Goal: Task Accomplishment & Management: Manage account settings

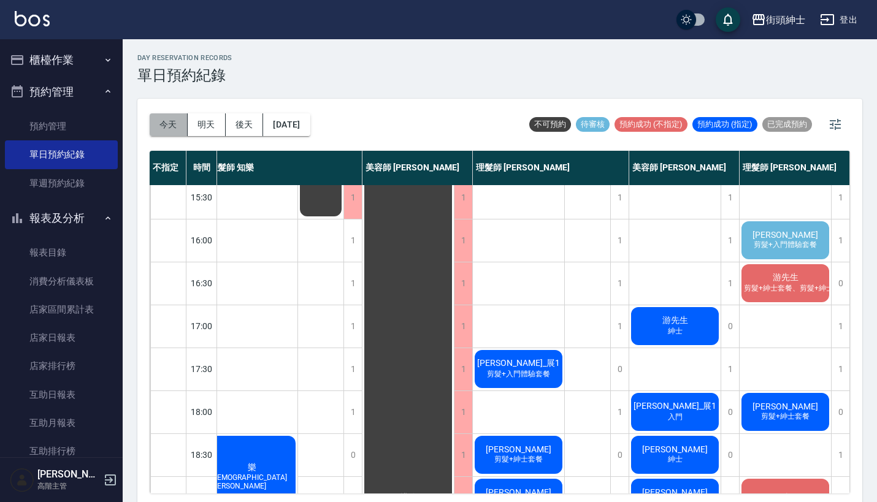
click at [172, 125] on button "今天" at bounding box center [169, 124] width 38 height 23
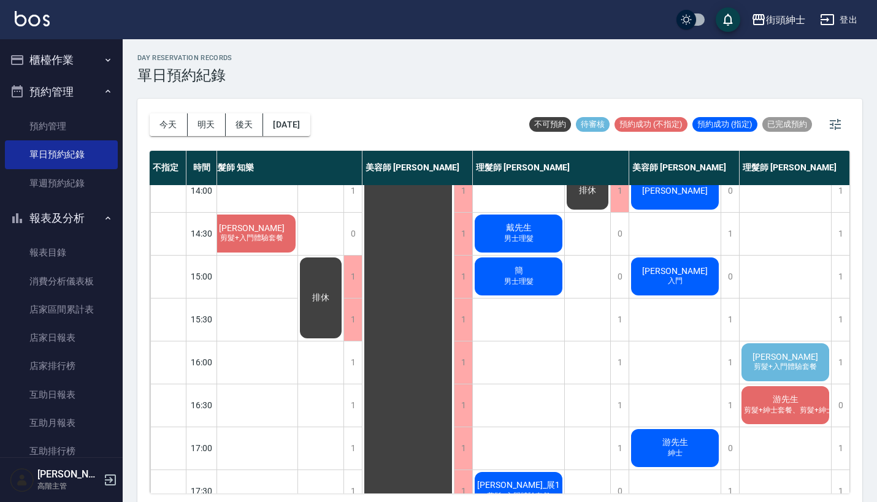
scroll to position [274, 17]
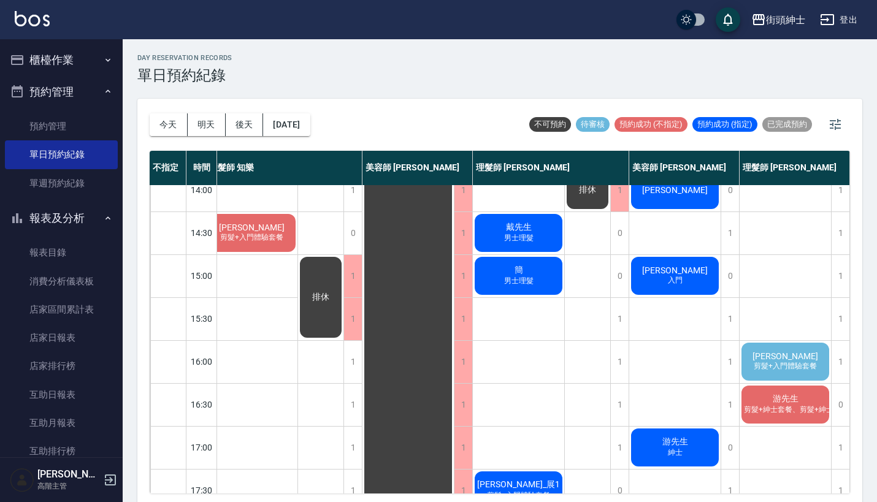
click at [768, 371] on span "剪髮+入門體驗套餐" at bounding box center [785, 366] width 68 height 10
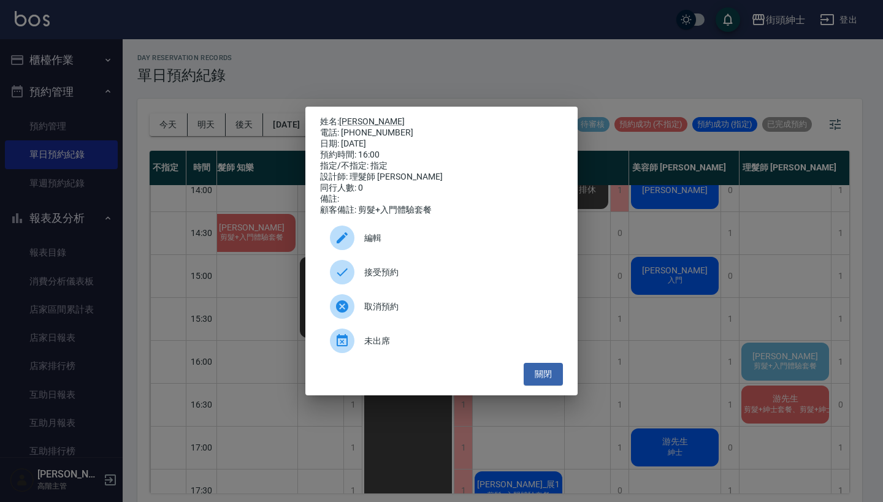
click at [375, 279] on span "接受預約" at bounding box center [458, 272] width 189 height 13
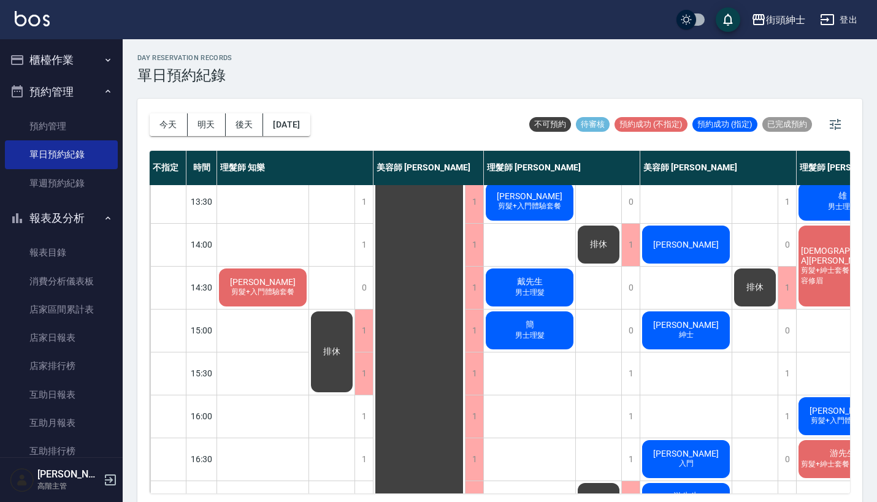
scroll to position [219, 0]
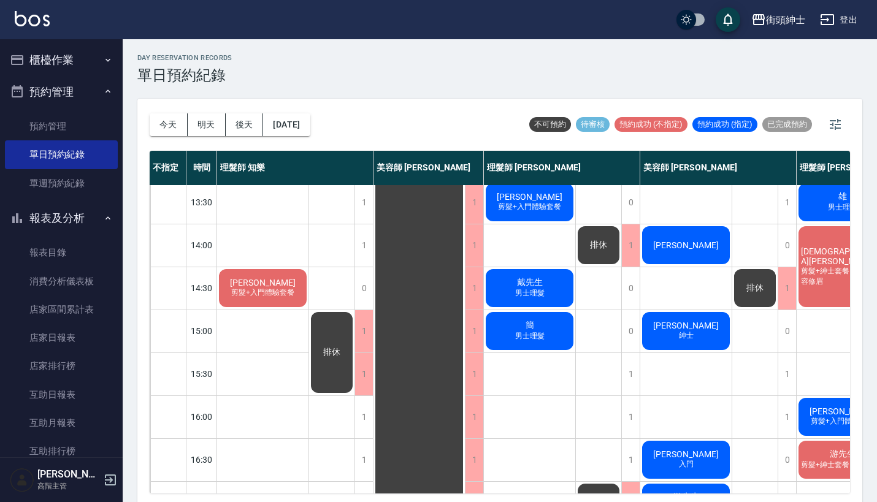
click at [691, 326] on span "[PERSON_NAME]" at bounding box center [686, 326] width 71 height 10
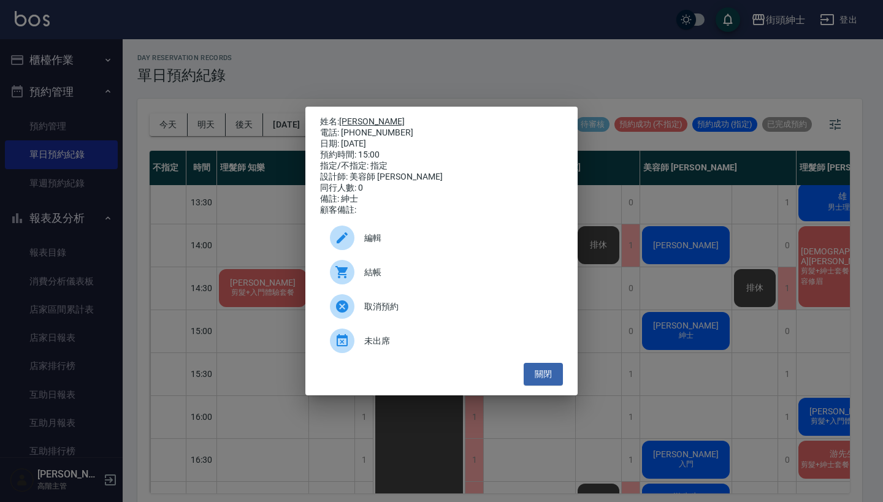
click at [355, 118] on link "[PERSON_NAME]" at bounding box center [372, 122] width 66 height 10
click at [611, 80] on div "姓名: 阿陳 電話: 0911755616 日期: 2025/09/04 預約時間: 15:00 指定/不指定: 指定 設計師: 美容師 小戴 同行人數: 0…" at bounding box center [441, 251] width 883 height 502
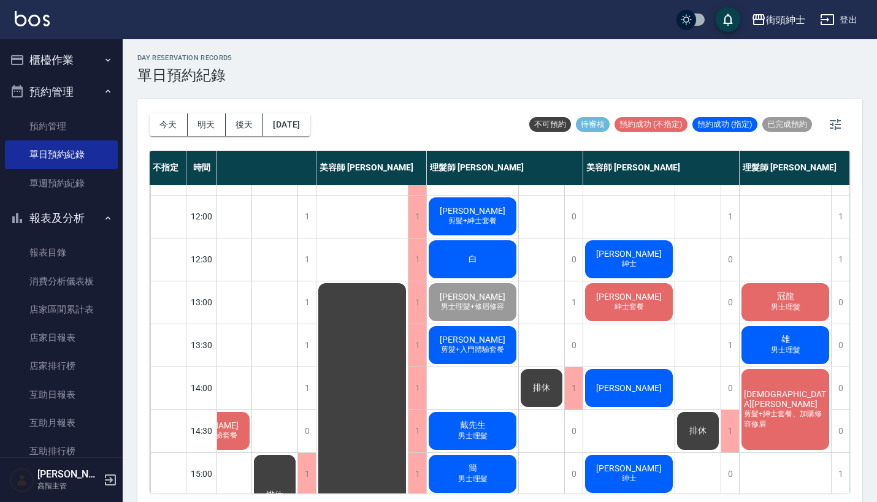
scroll to position [77, 63]
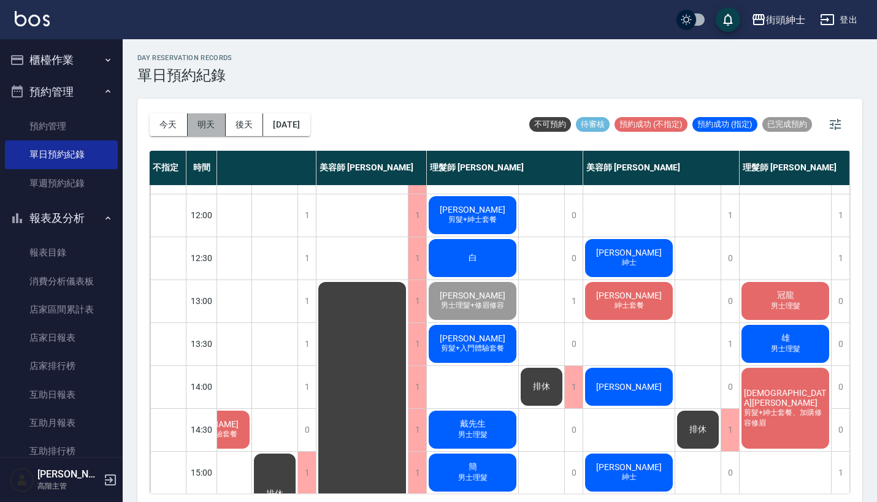
click at [204, 120] on button "明天" at bounding box center [207, 124] width 38 height 23
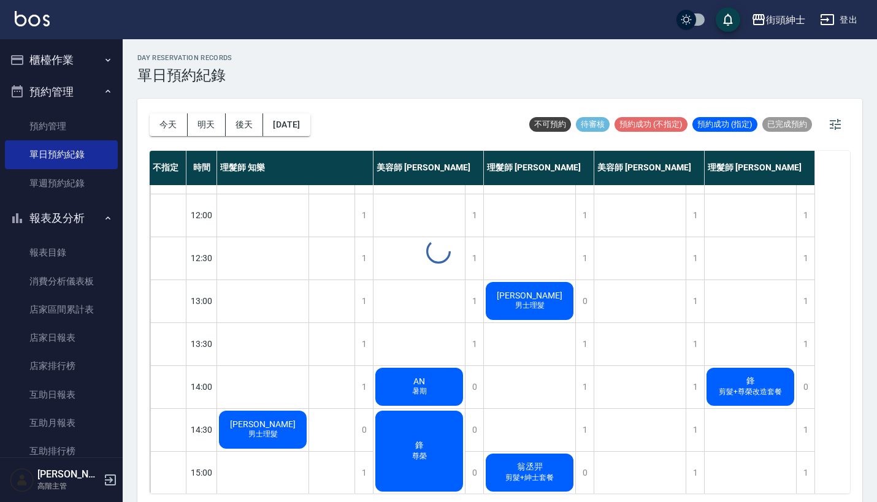
scroll to position [77, 0]
click at [179, 122] on button "今天" at bounding box center [169, 124] width 38 height 23
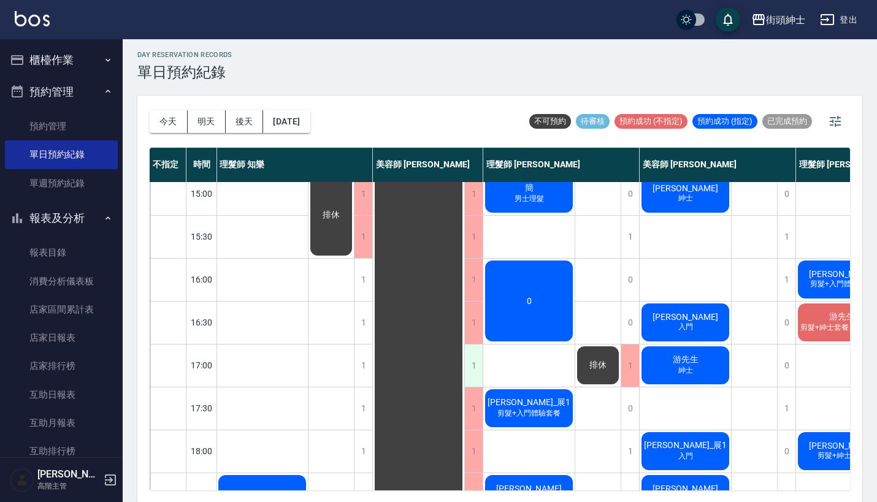
scroll to position [364, 1]
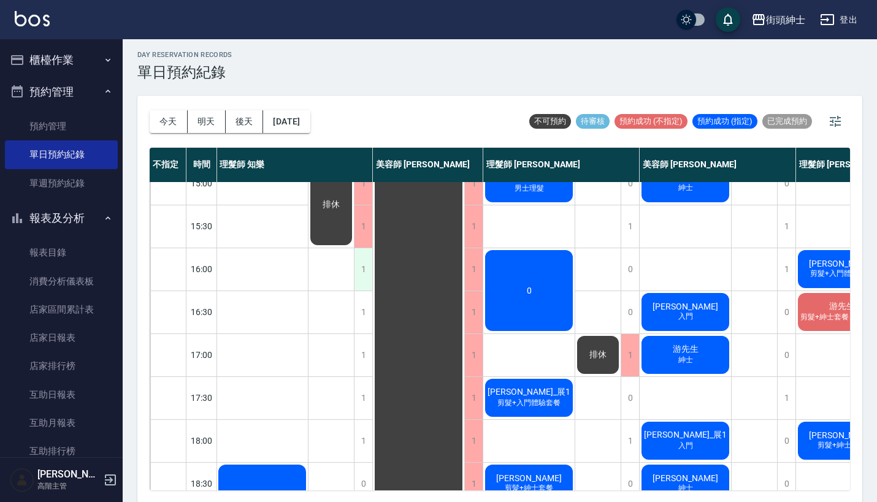
click at [359, 264] on div "1" at bounding box center [363, 269] width 18 height 42
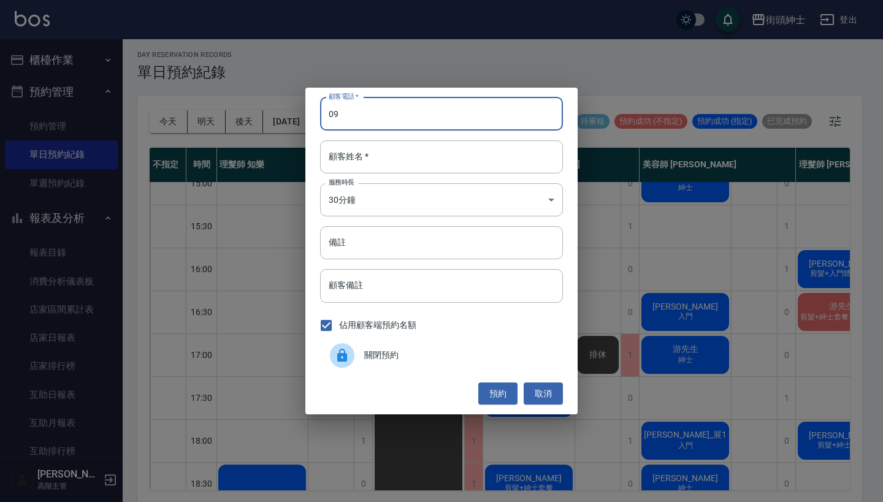
type input "0"
type input "0965449785"
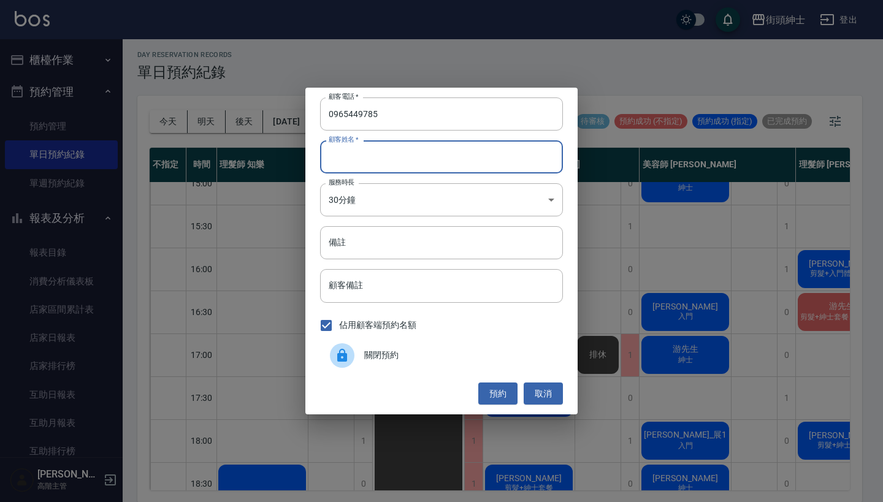
type input "ㄇ"
type input "[PERSON_NAME]"
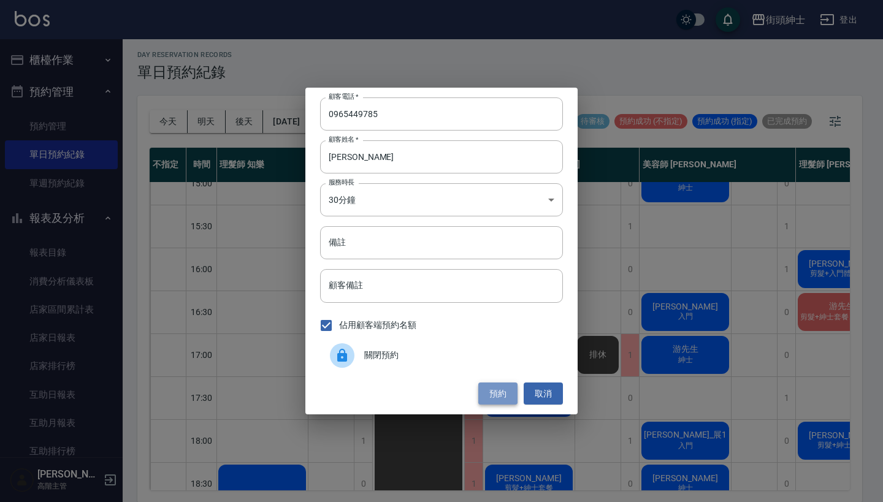
click at [497, 396] on button "預約" at bounding box center [497, 394] width 39 height 23
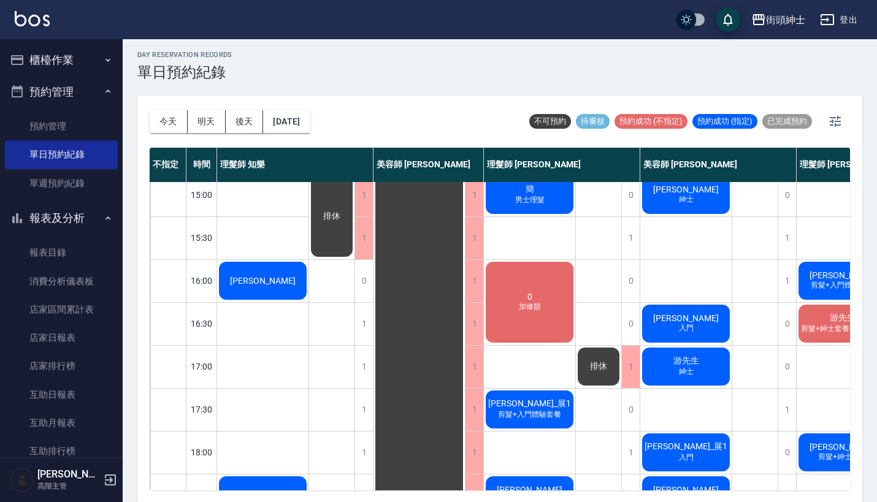
scroll to position [381, 0]
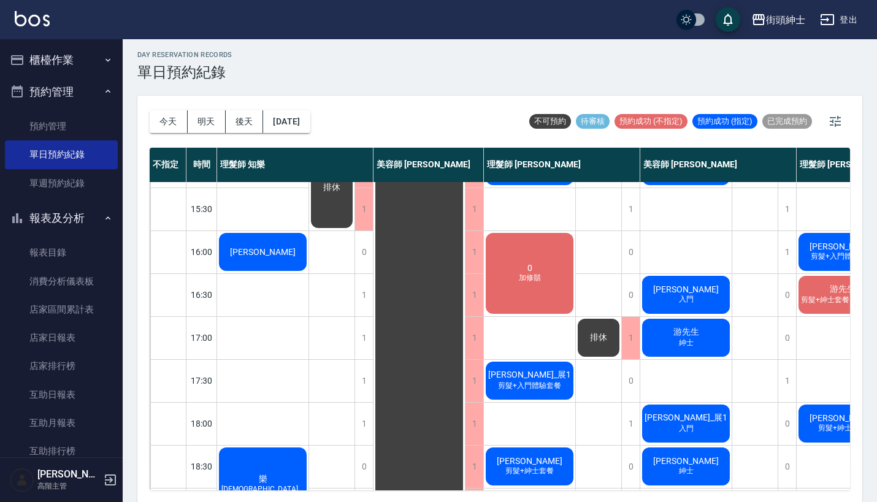
click at [274, 257] on div "Andrew" at bounding box center [262, 252] width 91 height 42
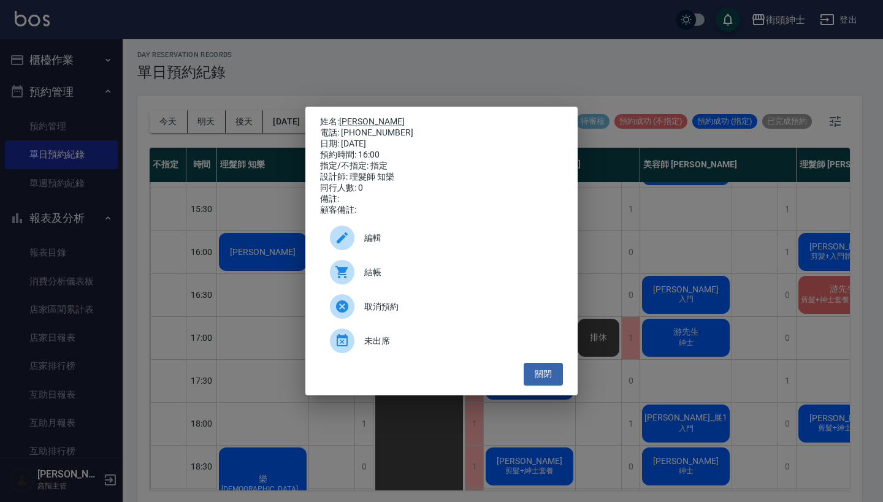
click at [662, 274] on div "姓名: Andrew 電話: 0965449785 日期: 2025/09/04 預約時間: 16:00 指定/不指定: 指定 設計師: 理髮師 知樂 同行人…" at bounding box center [441, 251] width 883 height 502
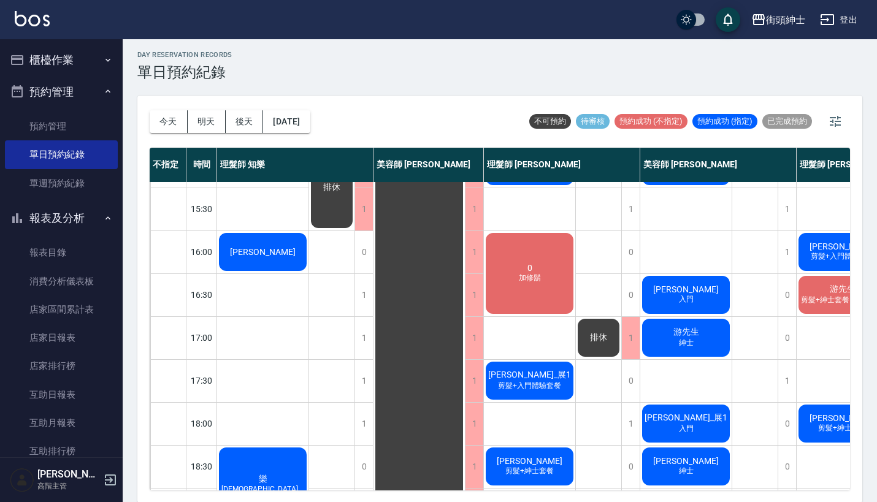
click at [275, 242] on div "Andrew" at bounding box center [262, 252] width 91 height 42
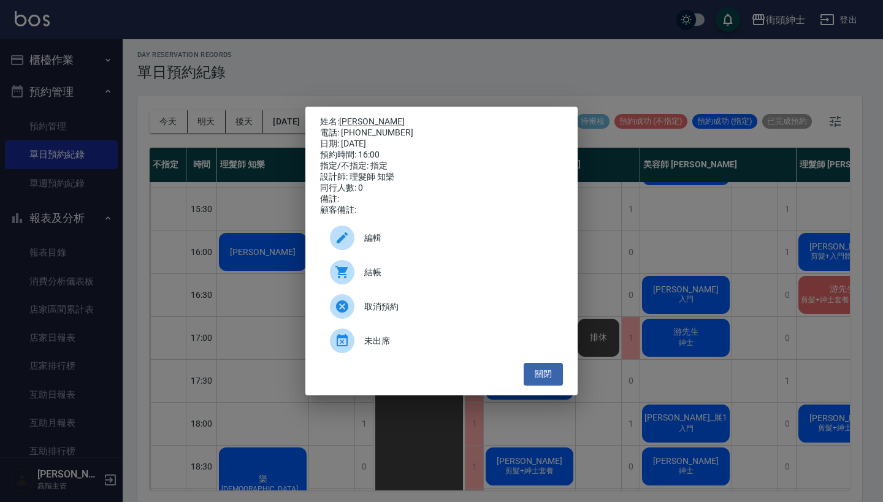
click at [437, 82] on div "姓名: Andrew 電話: 0965449785 日期: 2025/09/04 預約時間: 16:00 指定/不指定: 指定 設計師: 理髮師 知樂 同行人…" at bounding box center [441, 251] width 883 height 502
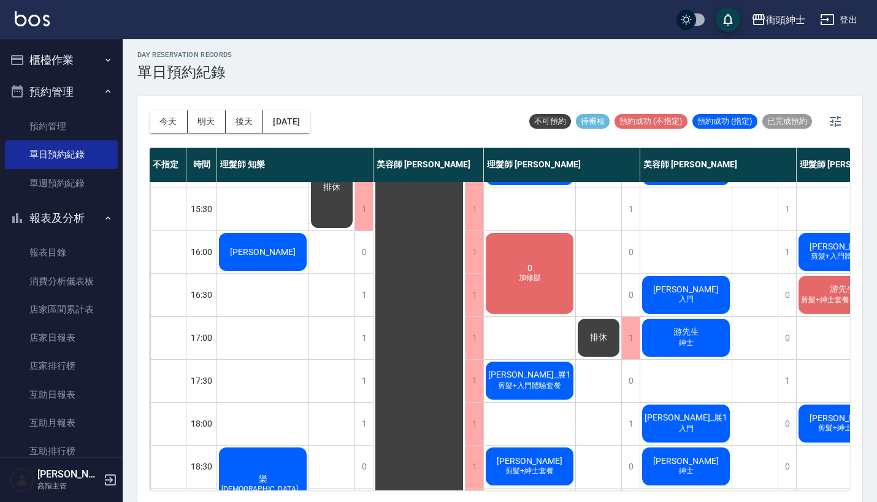
scroll to position [363, 0]
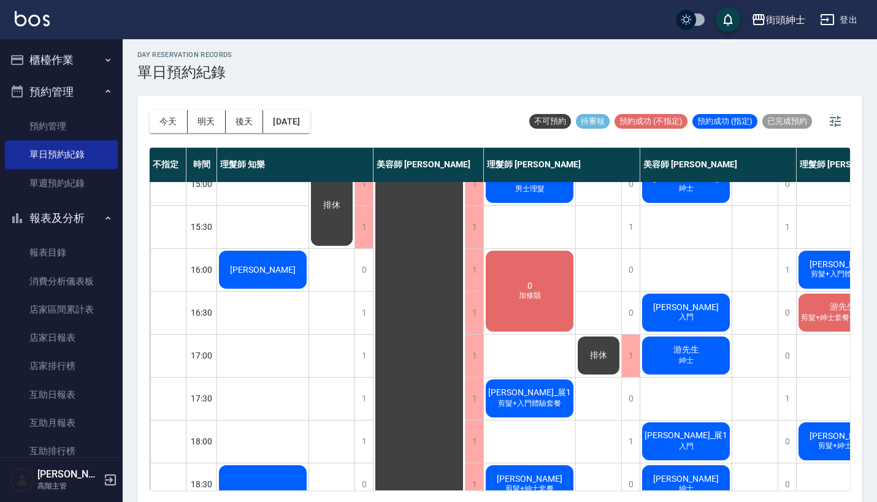
click at [259, 258] on div "[PERSON_NAME]" at bounding box center [262, 270] width 91 height 42
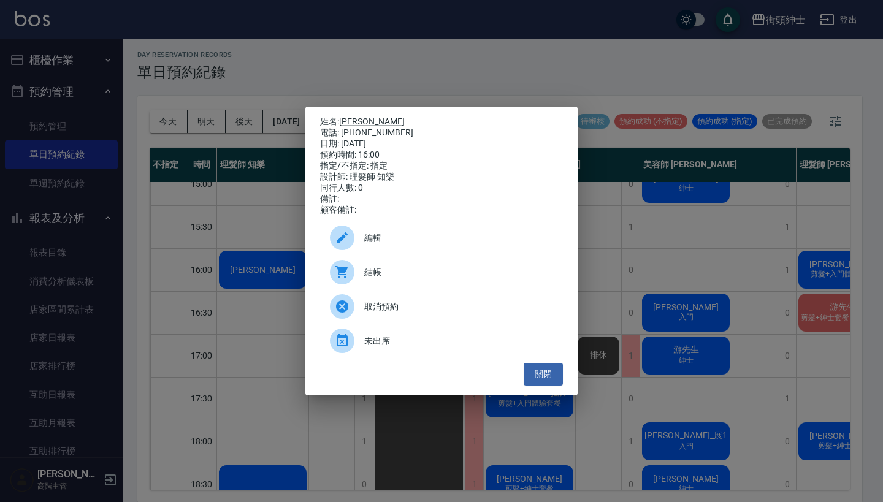
click at [385, 239] on span "編輯" at bounding box center [458, 238] width 189 height 13
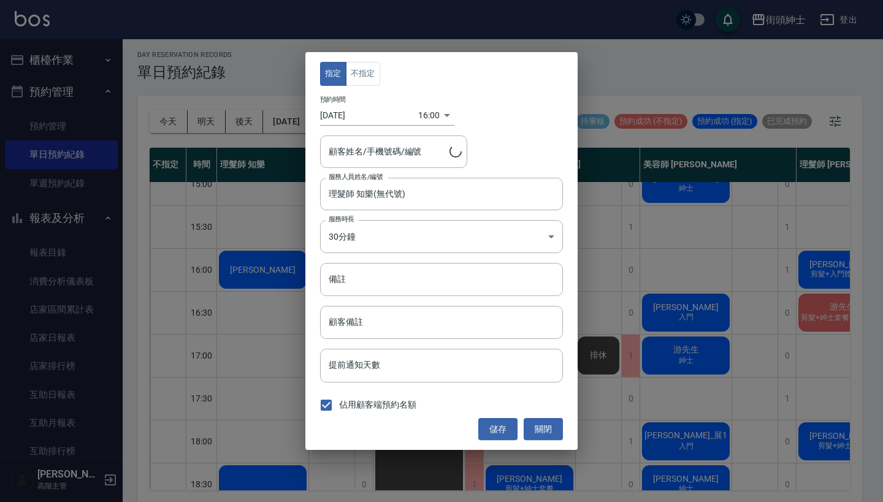
type input "Andrew/0965449785"
click at [372, 199] on input "理髮師 知樂(無代號)" at bounding box center [432, 193] width 213 height 21
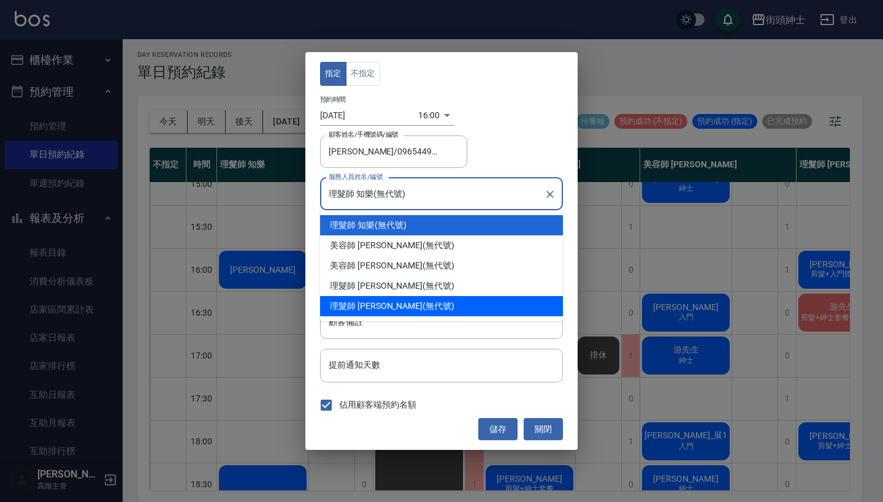
click at [376, 302] on div "理髮師 Vic (無代號)" at bounding box center [441, 306] width 243 height 20
type input "理髮師 Vic(無代號)"
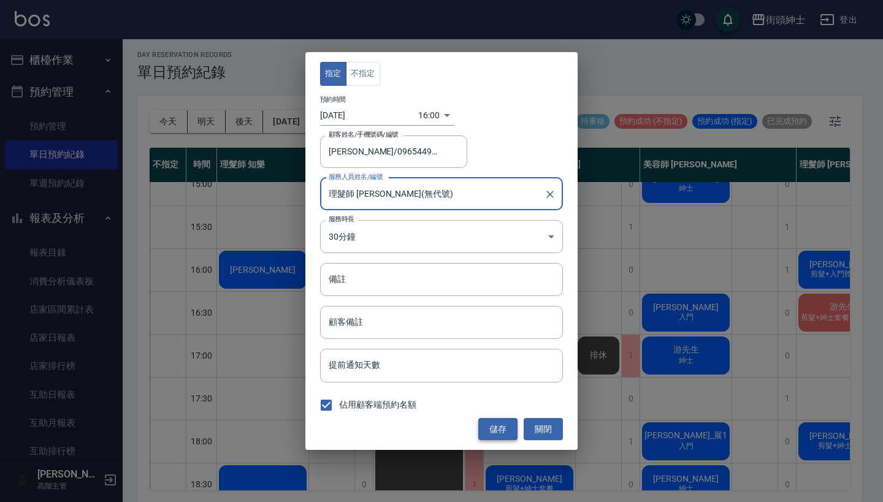
click at [490, 429] on button "儲存" at bounding box center [497, 429] width 39 height 23
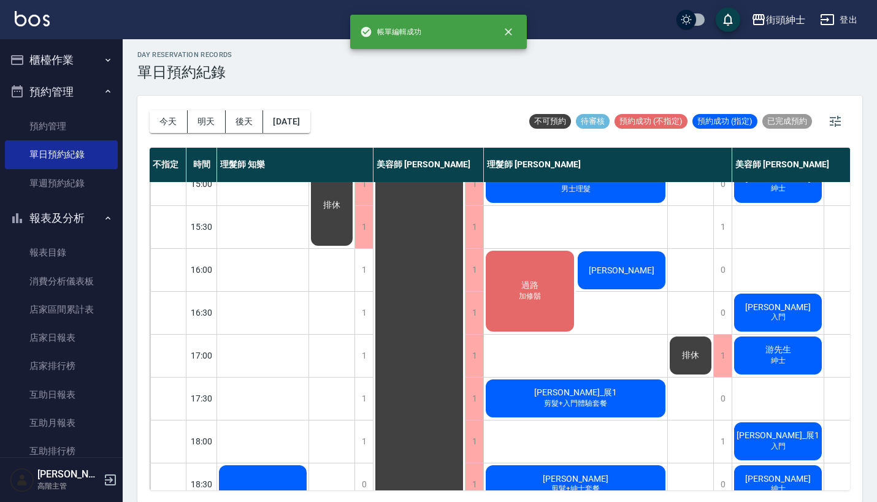
click at [528, 302] on span "加修鬍" at bounding box center [529, 296] width 27 height 10
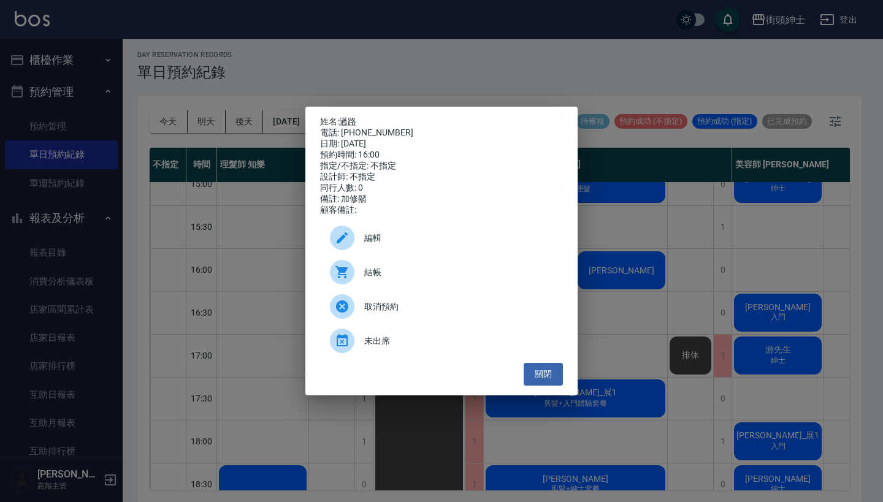
click at [421, 242] on span "編輯" at bounding box center [458, 238] width 189 height 13
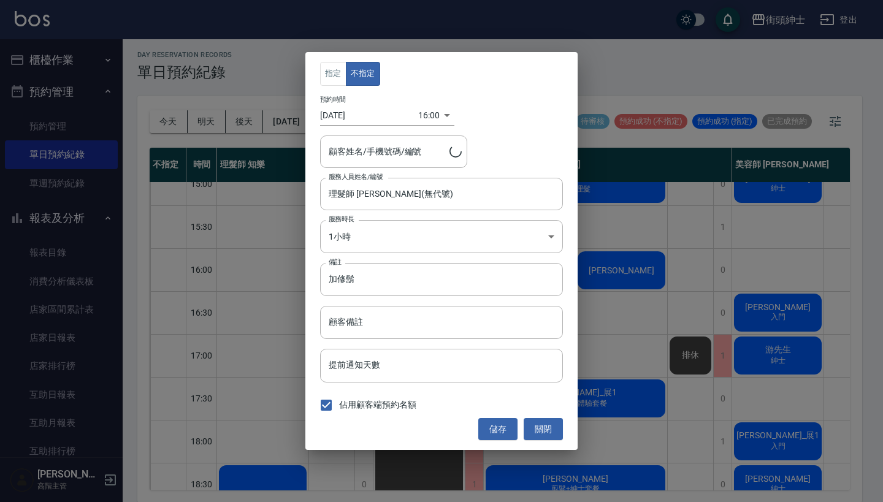
type input "過路/0912345/"
click at [385, 202] on input "理髮師 Vic(無代號)" at bounding box center [432, 193] width 213 height 21
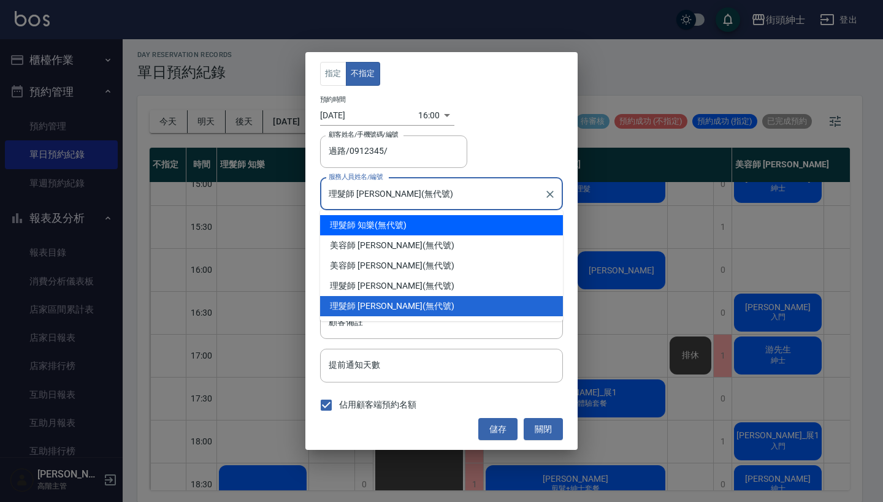
click at [417, 223] on div "理髮師 知樂 (無代號)" at bounding box center [441, 225] width 243 height 20
type input "理髮師 知樂(無代號)"
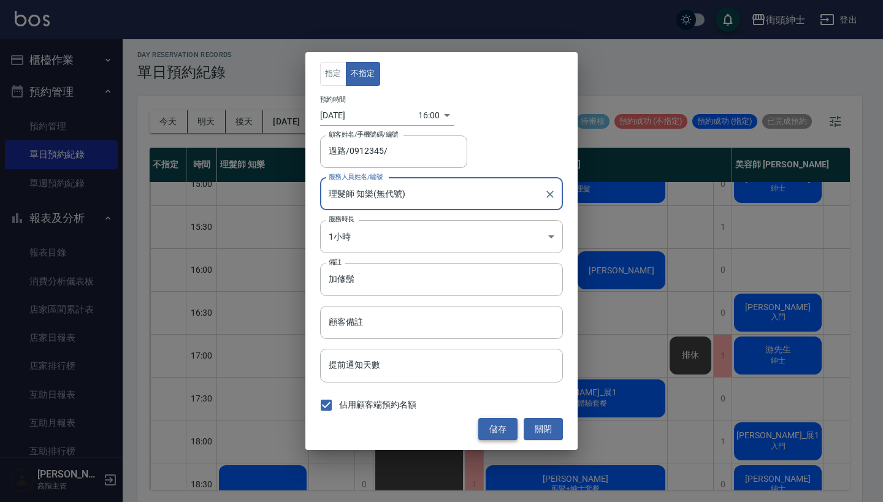
click at [500, 437] on button "儲存" at bounding box center [497, 429] width 39 height 23
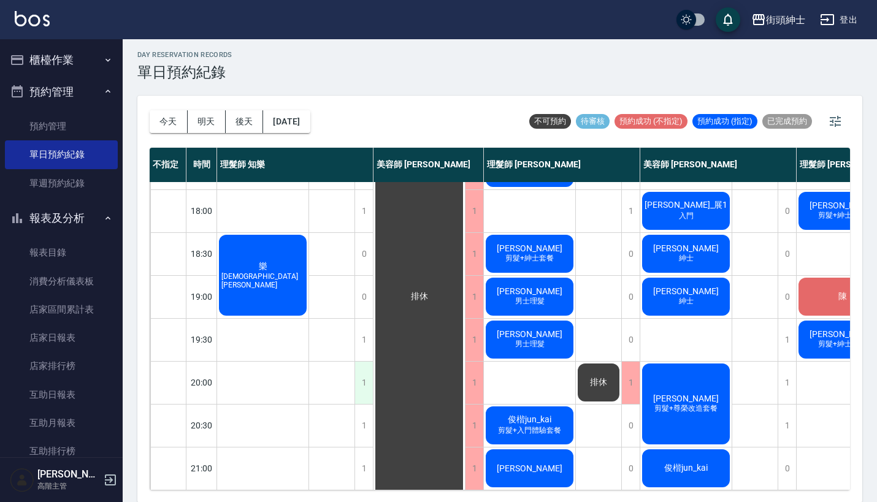
scroll to position [603, 0]
click at [364, 376] on div "1" at bounding box center [364, 383] width 18 height 42
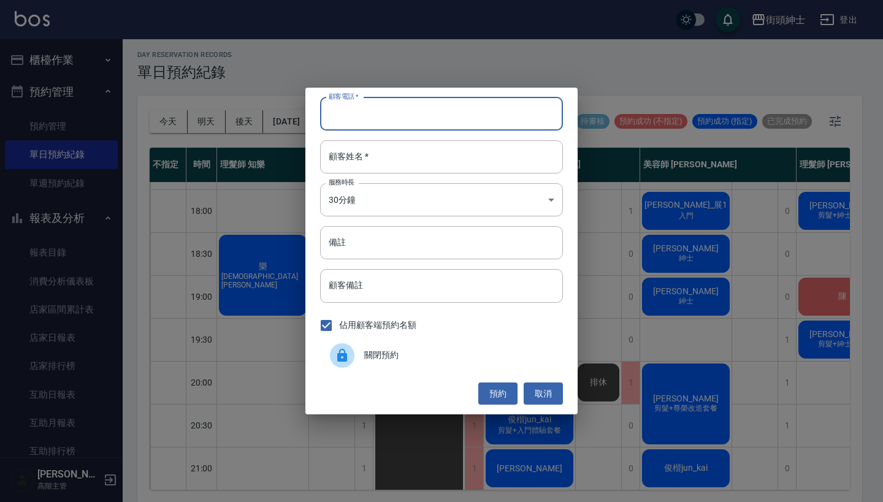
type input "ㄢ"
type input "0"
click at [545, 394] on button "取消" at bounding box center [543, 394] width 39 height 23
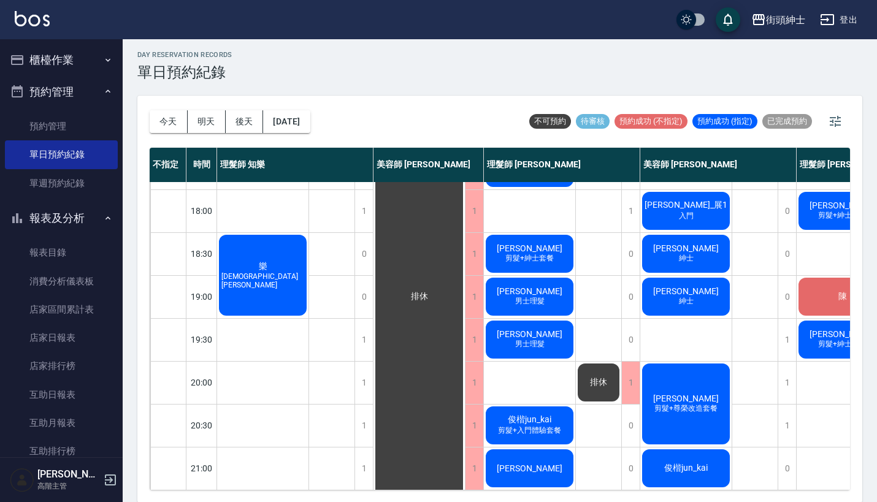
scroll to position [604, 0]
click at [369, 365] on div "1" at bounding box center [364, 383] width 18 height 42
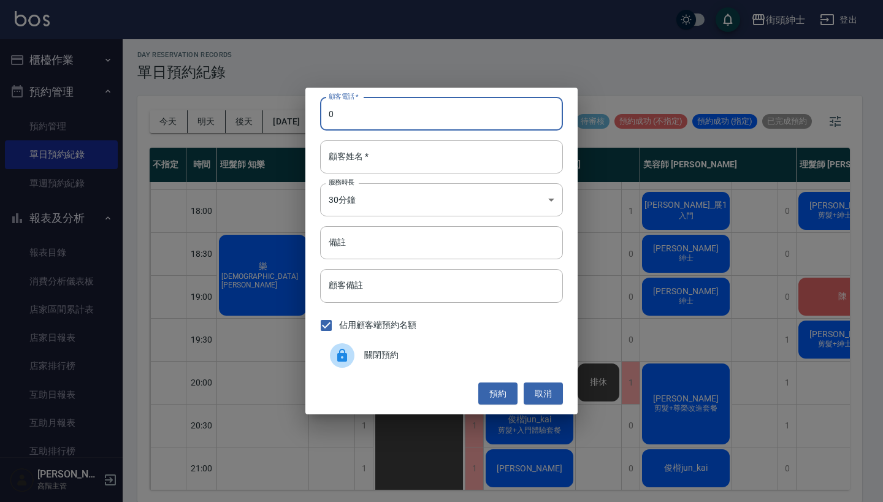
type input "0"
click at [707, 257] on div "顧客電話   * 顧客電話   * 顧客姓名   * 顧客姓名   * 服務時長 30分鐘 1 服務時長 備註 備註 顧客備註 顧客備註 佔用顧客端預約名額 …" at bounding box center [441, 251] width 883 height 502
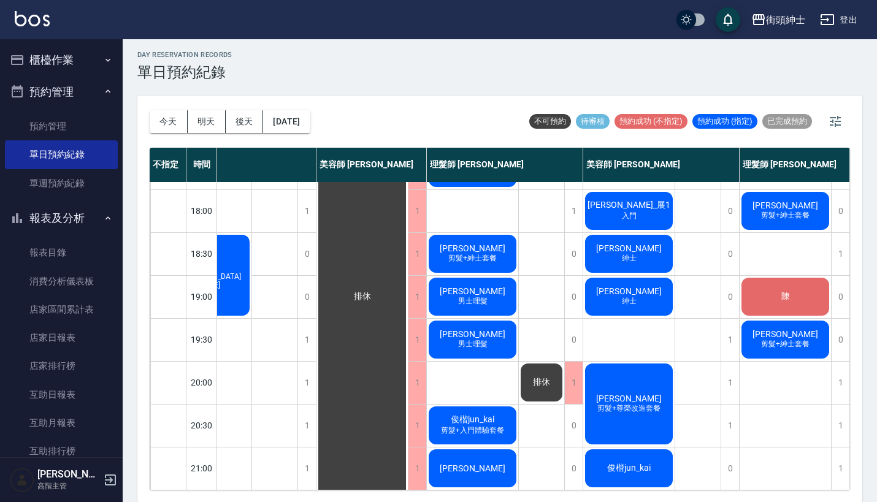
scroll to position [604, 63]
click at [833, 373] on div "1" at bounding box center [840, 383] width 18 height 42
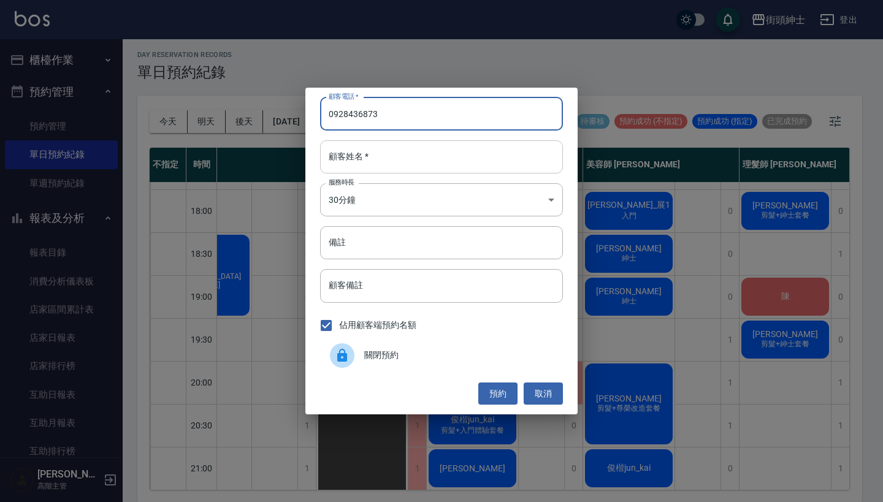
type input "0928436873"
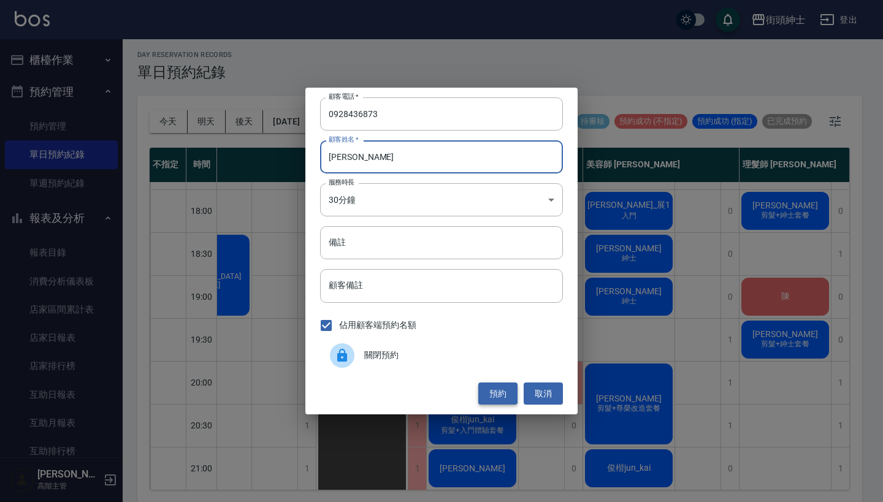
type input "[PERSON_NAME]"
click at [499, 390] on button "預約" at bounding box center [497, 394] width 39 height 23
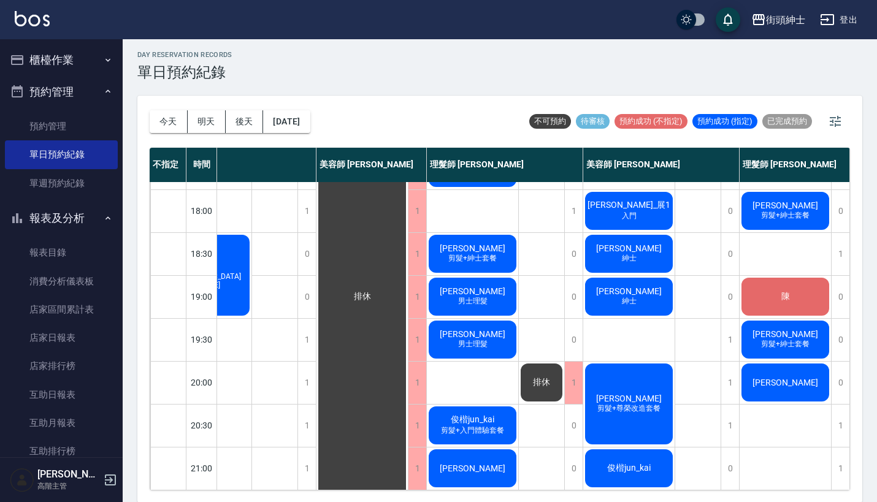
click at [766, 377] on div "[PERSON_NAME]" at bounding box center [785, 383] width 91 height 42
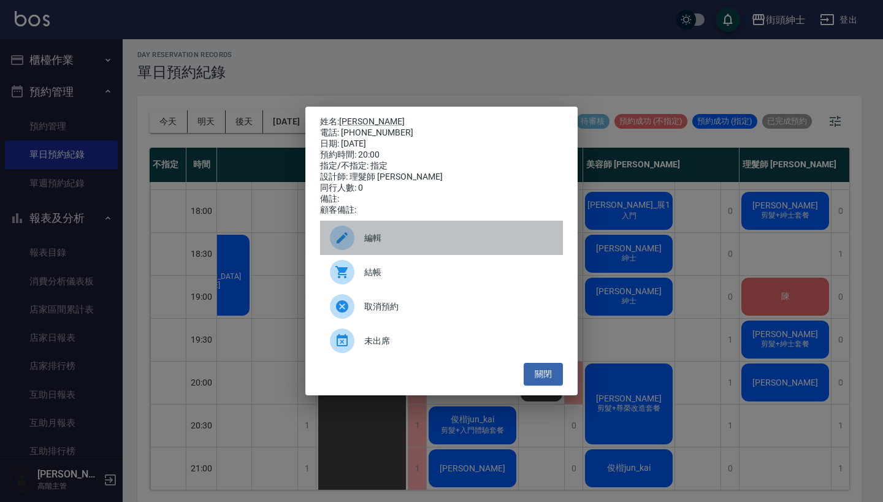
click at [400, 231] on div "編輯" at bounding box center [441, 238] width 243 height 34
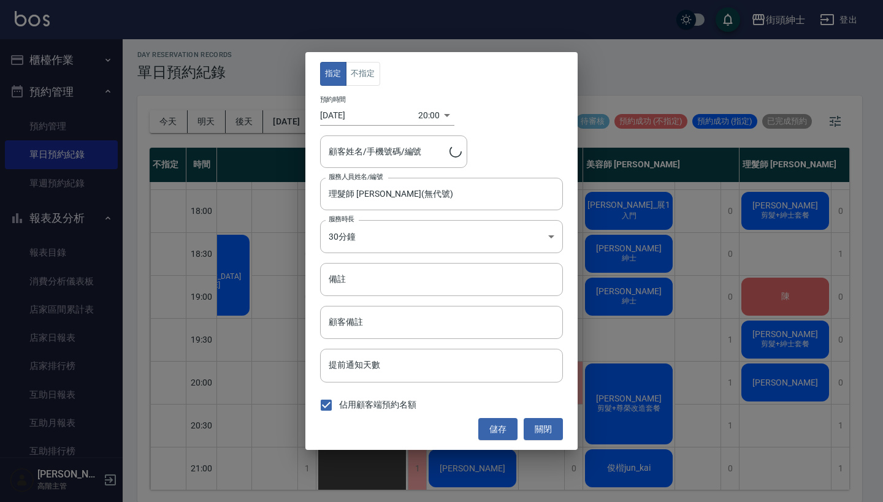
type input "terry/0928436873"
click at [365, 61] on div "指定 不指定 預約時間 2025/09/04 20:00 1756987200000 顧客姓名/手機號碼/編號 terry/0928436873 顧客姓名/手…" at bounding box center [441, 251] width 272 height 398
click at [364, 78] on button "不指定" at bounding box center [363, 74] width 34 height 24
click at [497, 436] on button "儲存" at bounding box center [497, 429] width 39 height 23
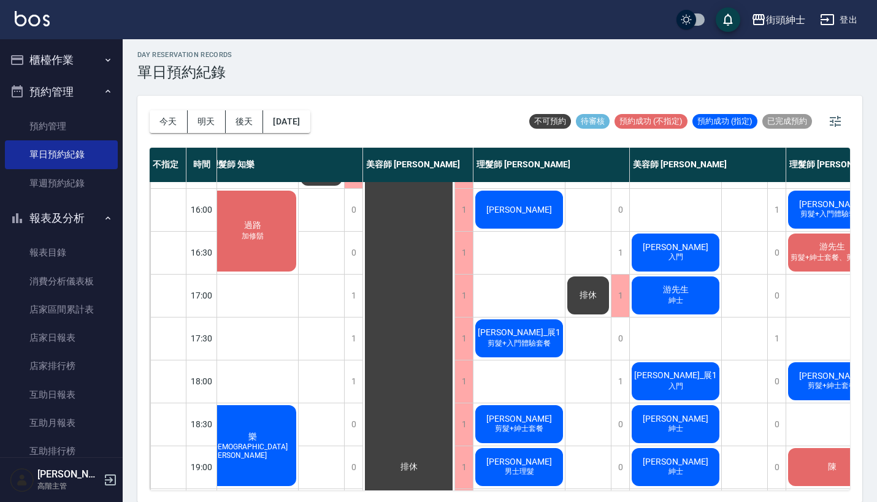
scroll to position [425, 10]
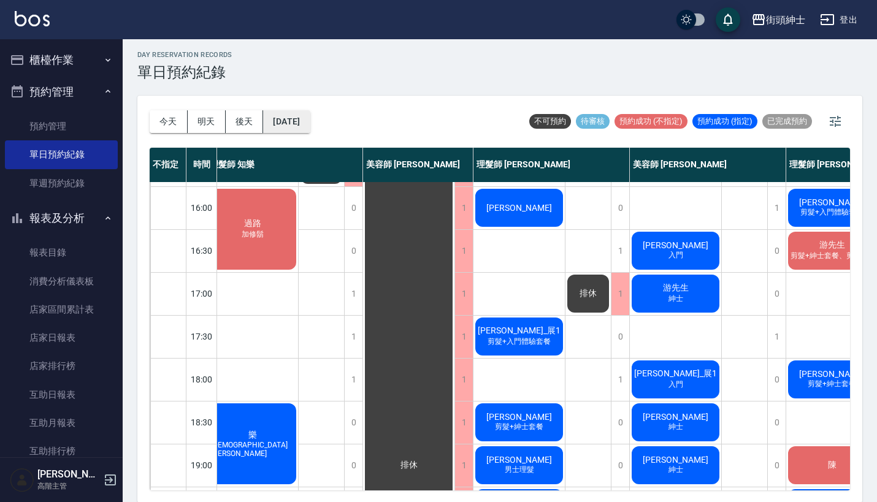
click at [304, 126] on button "[DATE]" at bounding box center [286, 121] width 47 height 23
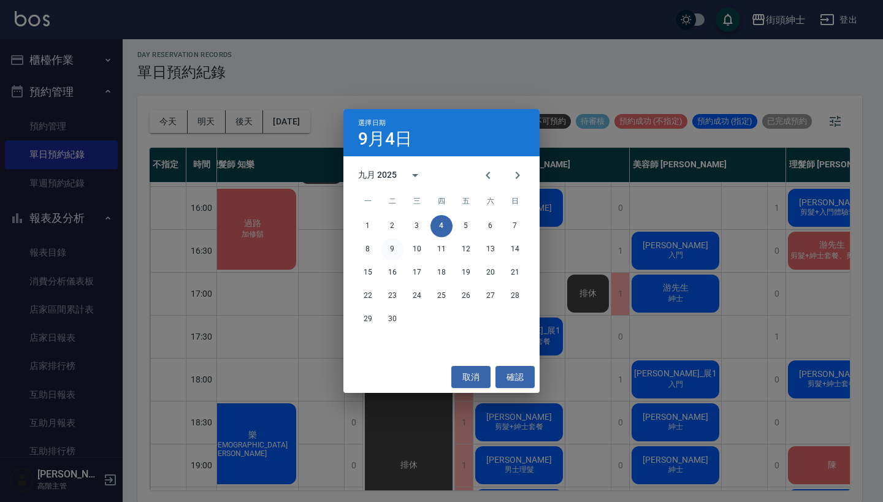
click at [390, 248] on button "9" at bounding box center [393, 250] width 22 height 22
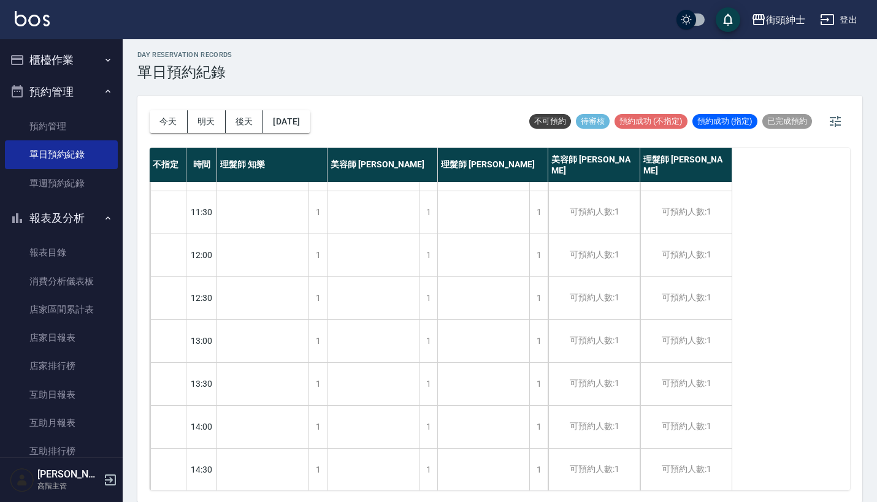
scroll to position [79, 0]
click at [305, 115] on button "2025/09/09" at bounding box center [286, 121] width 47 height 23
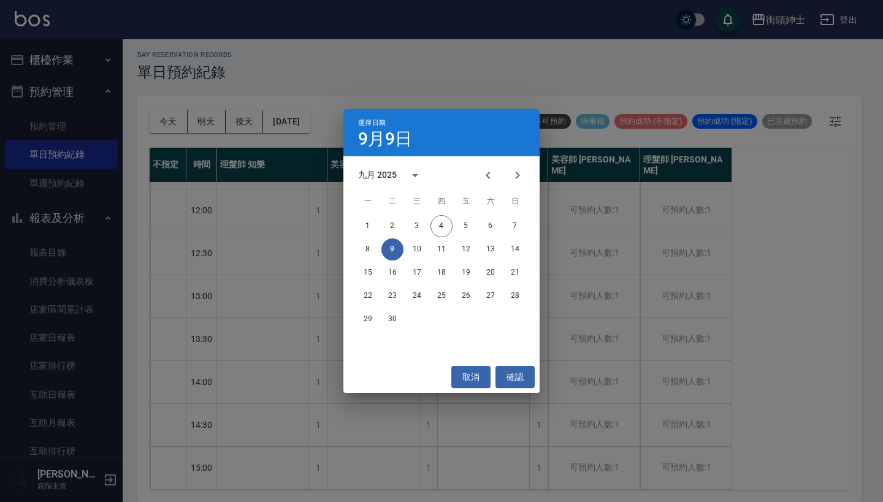
click at [396, 91] on div "選擇日期 9月9日 九月 2025 一 二 三 四 五 六 日 1 2 3 4 5 6 7 8 9 10 11 12 13 14 15 16 17 18 19…" at bounding box center [441, 251] width 883 height 502
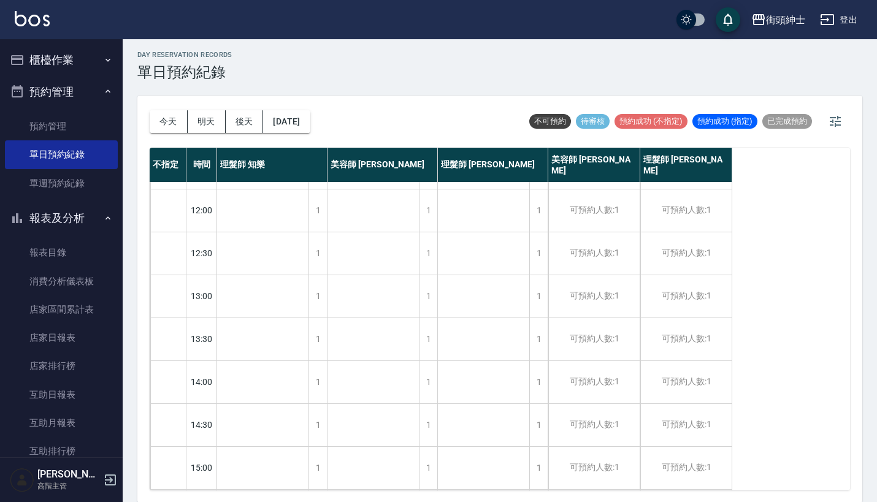
scroll to position [129, 0]
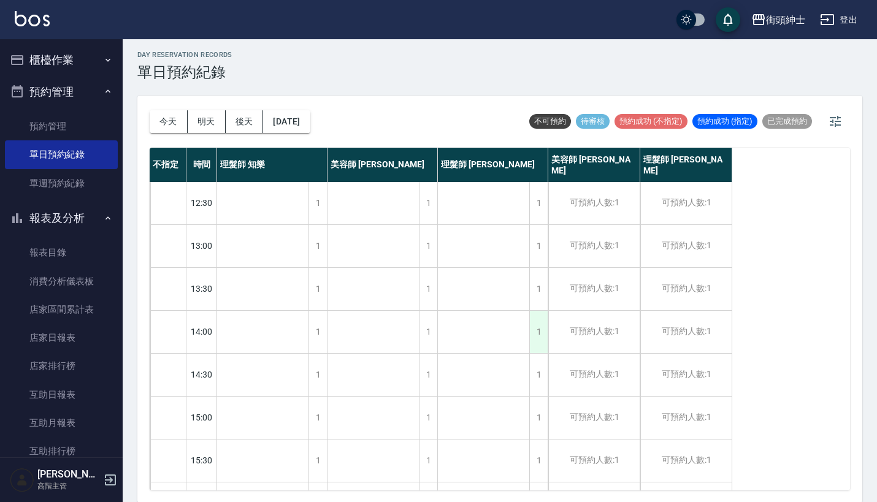
click at [537, 331] on div "1" at bounding box center [538, 332] width 18 height 42
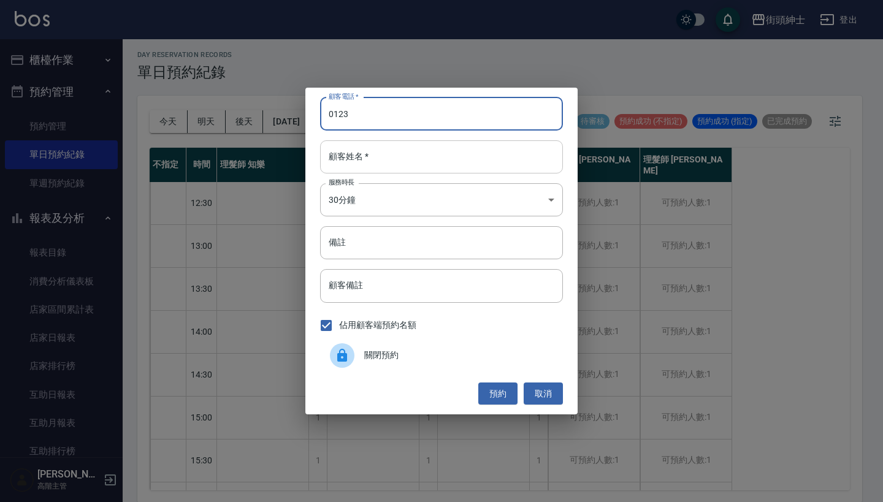
type input "0123"
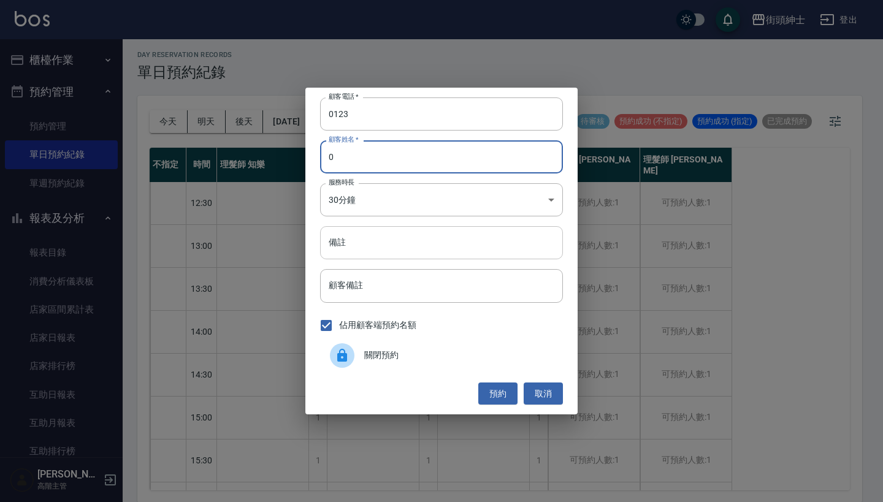
type input "0"
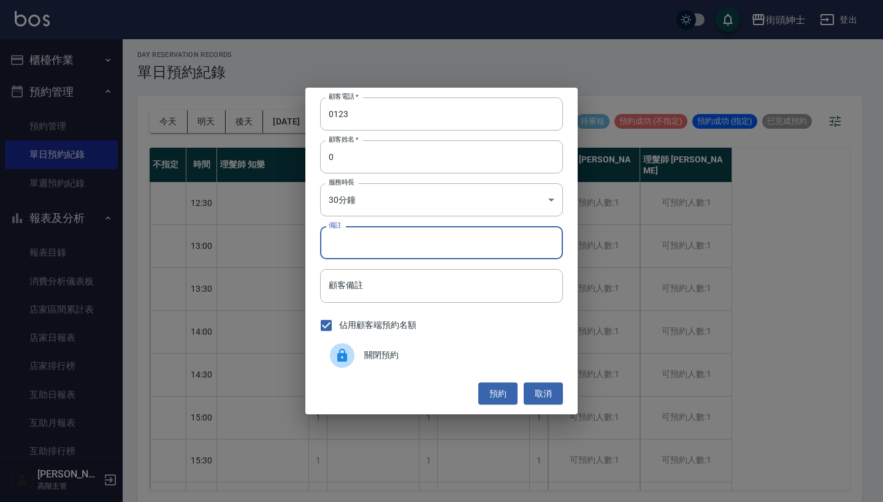
click at [396, 248] on input "備註" at bounding box center [441, 242] width 243 height 33
click at [521, 1] on div "顧客電話   * 0123 顧客電話   * 顧客姓名   * 0 顧客姓名   * 服務時長 30分鐘 1 服務時長 備註 備註 顧客備註 顧客備註 佔用顧…" at bounding box center [441, 251] width 883 height 502
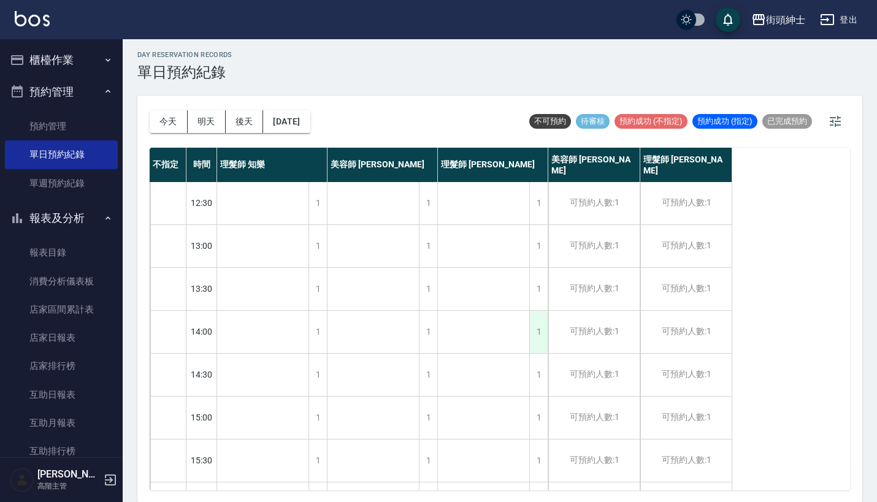
click at [539, 331] on div "1" at bounding box center [538, 332] width 18 height 42
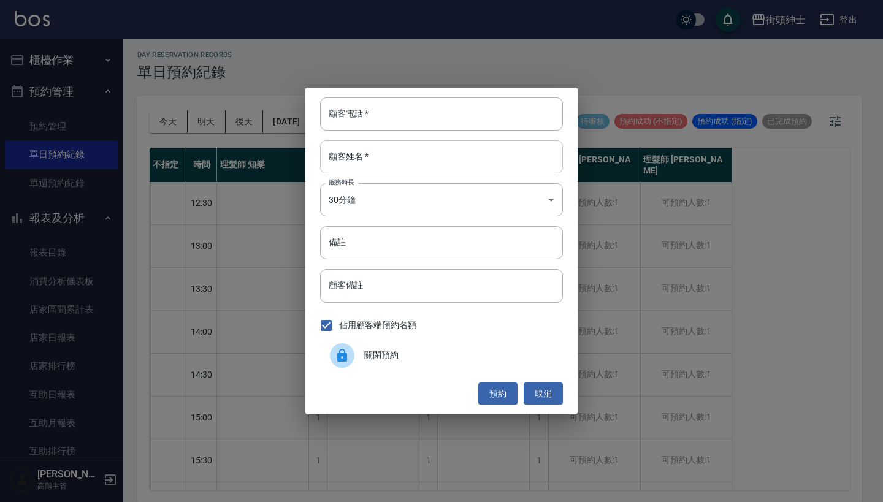
paste input "Maurizio 马莫"
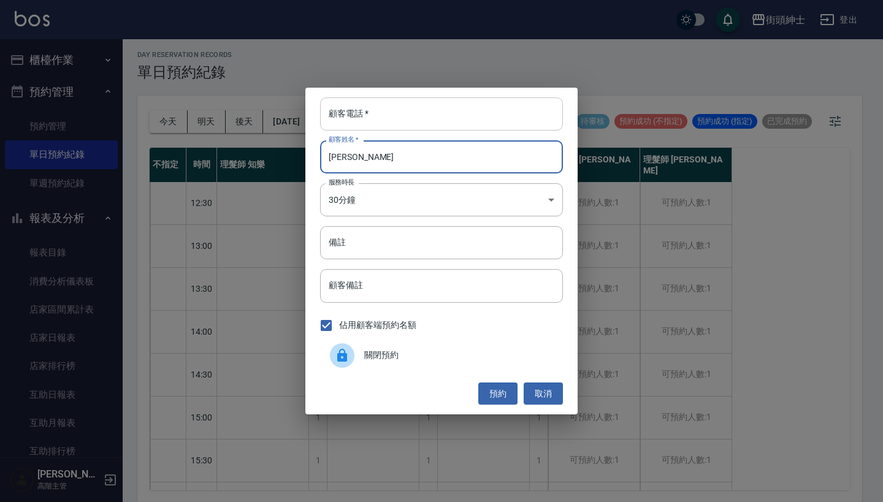
type input "Maurizio 马莫"
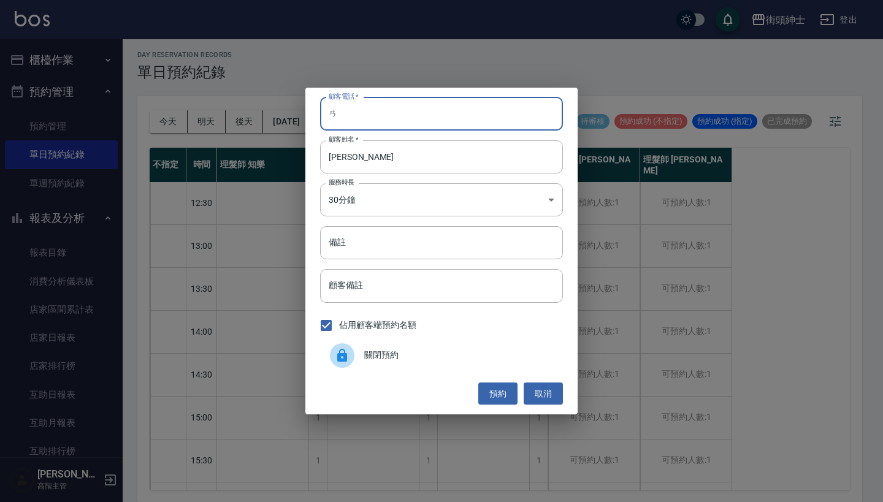
type input "ㄞ"
type input "0123"
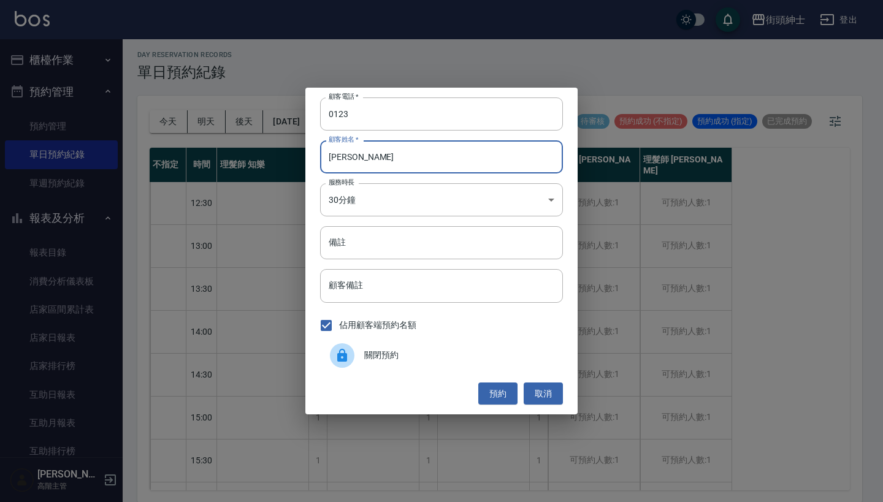
drag, startPoint x: 410, startPoint y: 152, endPoint x: 258, endPoint y: 152, distance: 152.1
click at [260, 152] on div "顧客電話   * 0123 顧客電話   * 顧客姓名   * Maurizio 马莫 顧客姓名   * 服務時長 30分鐘 1 服務時長 備註 備註 顧客備…" at bounding box center [441, 251] width 883 height 502
click at [363, 230] on input "備註" at bounding box center [441, 242] width 243 height 33
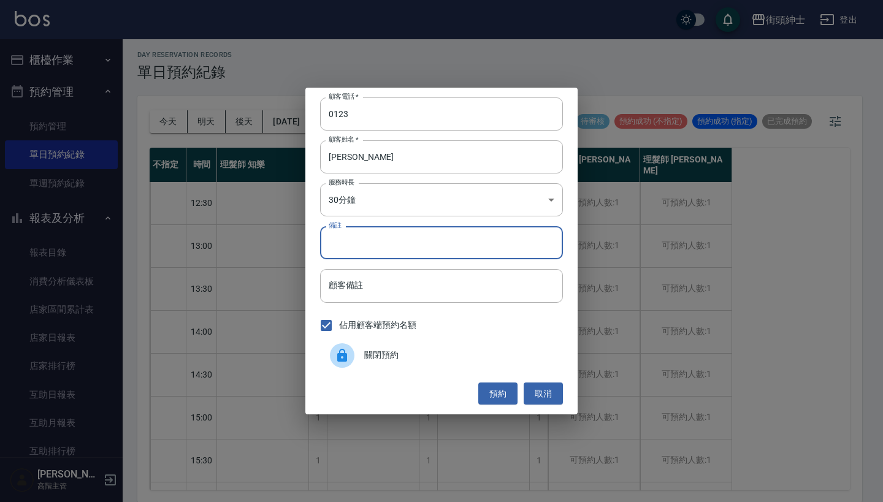
paste input "Maurizio 马莫"
type input "Maurizio 马莫"
click at [501, 391] on button "預約" at bounding box center [497, 394] width 39 height 23
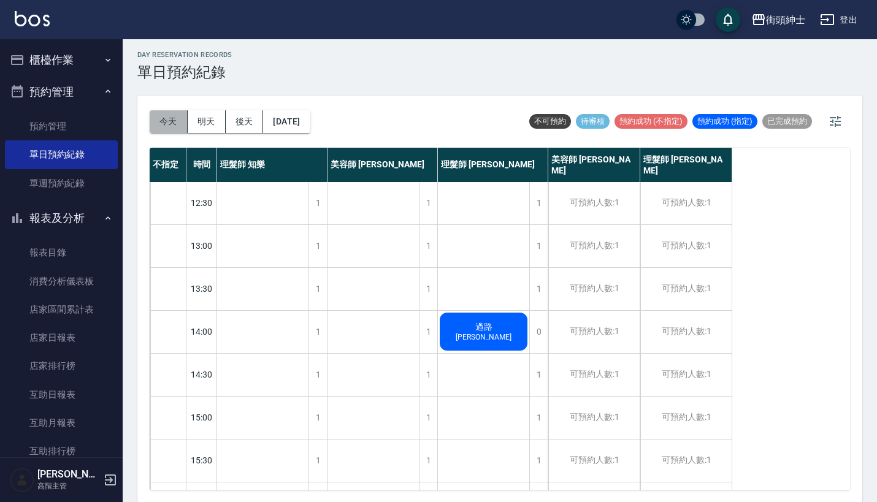
click at [172, 115] on button "今天" at bounding box center [169, 121] width 38 height 23
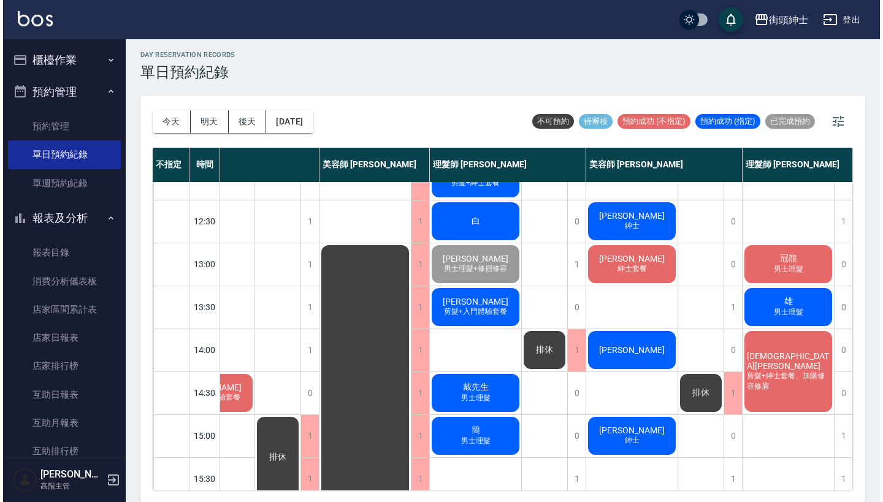
scroll to position [111, 63]
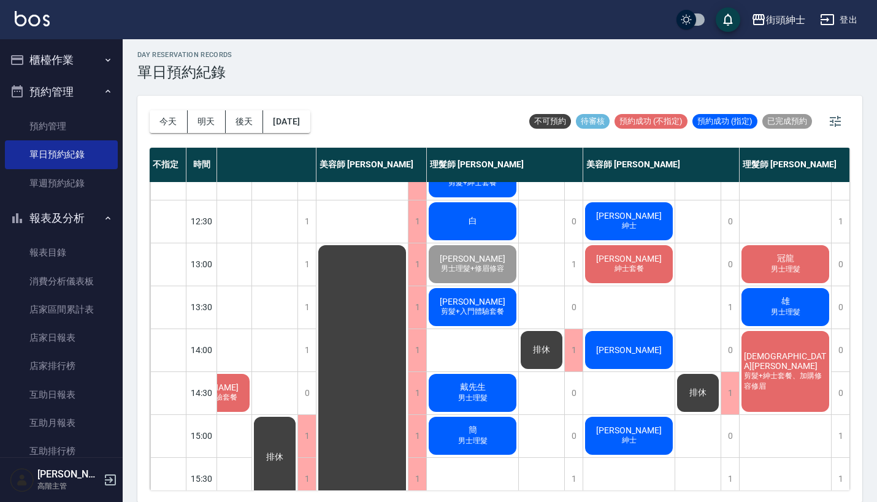
click at [608, 223] on div "邱先生 紳士" at bounding box center [628, 222] width 91 height 42
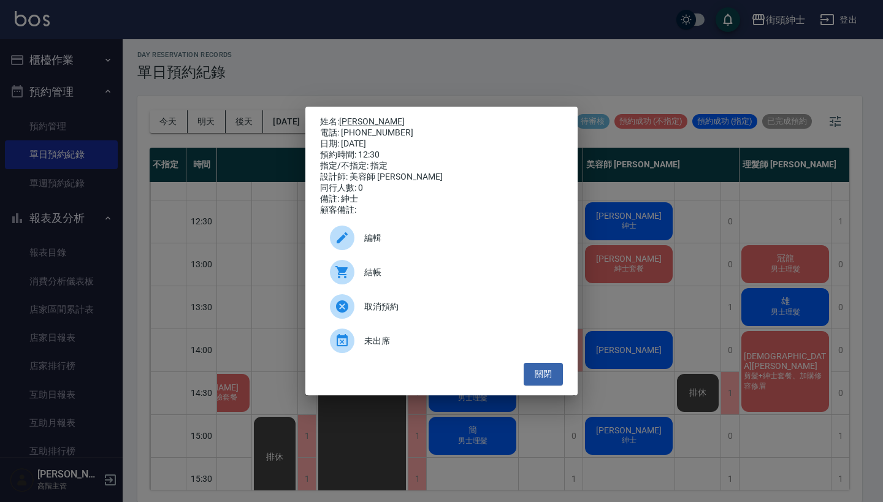
click at [409, 279] on span "結帳" at bounding box center [458, 272] width 189 height 13
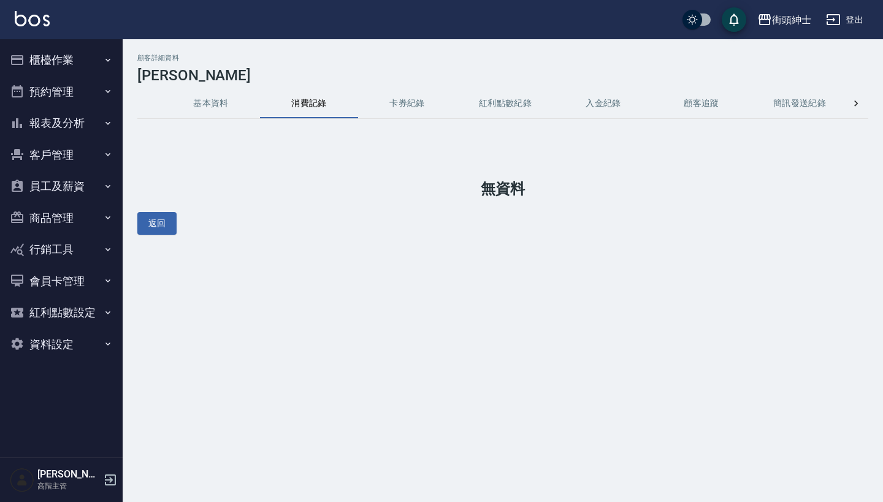
click at [194, 108] on button "基本資料" at bounding box center [211, 103] width 98 height 29
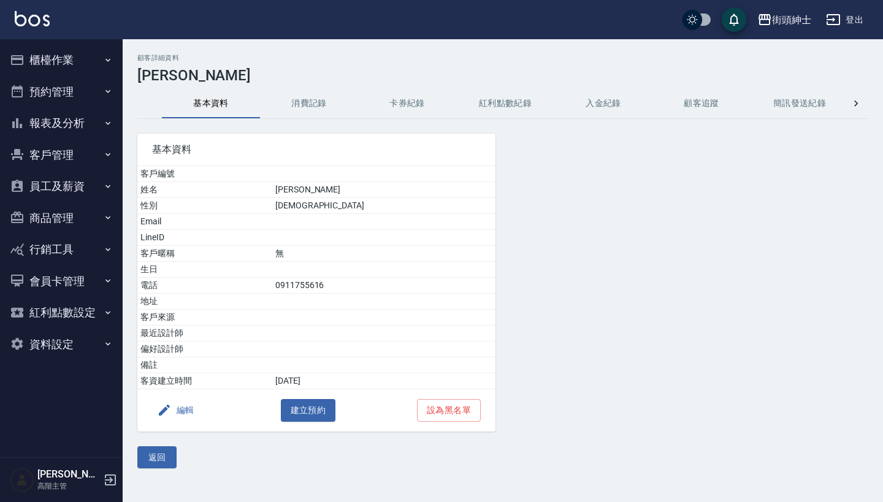
click at [305, 100] on button "消費記錄" at bounding box center [309, 103] width 98 height 29
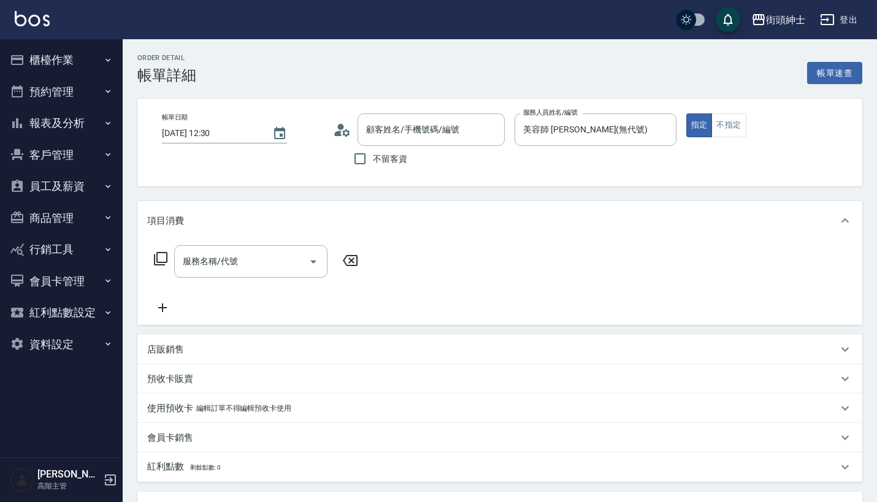
type input "[PERSON_NAME]先生/0989811999/null"
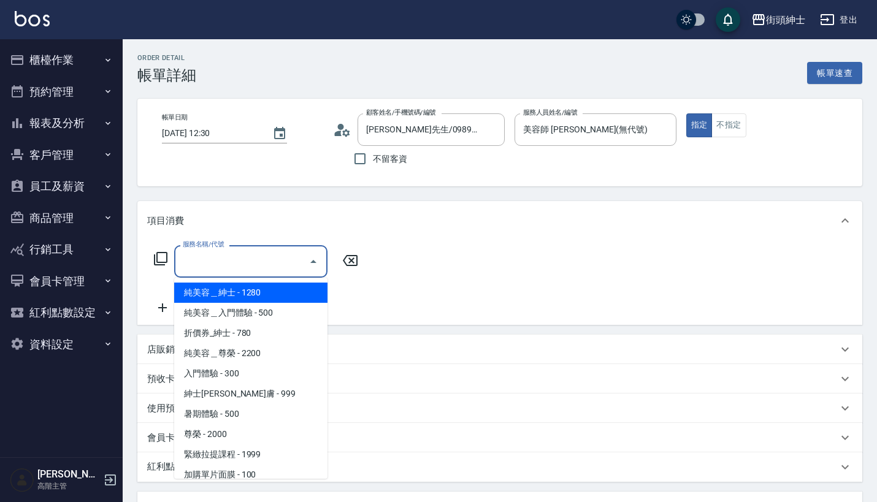
click at [247, 254] on input "服務名稱/代號" at bounding box center [242, 261] width 124 height 21
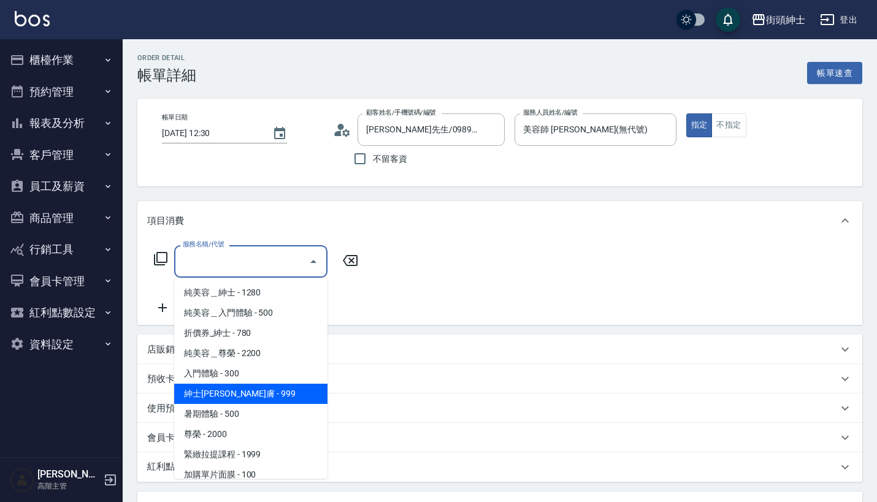
click at [266, 397] on span "紳士[PERSON_NAME]膚 - 999" at bounding box center [250, 394] width 153 height 20
type input "紳士[PERSON_NAME]膚"
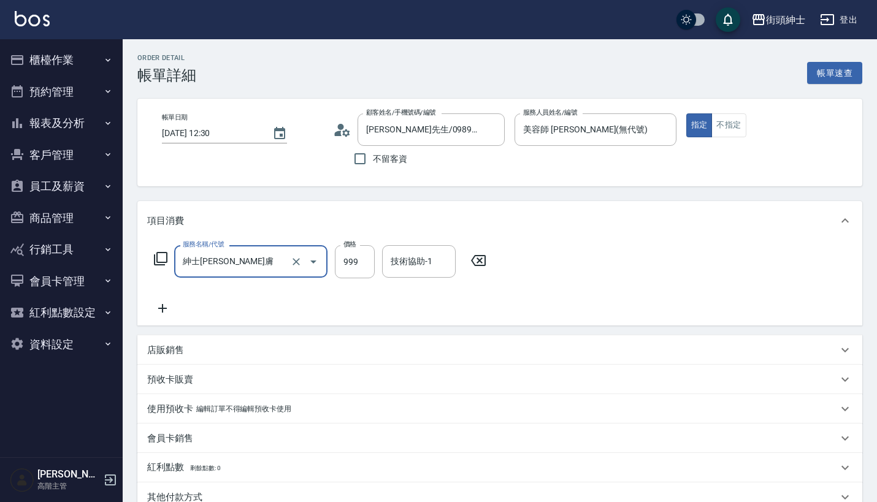
click at [161, 308] on icon at bounding box center [162, 308] width 9 height 9
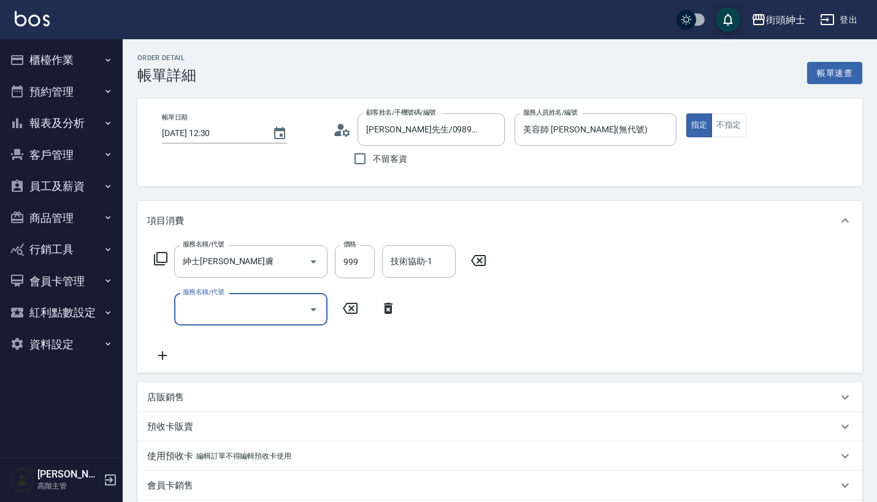
click at [236, 304] on input "服務名稱/代號" at bounding box center [242, 309] width 124 height 21
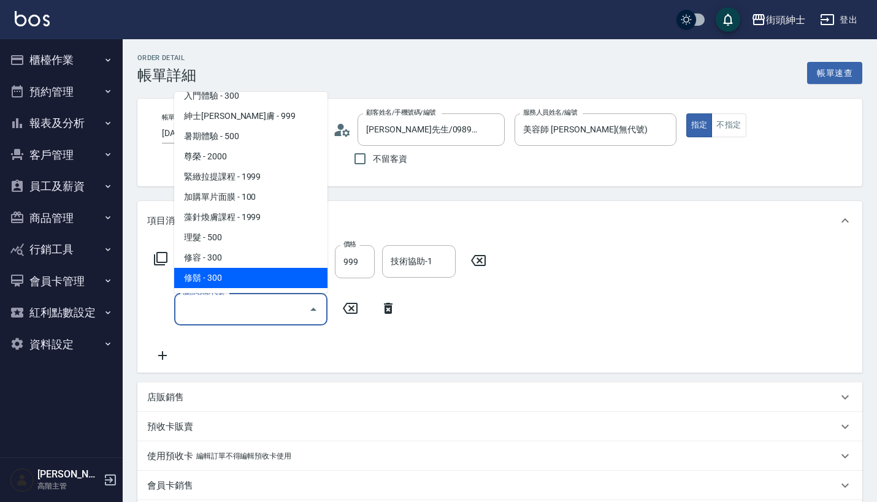
scroll to position [92, 0]
click at [244, 256] on span "修容 - 300" at bounding box center [250, 258] width 153 height 20
type input "修容(A03)"
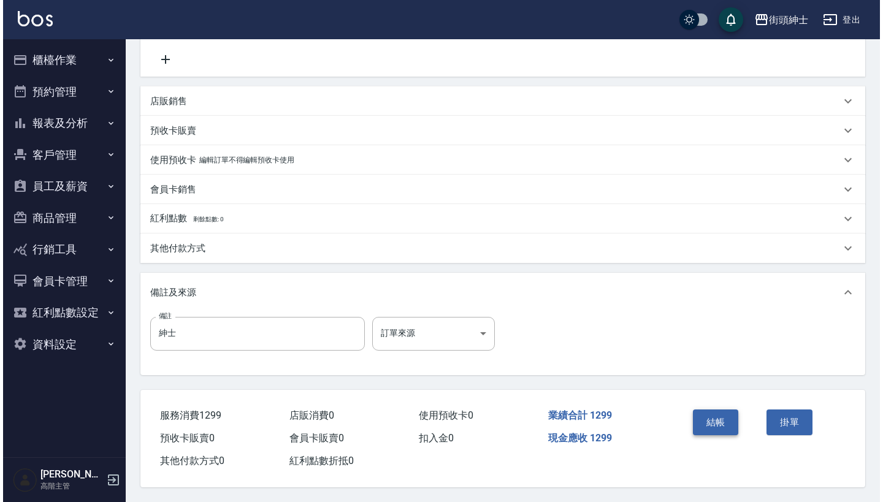
scroll to position [302, 0]
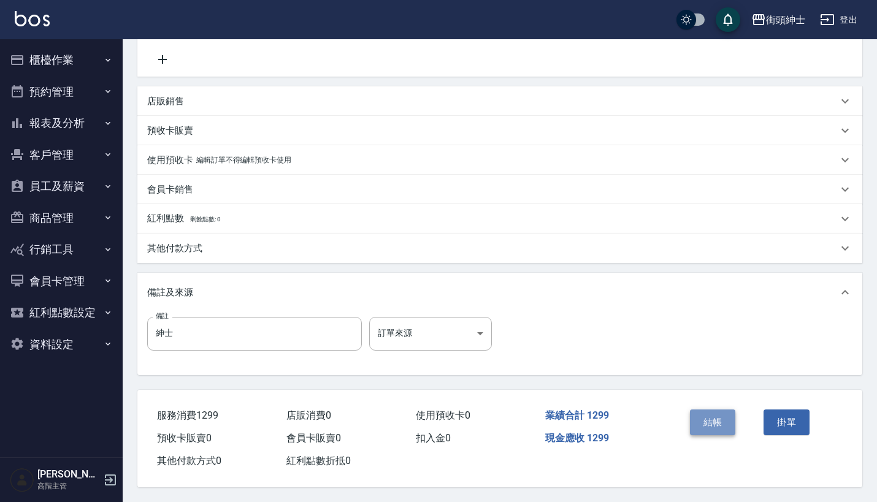
click at [725, 420] on button "結帳" at bounding box center [713, 423] width 46 height 26
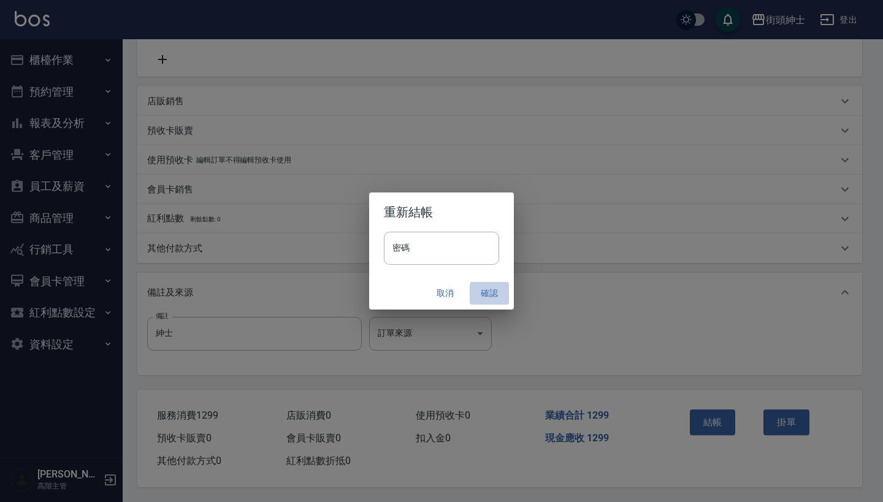
click at [485, 286] on button "確認" at bounding box center [489, 293] width 39 height 23
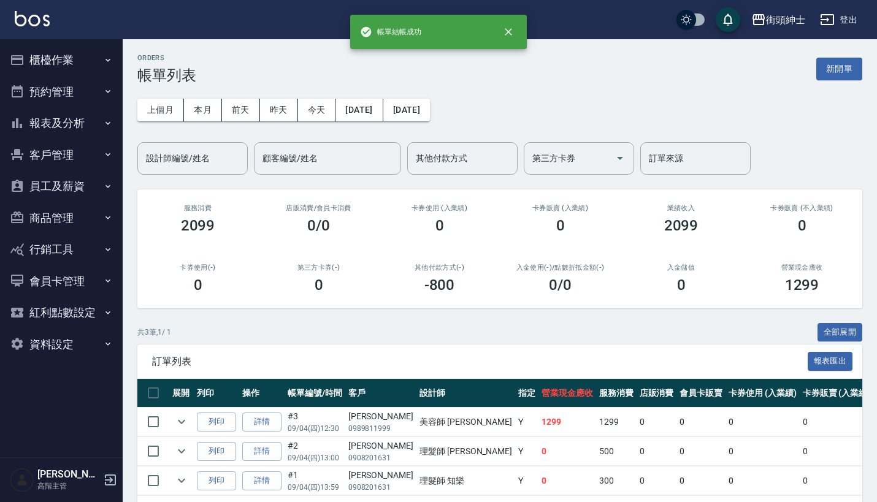
click at [76, 104] on button "預約管理" at bounding box center [61, 92] width 113 height 32
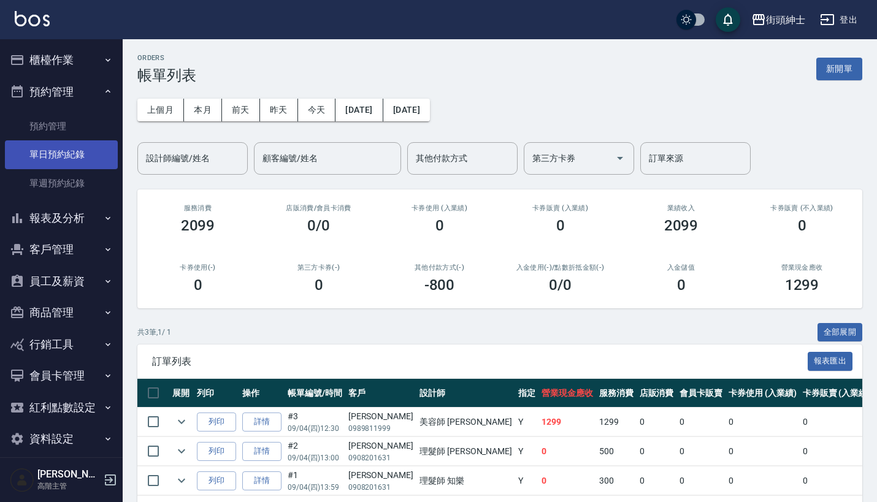
click at [72, 159] on link "單日預約紀錄" at bounding box center [61, 154] width 113 height 28
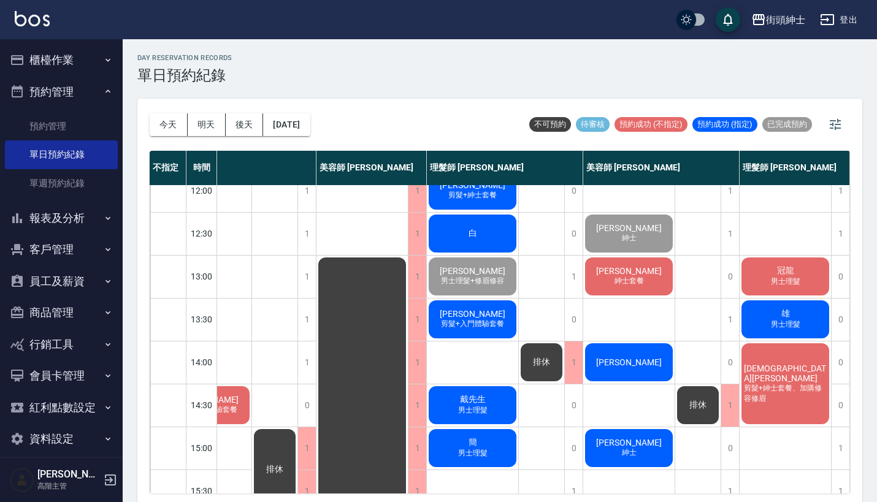
scroll to position [71, 63]
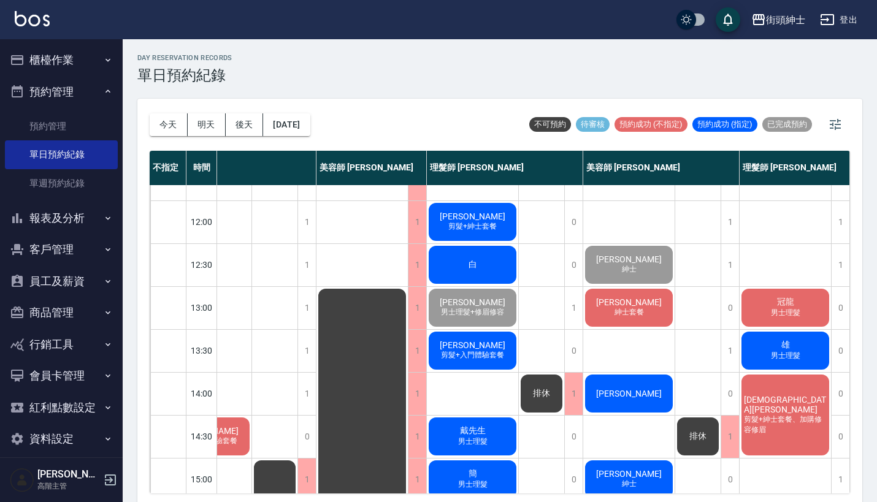
click at [643, 313] on div "Tim 紳士套餐" at bounding box center [628, 308] width 91 height 42
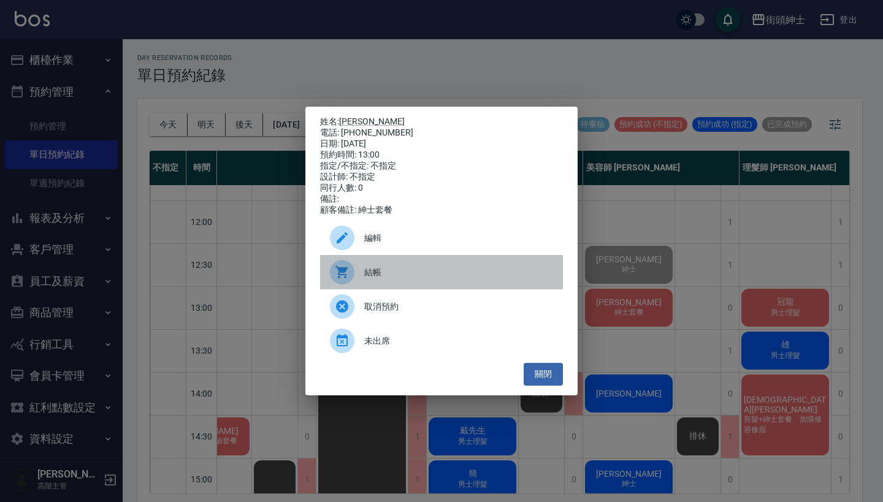
click at [375, 270] on div "結帳" at bounding box center [441, 272] width 243 height 34
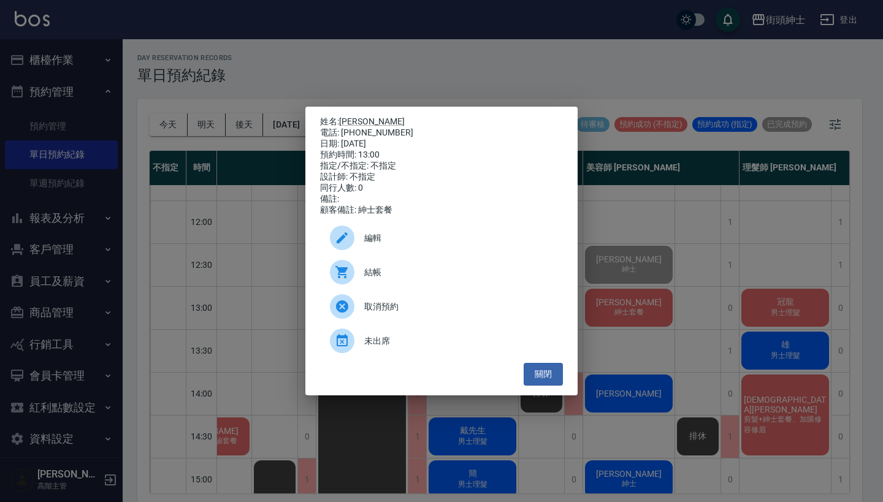
click at [405, 50] on div "姓名: Tim 電話: 0955455950 日期: 2025/09/04 預約時間: 13:00 指定/不指定: 不指定 設計師: 不指定 同行人數: 0 …" at bounding box center [441, 251] width 883 height 502
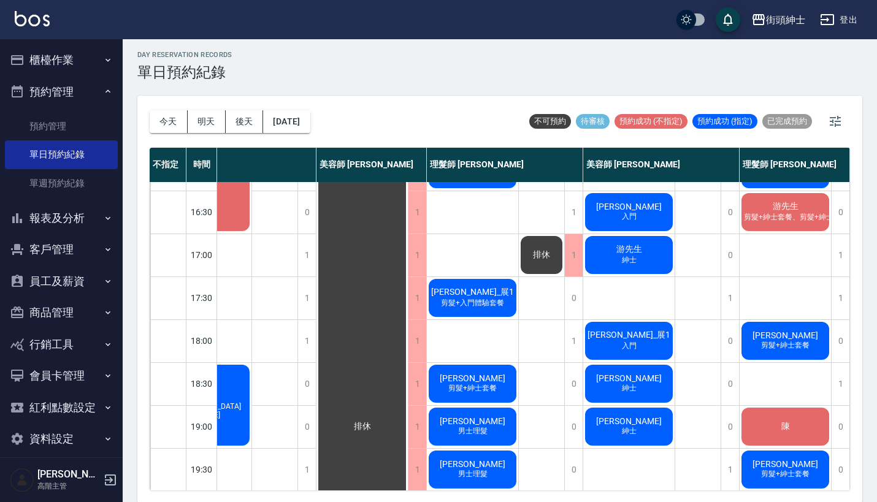
scroll to position [464, 63]
click at [788, 212] on span "游先生" at bounding box center [785, 206] width 31 height 11
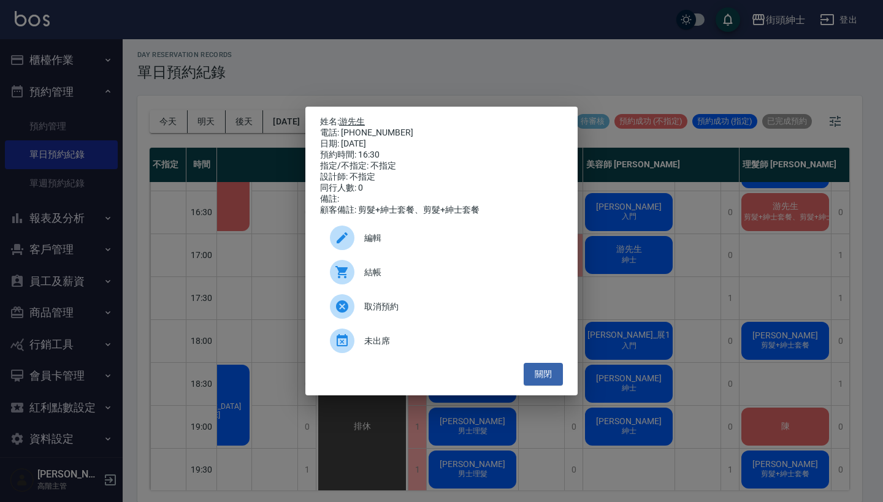
drag, startPoint x: 395, startPoint y: 128, endPoint x: 342, endPoint y: 120, distance: 53.4
click at [342, 120] on div "姓名: 游先生 電話: 0988769863 日期: 2025/09/04 預約時間: 16:30 指定/不指定: 不指定 設計師: 不指定 同行人數: 0 …" at bounding box center [441, 166] width 243 height 99
copy div "姓名: 游先生 電話: 0988769863"
click at [434, 63] on div "姓名: 游先生 電話: 0988769863 日期: 2025/09/04 預約時間: 16:30 指定/不指定: 不指定 設計師: 不指定 同行人數: 0 …" at bounding box center [441, 251] width 883 height 502
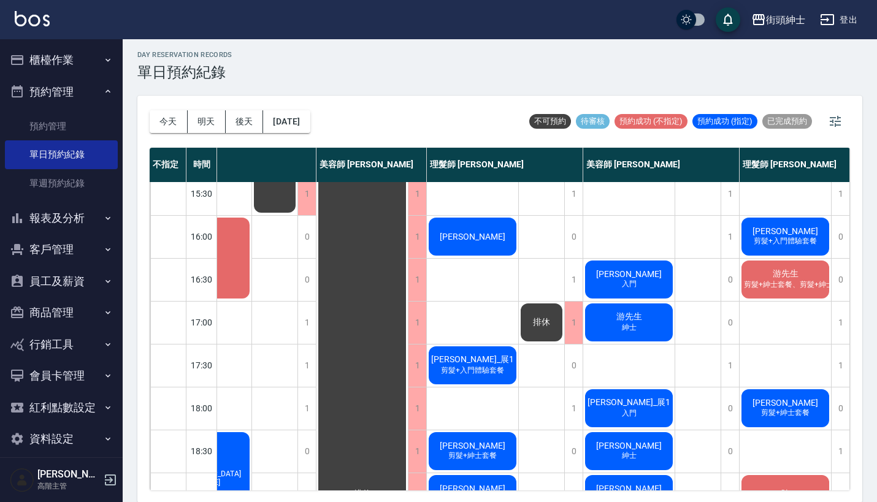
scroll to position [387, 63]
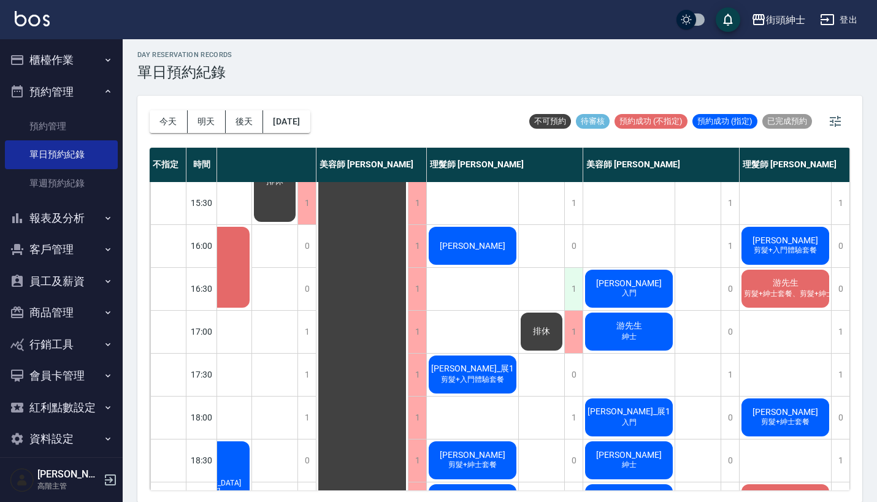
click at [564, 289] on div "1" at bounding box center [573, 289] width 18 height 42
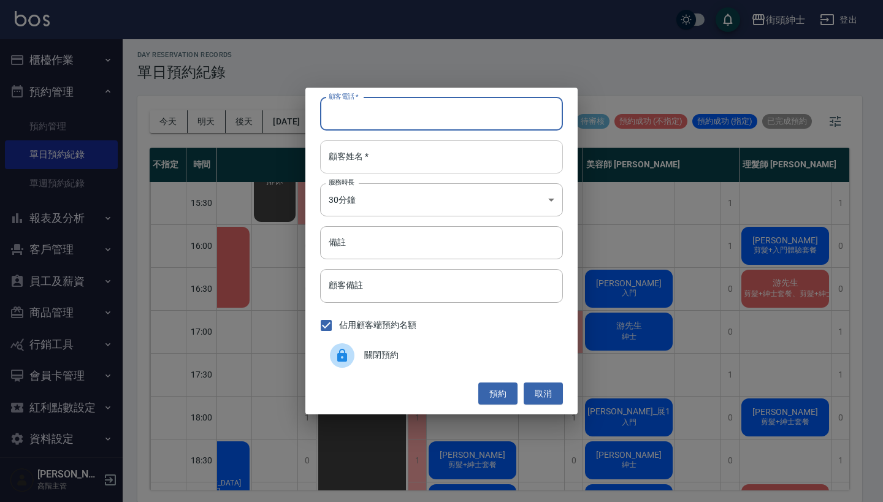
paste input "游先生 電話: 0988769863"
type input "游先生 電話: 0988769863"
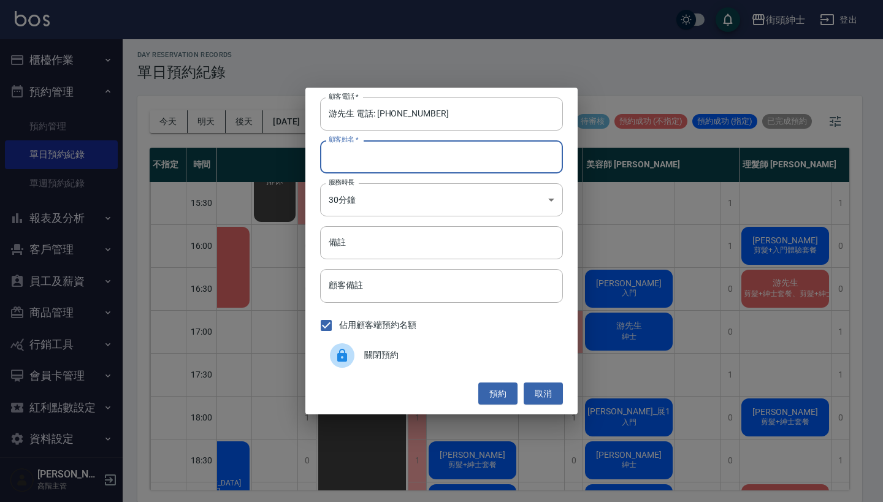
paste input "游先生 電話: 0988769863"
type input "游先生 電話: 0988769863"
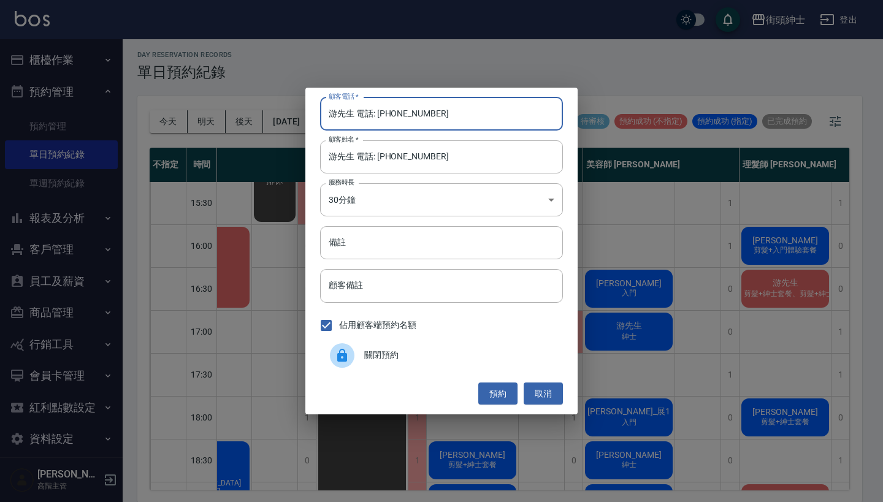
drag, startPoint x: 377, startPoint y: 115, endPoint x: 283, endPoint y: 112, distance: 93.9
click at [286, 113] on div "顧客電話   * 游先生 電話: 0988769863 顧客電話   * 顧客姓名   * 游先生 電話: 0988769863 顧客姓名   * 服務時長 …" at bounding box center [441, 251] width 883 height 502
type input "0988769863"
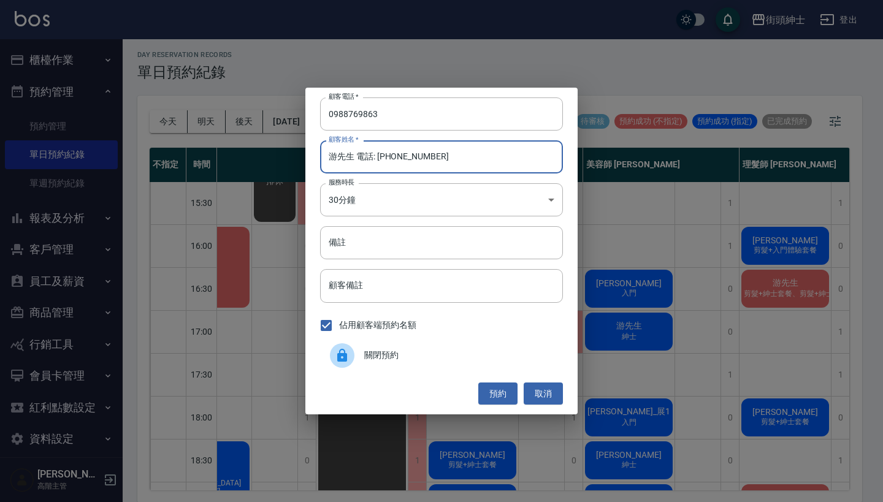
drag, startPoint x: 447, startPoint y: 165, endPoint x: 354, endPoint y: 158, distance: 92.9
click at [354, 158] on input "游先生 電話: 0988769863" at bounding box center [441, 156] width 243 height 33
type input "游先生"
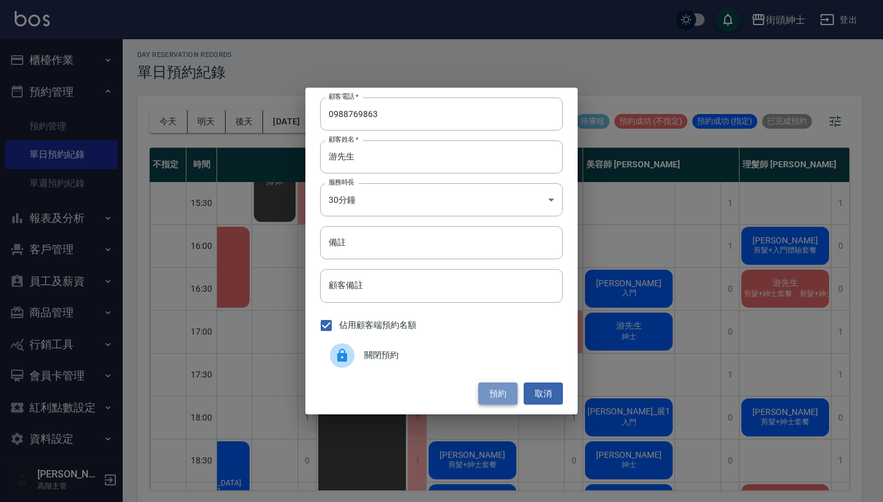
click at [498, 393] on button "預約" at bounding box center [497, 394] width 39 height 23
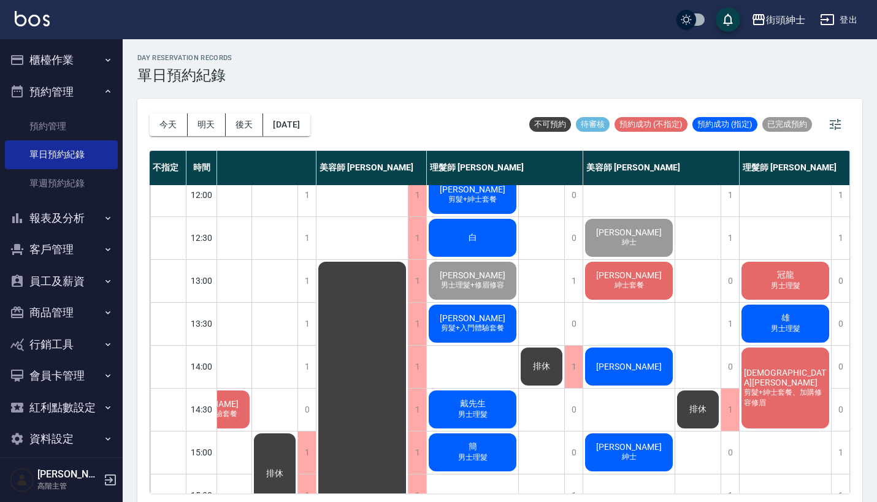
scroll to position [123, 63]
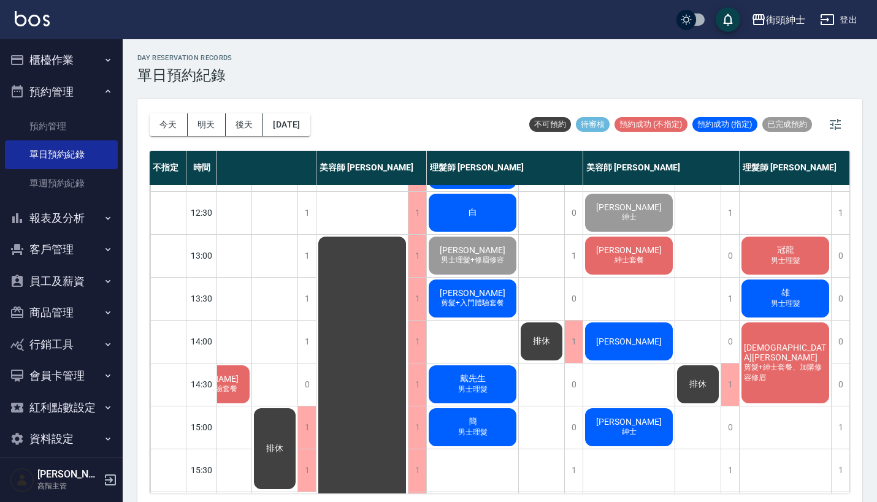
click at [622, 248] on span "[PERSON_NAME]" at bounding box center [629, 250] width 71 height 10
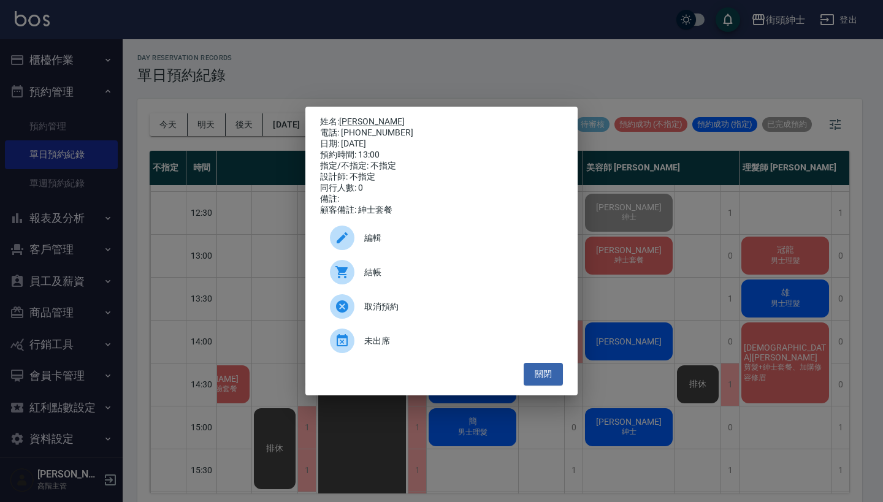
click at [653, 196] on div "姓名: Tim 電話: 0955455950 日期: 2025/09/04 預約時間: 13:00 指定/不指定: 不指定 設計師: 不指定 同行人數: 0 …" at bounding box center [441, 251] width 883 height 502
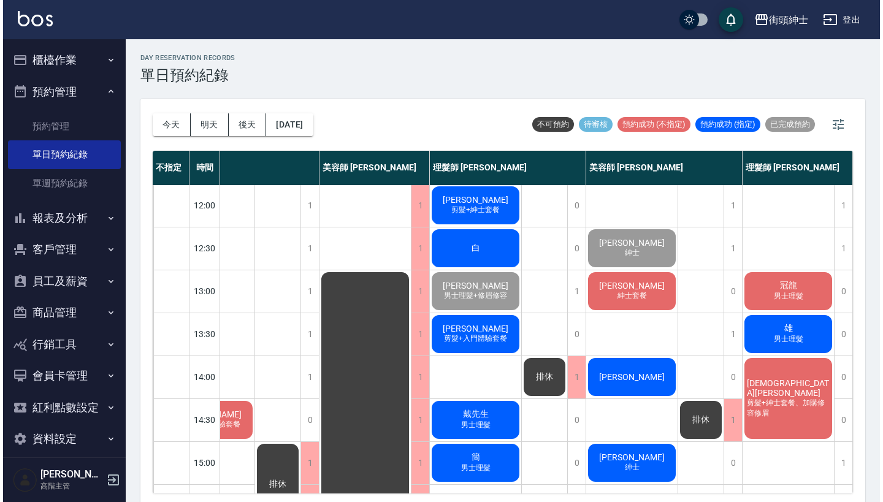
scroll to position [81, 60]
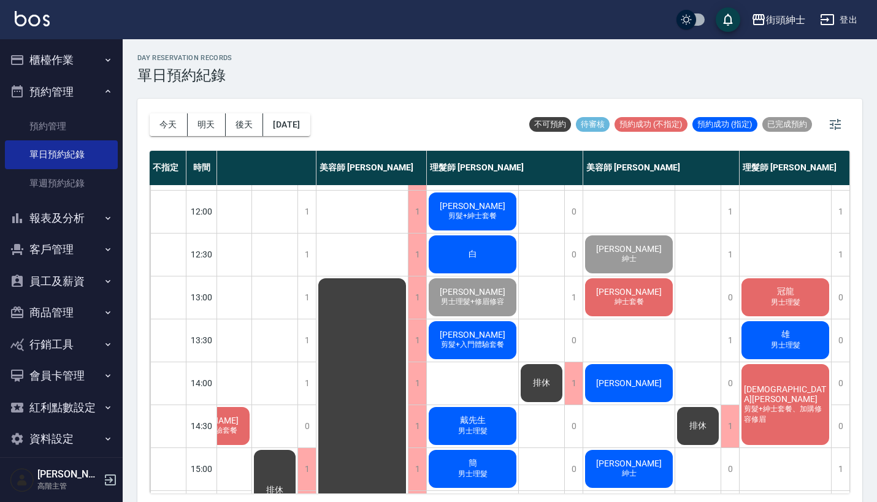
click at [622, 285] on div "Tim 紳士套餐" at bounding box center [628, 298] width 91 height 42
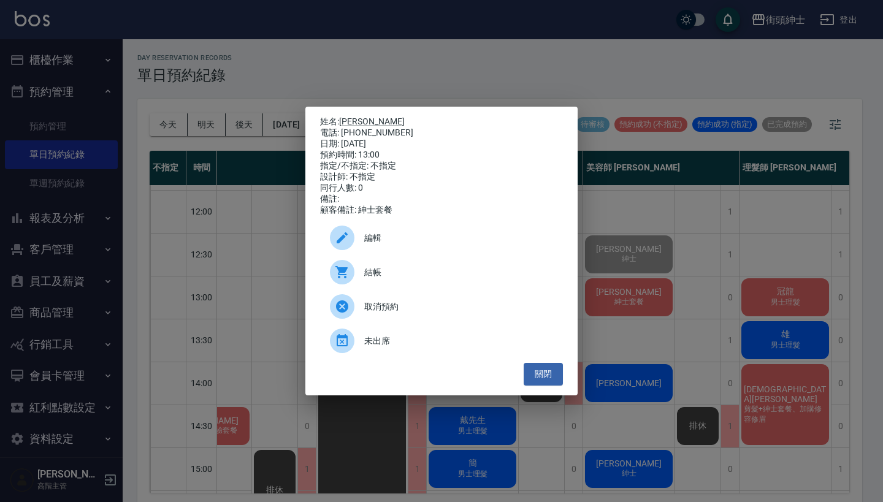
click at [432, 279] on span "結帳" at bounding box center [458, 272] width 189 height 13
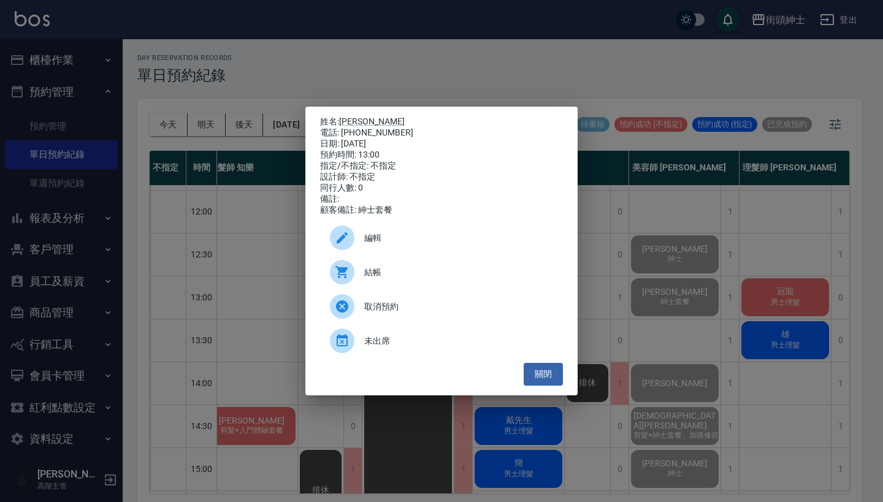
scroll to position [81, 17]
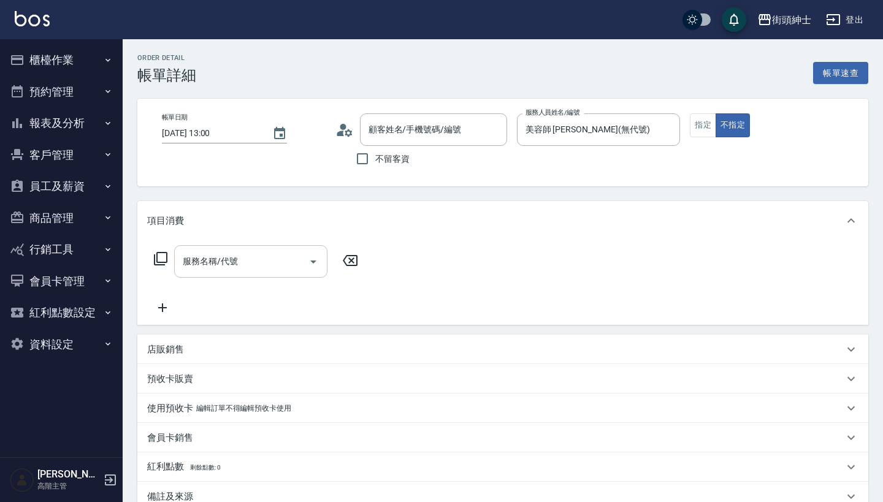
type input "Tim/0955455950/null"
click at [263, 264] on input "服務名稱/代號" at bounding box center [242, 261] width 124 height 21
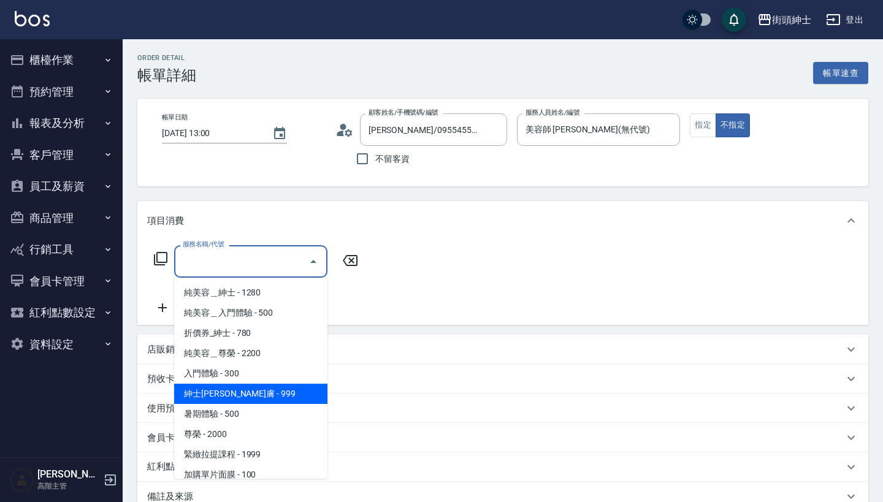
click at [267, 400] on span "紳士[PERSON_NAME]膚 - 999" at bounding box center [250, 394] width 153 height 20
click at [260, 256] on input "紳士[PERSON_NAME]膚" at bounding box center [234, 261] width 108 height 21
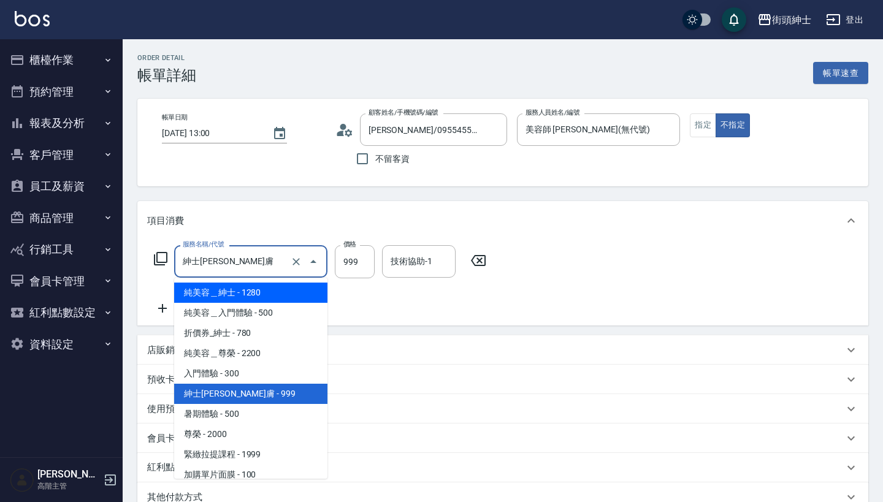
click at [265, 295] on span "純美容＿紳士 - 1280" at bounding box center [250, 293] width 153 height 20
type input "純美容＿紳士"
type input "1280"
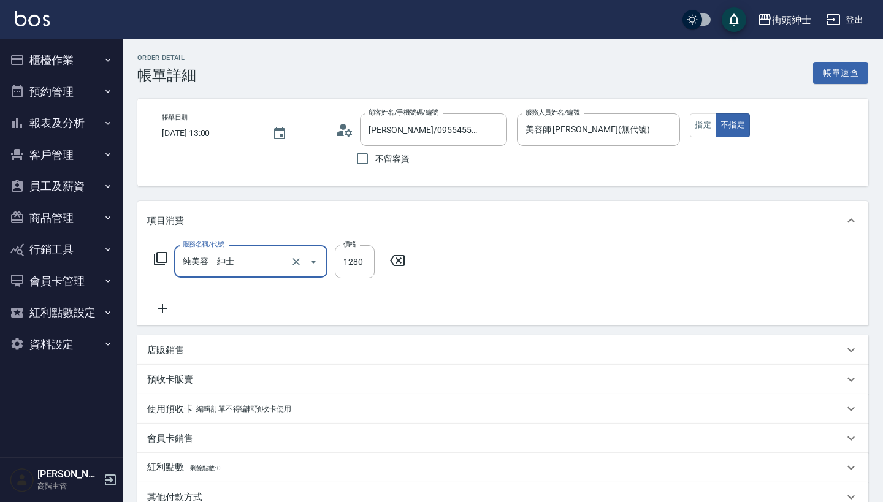
click at [157, 309] on icon at bounding box center [162, 308] width 31 height 15
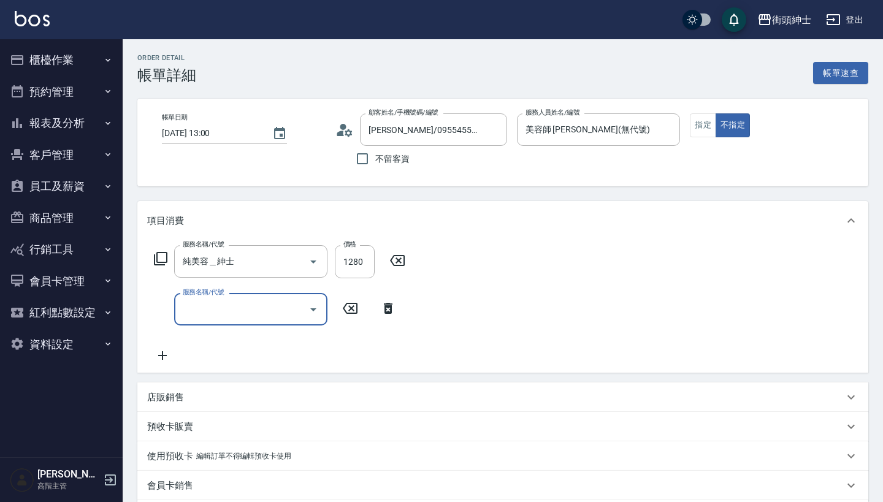
click at [209, 309] on input "服務名稱/代號" at bounding box center [242, 309] width 124 height 21
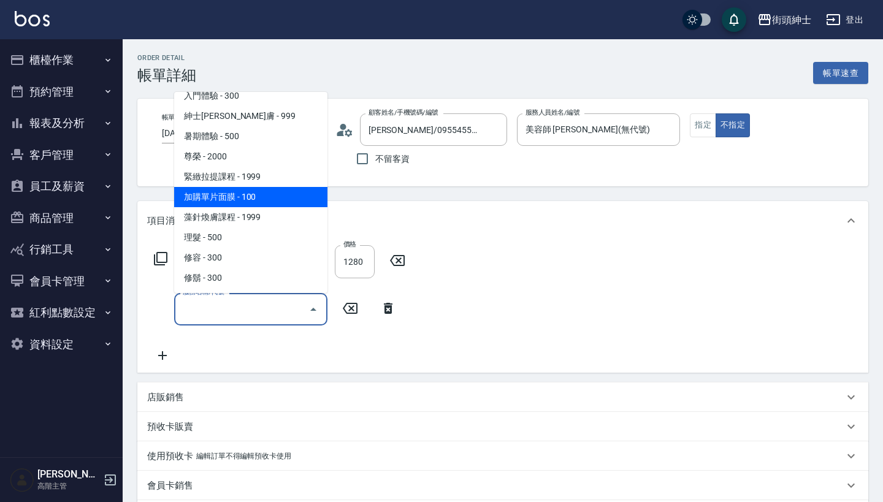
scroll to position [92, 0]
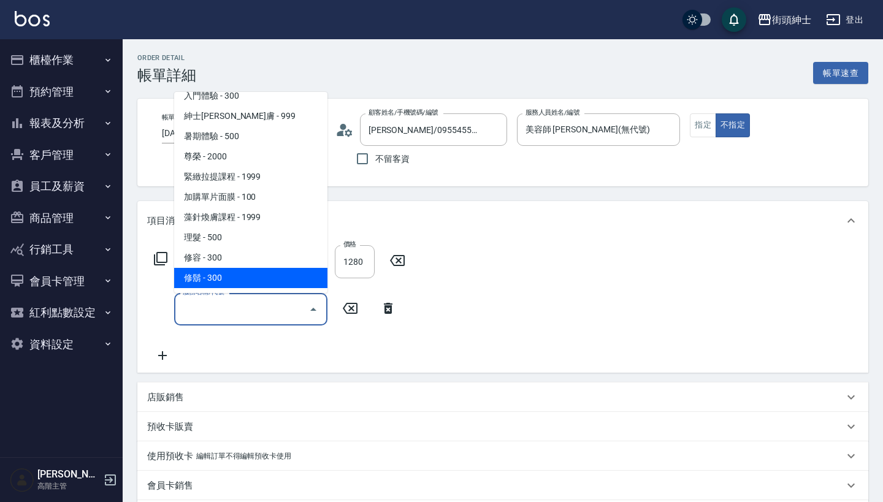
click at [454, 377] on div "項目消費 服務名稱/代號 純美容＿紳士 服務名稱/代號 價格 1280 價格 服務名稱/代號 服務名稱/代號 店販銷售 服務人員姓名/編號 服務人員姓名/編號…" at bounding box center [502, 395] width 731 height 388
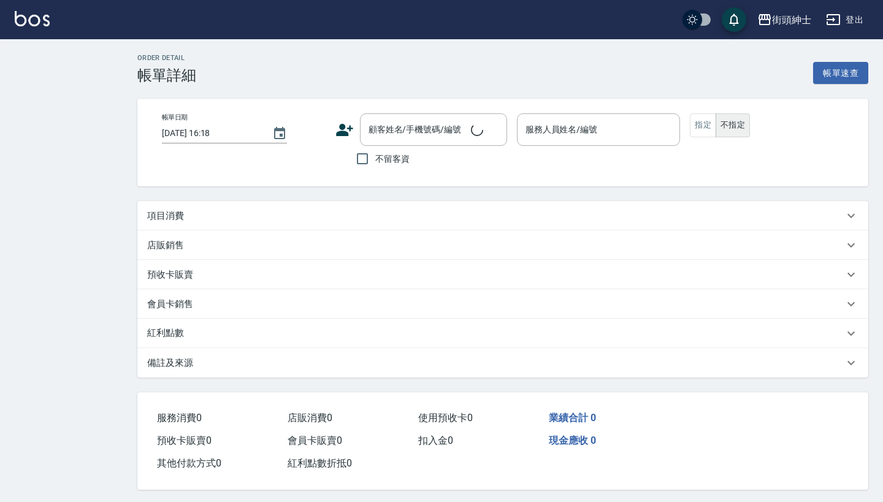
click at [410, 221] on div "項目消費" at bounding box center [495, 216] width 697 height 13
type input "[DATE] 13:00"
type input "美容師 [PERSON_NAME](無代號)"
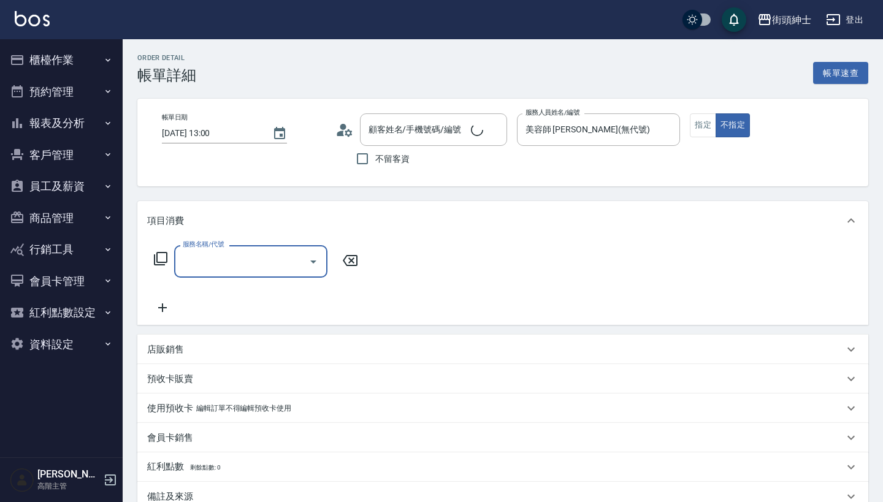
type input "[PERSON_NAME]/0955455950/null"
click at [257, 258] on input "服務名稱/代號" at bounding box center [242, 261] width 124 height 21
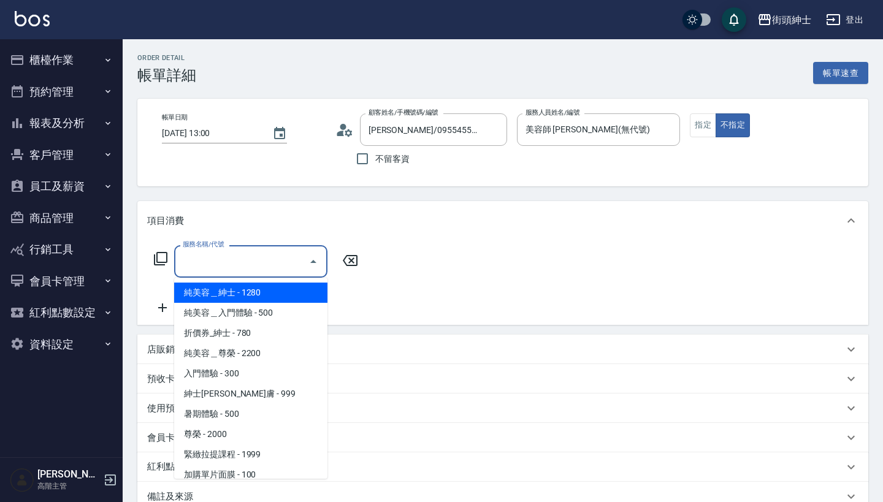
click at [272, 294] on span "純美容＿紳士 - 1280" at bounding box center [250, 293] width 153 height 20
type input "純美容＿紳士"
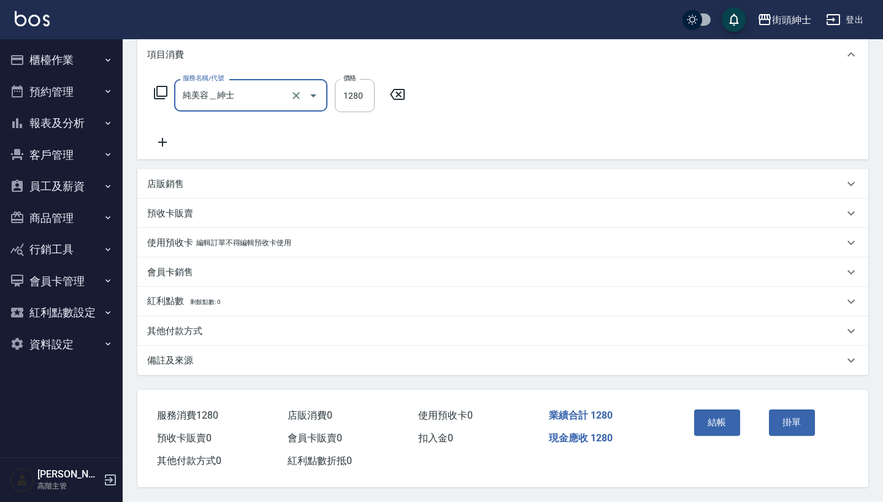
scroll to position [172, 0]
click at [739, 435] on div "結帳" at bounding box center [726, 431] width 75 height 53
click at [715, 417] on button "結帳" at bounding box center [717, 423] width 46 height 26
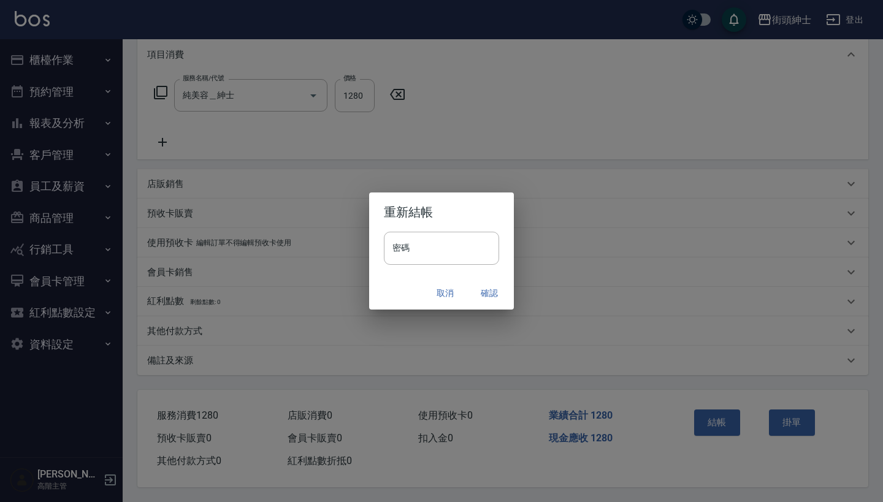
click at [485, 294] on button "確認" at bounding box center [489, 293] width 39 height 23
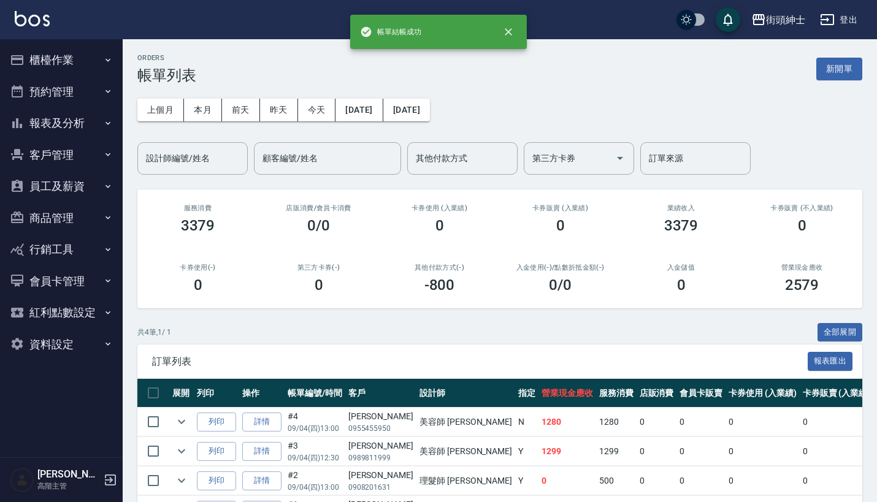
click at [65, 88] on button "預約管理" at bounding box center [61, 92] width 113 height 32
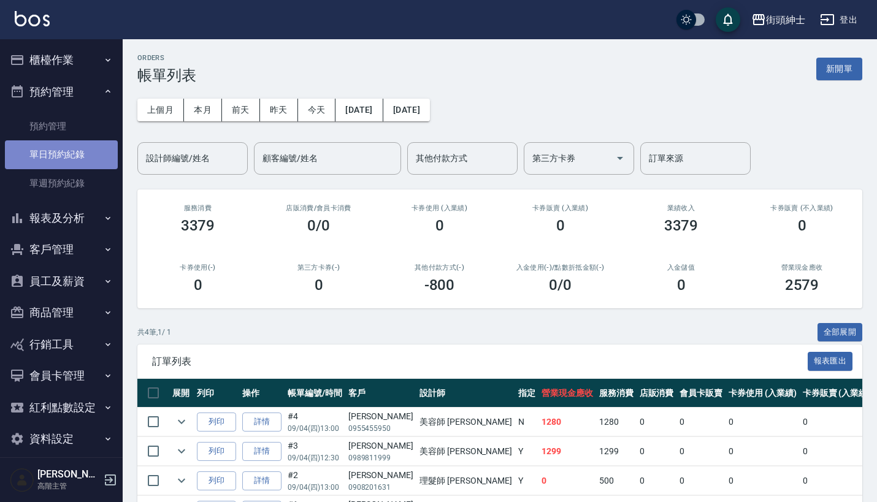
click at [71, 148] on link "單日預約紀錄" at bounding box center [61, 154] width 113 height 28
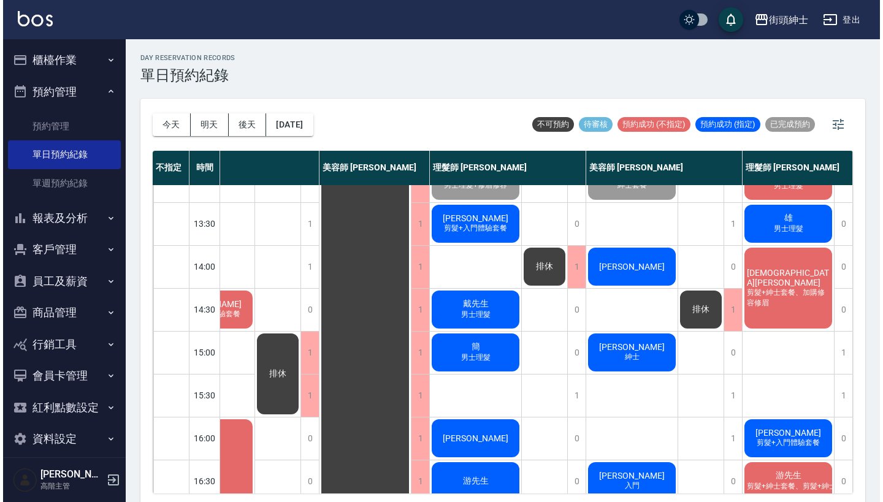
scroll to position [198, 63]
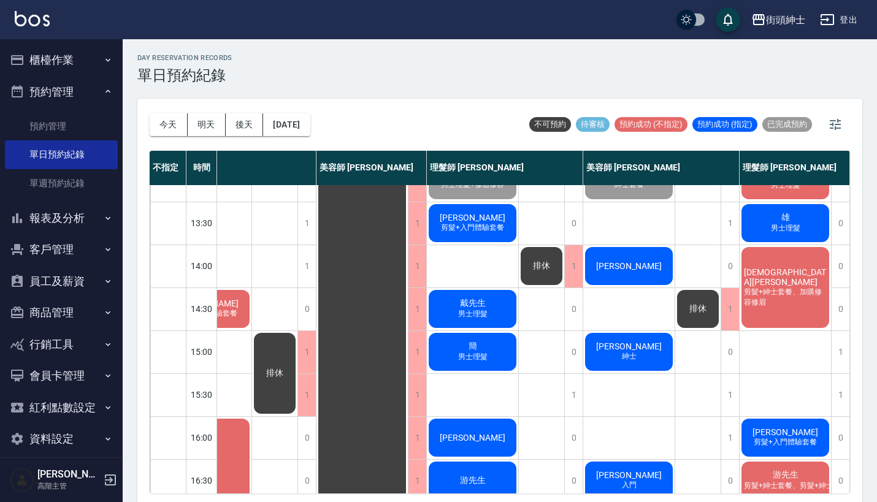
click at [634, 279] on div "[PERSON_NAME]" at bounding box center [628, 266] width 91 height 42
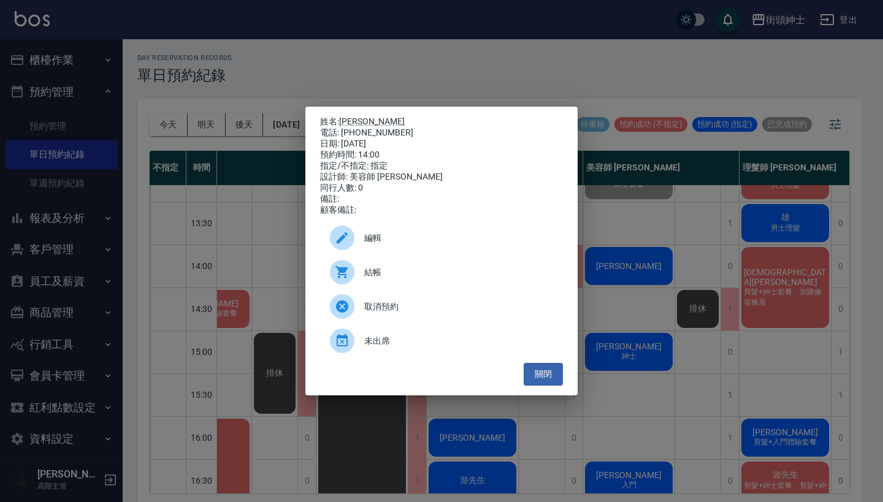
click at [456, 264] on div "結帳" at bounding box center [441, 272] width 243 height 34
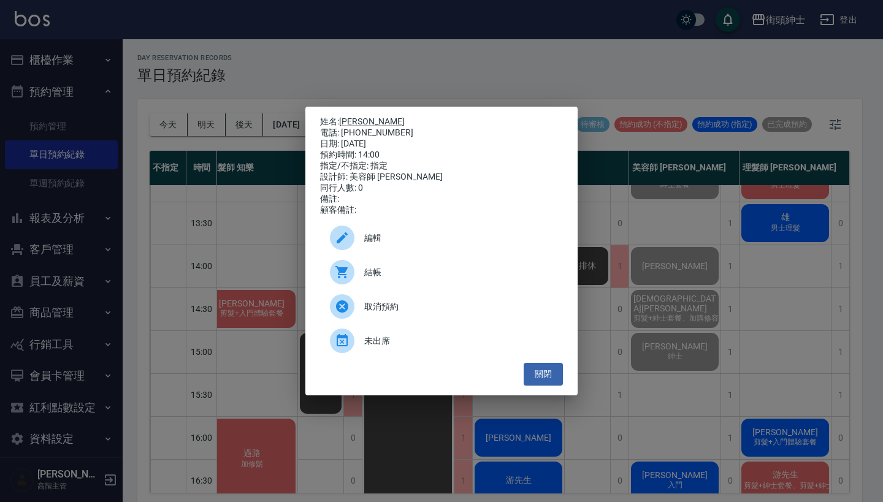
scroll to position [198, 17]
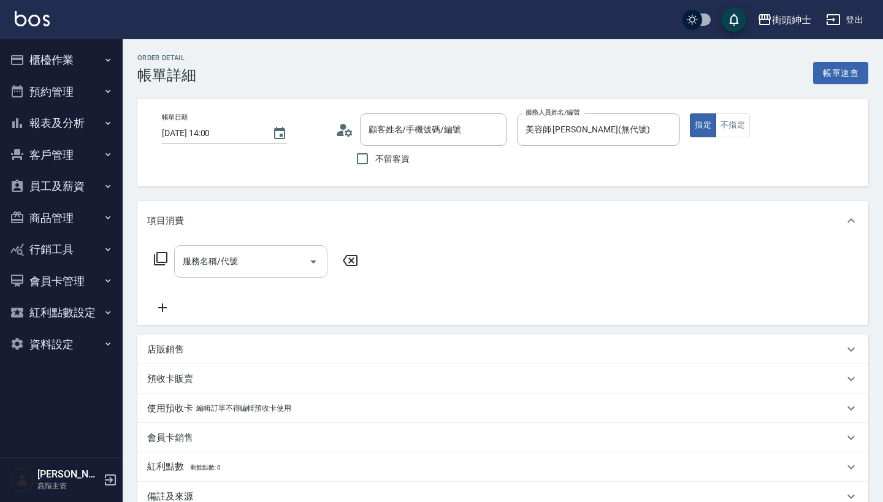
click at [263, 266] on input "服務名稱/代號" at bounding box center [242, 261] width 124 height 21
type input "[PERSON_NAME]/0916722603/null"
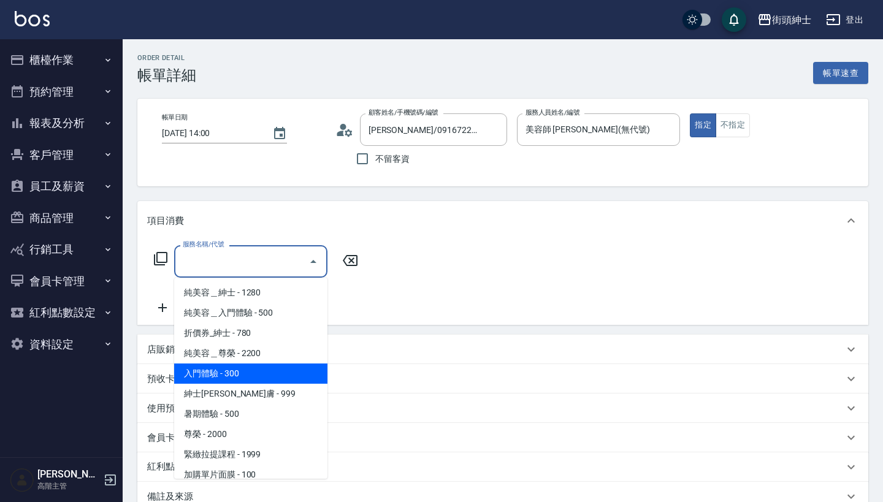
click at [269, 372] on span "入門體驗 - 300" at bounding box center [250, 374] width 153 height 20
type input "入門體驗"
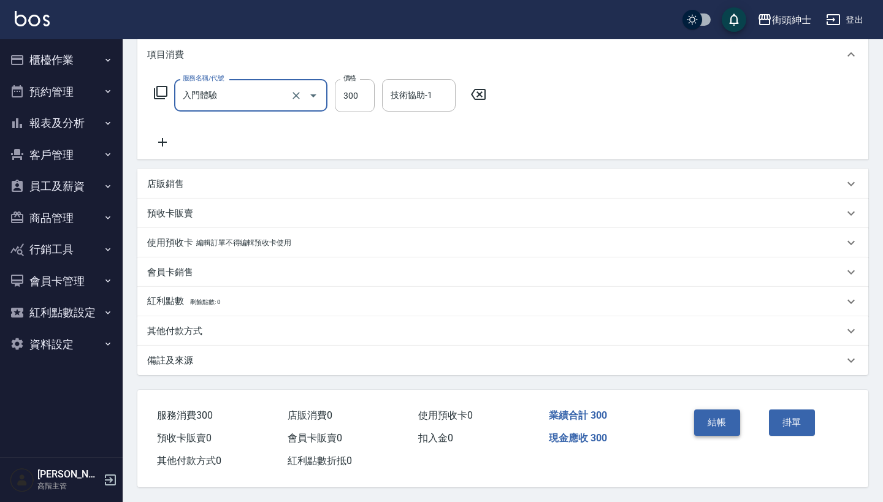
scroll to position [172, 0]
click at [718, 417] on button "結帳" at bounding box center [717, 423] width 46 height 26
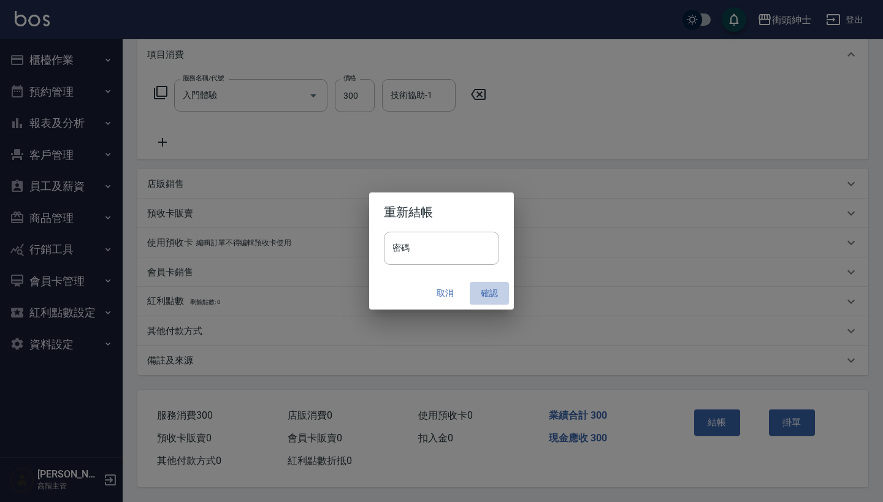
click at [480, 286] on button "確認" at bounding box center [489, 293] width 39 height 23
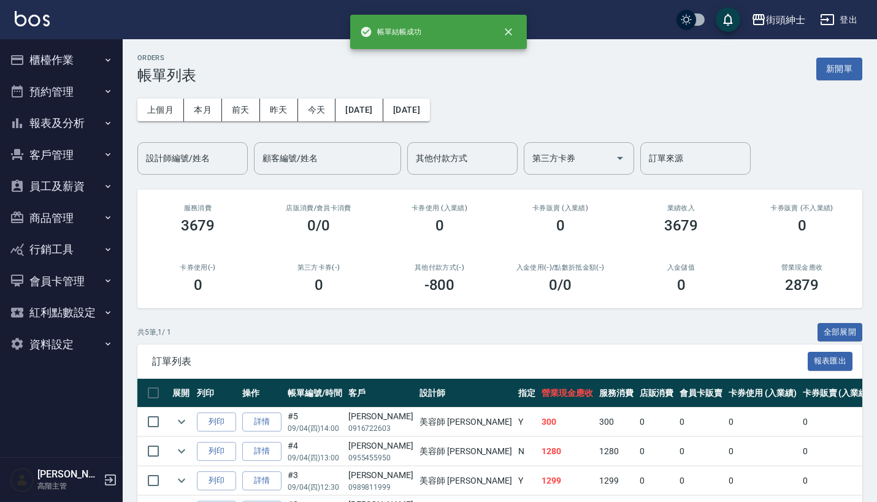
click at [90, 96] on button "預約管理" at bounding box center [61, 92] width 113 height 32
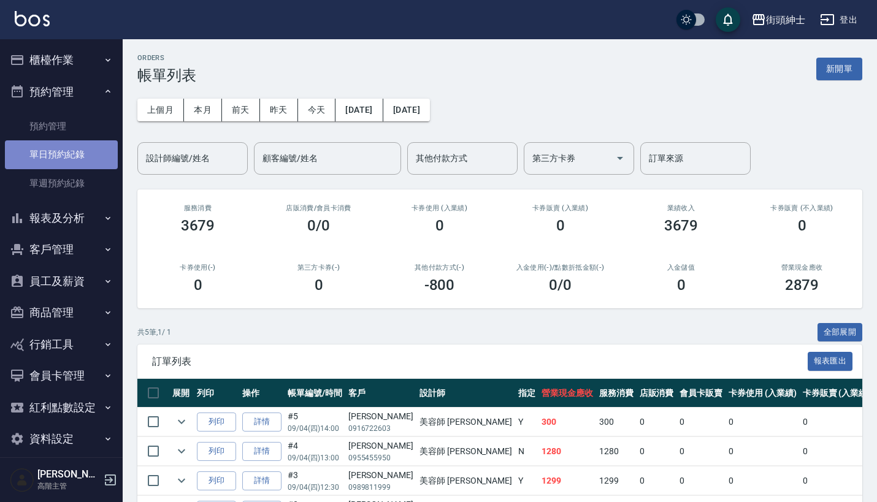
click at [70, 145] on link "單日預約紀錄" at bounding box center [61, 154] width 113 height 28
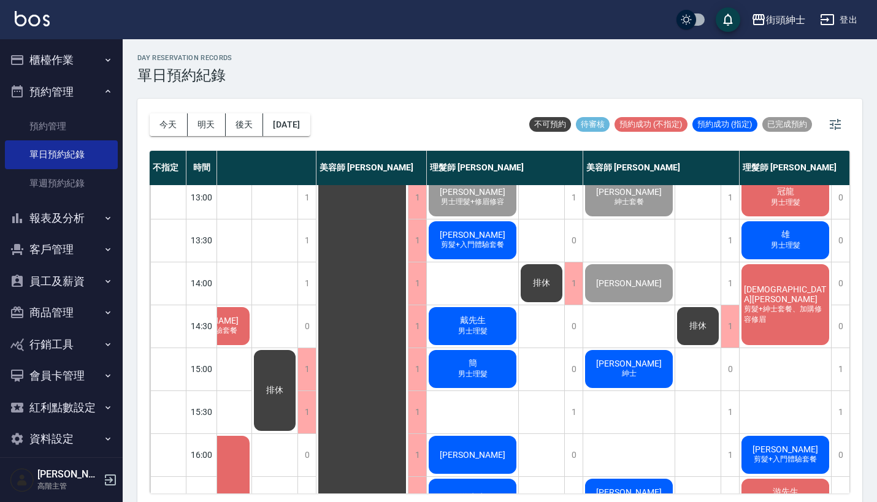
scroll to position [200, 63]
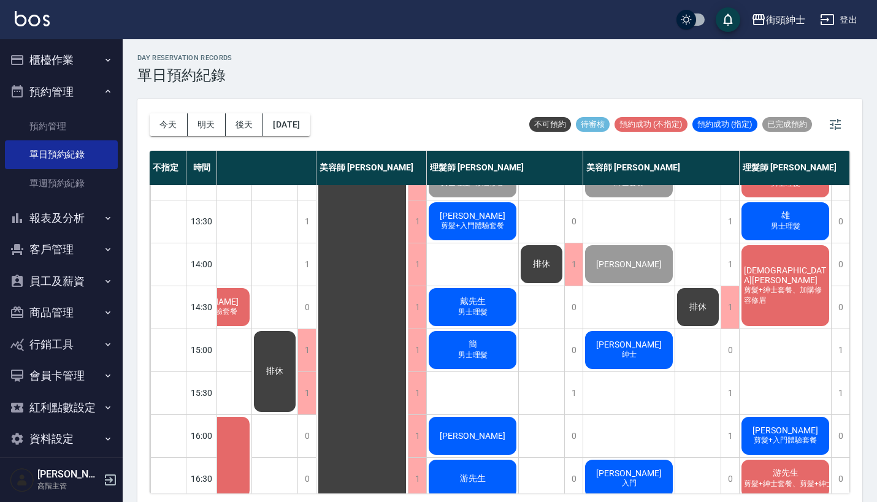
click at [701, 304] on span "排休" at bounding box center [698, 307] width 22 height 11
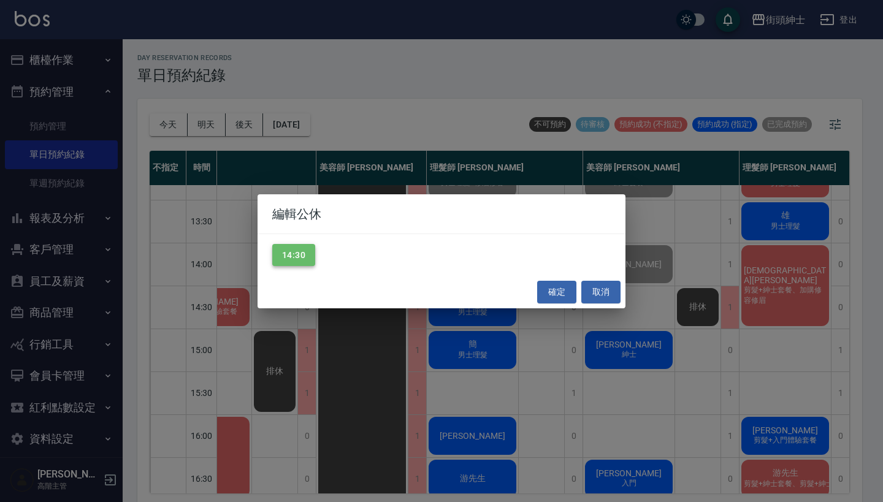
click at [296, 250] on button "14:30" at bounding box center [293, 255] width 43 height 23
click at [559, 293] on button "確定" at bounding box center [556, 292] width 39 height 23
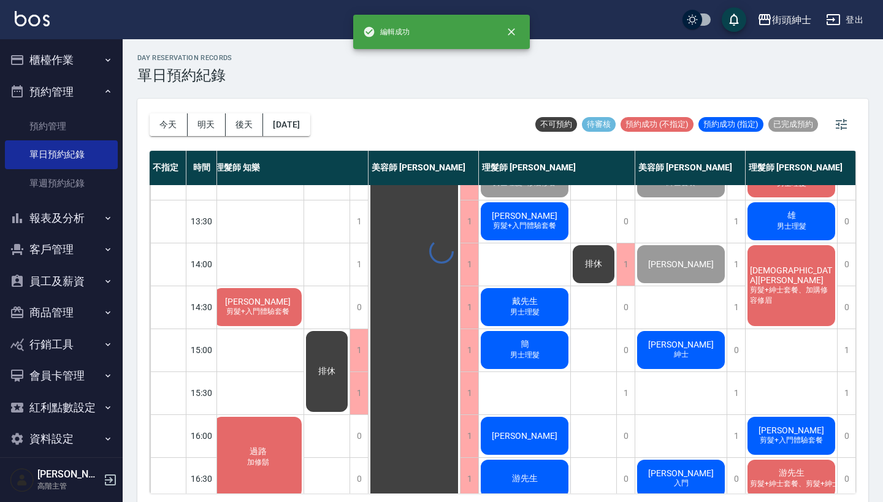
scroll to position [200, 17]
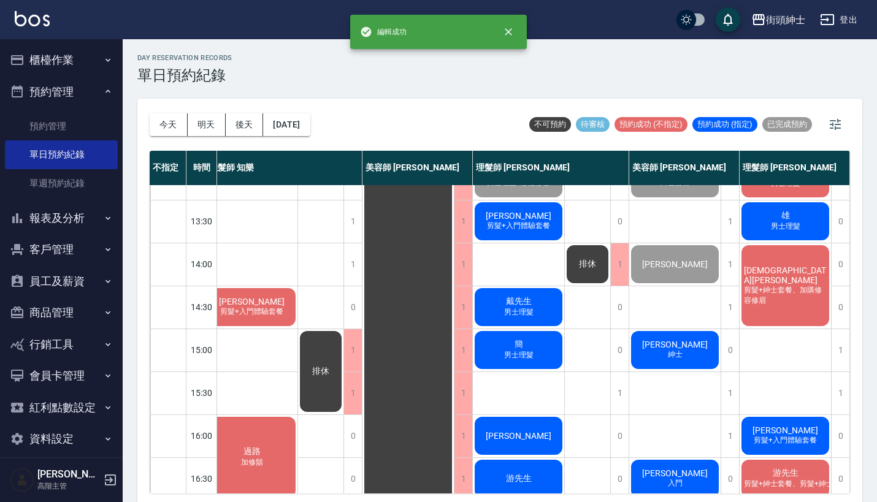
click at [760, 285] on span "剪髮+紳士套餐、加購修容修眉" at bounding box center [786, 295] width 88 height 21
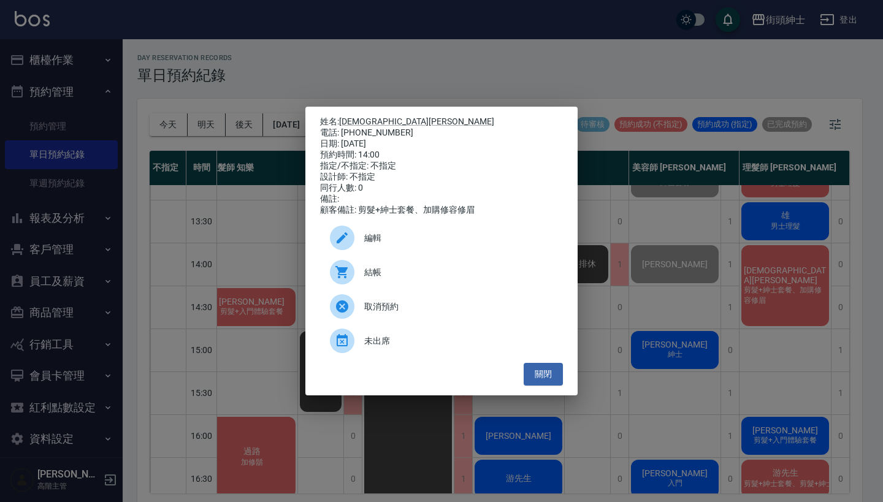
click at [394, 245] on span "編輯" at bounding box center [458, 238] width 189 height 13
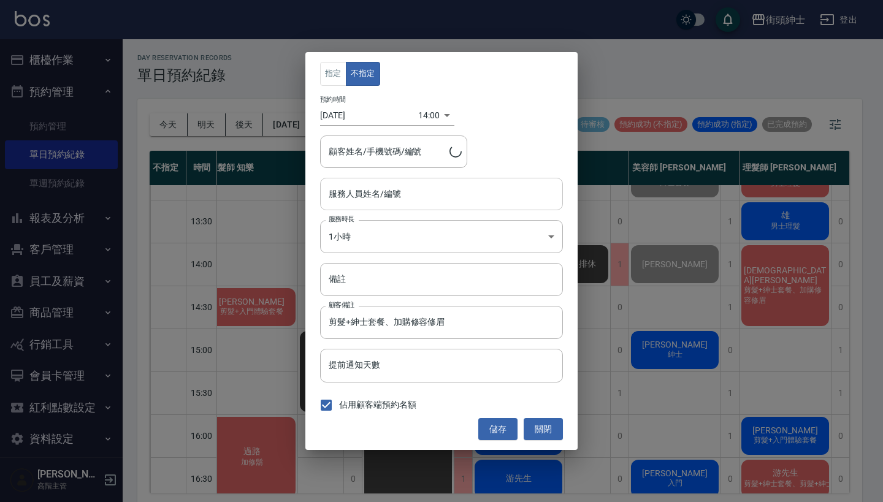
type input "鈺勛/0965313293"
type input "理髮師 eric(無代號)"
click at [433, 122] on body "街頭紳士 登出 櫃檯作業 打帳單 帳單列表 掛單列表 座位開單 營業儀表板 現金收支登錄 高階收支登錄 材料自購登錄 每日結帳 排班表 現場電腦打卡 掃碼打卡…" at bounding box center [441, 253] width 883 height 506
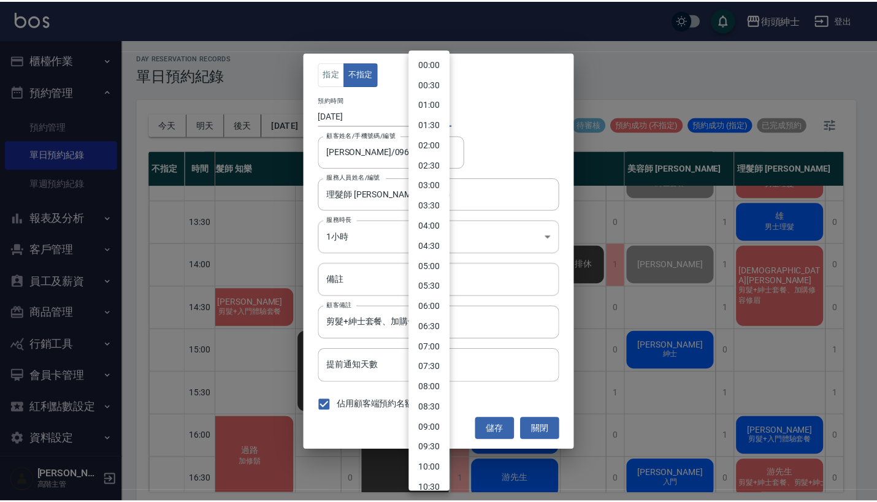
scroll to position [361, 0]
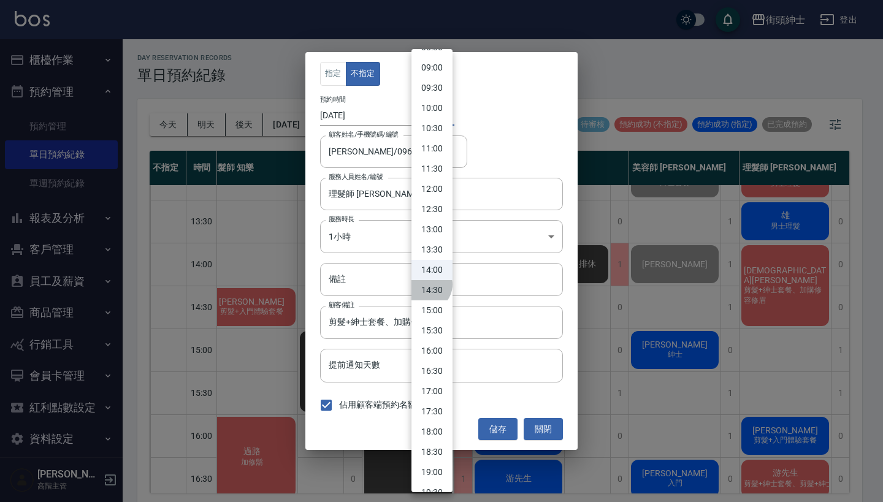
click at [425, 285] on li "14:30" at bounding box center [432, 290] width 41 height 20
type input "1756967400000"
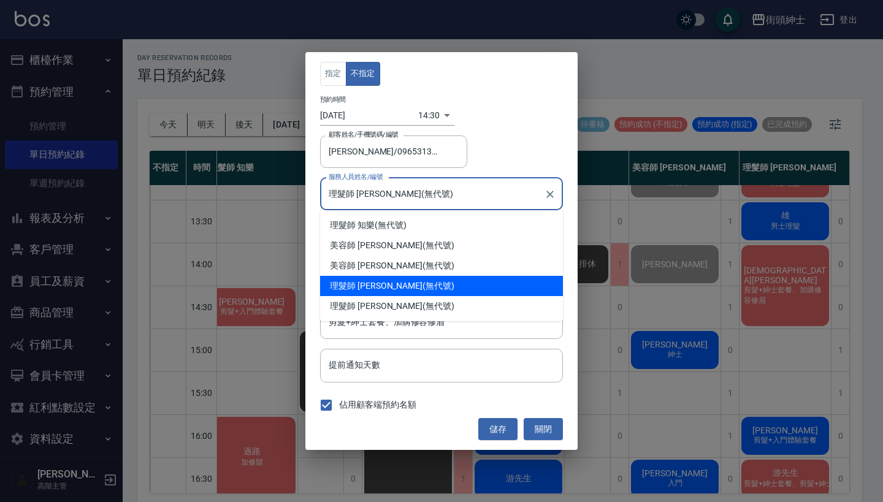
click at [390, 192] on input "理髮師 eric(無代號)" at bounding box center [432, 193] width 213 height 21
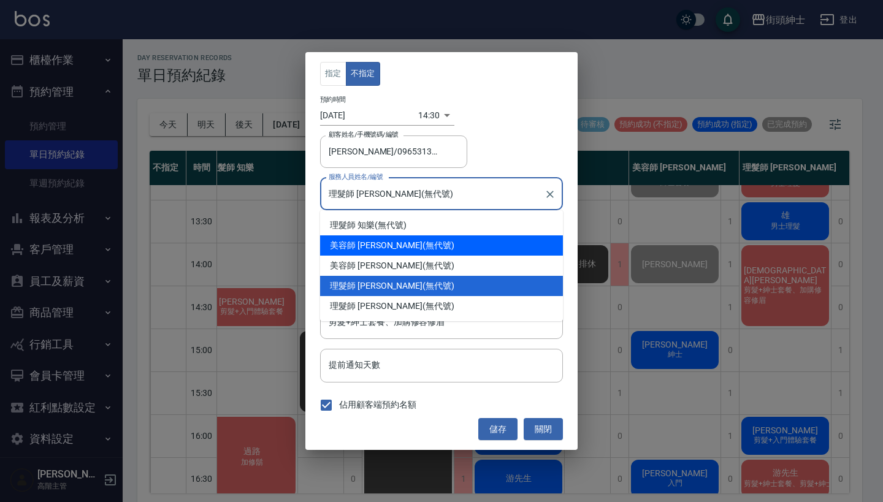
click at [407, 249] on div "美容師 小戴 (無代號)" at bounding box center [441, 246] width 243 height 20
type input "美容師 小戴(無代號)"
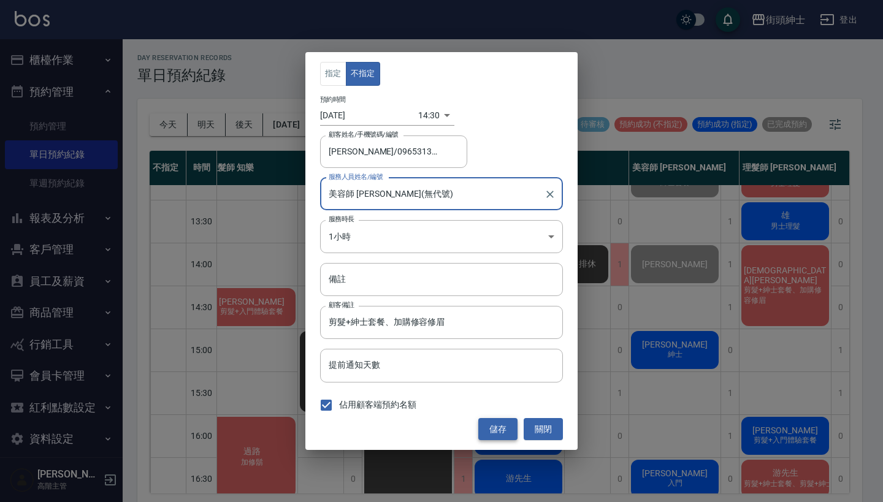
click at [502, 425] on button "儲存" at bounding box center [497, 429] width 39 height 23
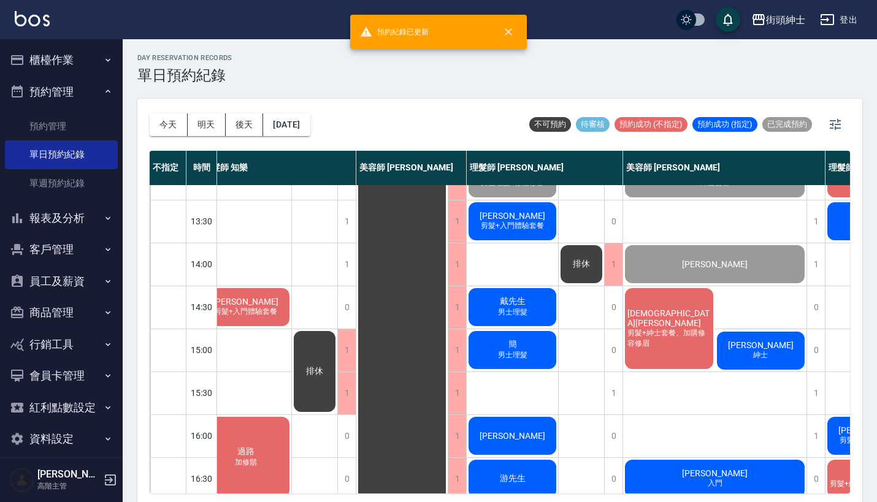
click at [683, 320] on div "鈺勛 剪髮+紳士套餐、加購修容修眉" at bounding box center [669, 328] width 92 height 85
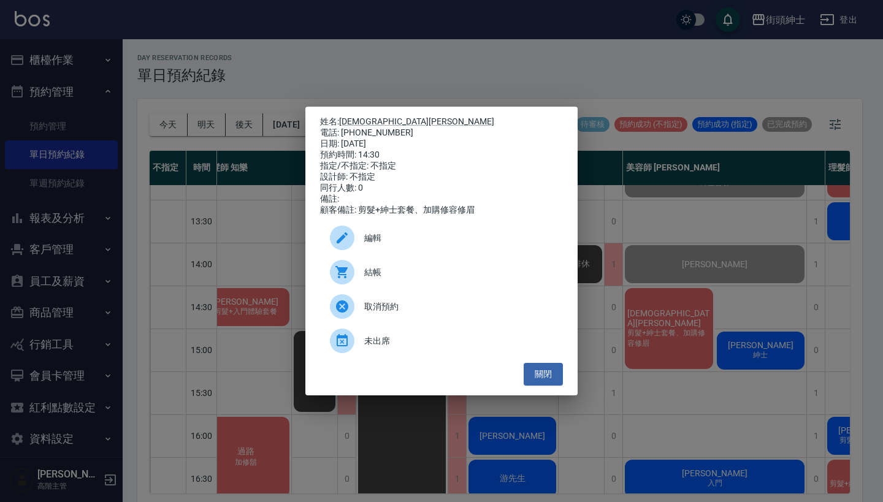
click at [448, 242] on span "編輯" at bounding box center [458, 238] width 189 height 13
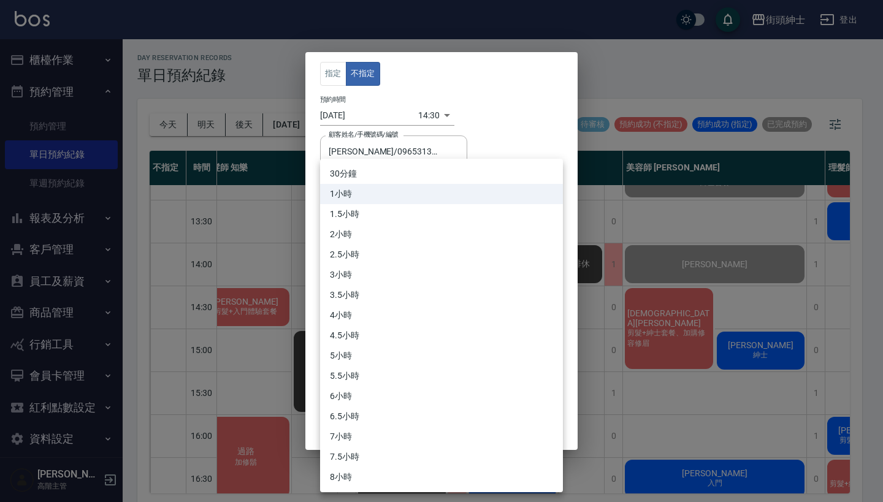
click at [401, 245] on body "街頭紳士 登出 櫃檯作業 打帳單 帳單列表 掛單列表 座位開單 營業儀表板 現金收支登錄 高階收支登錄 材料自購登錄 每日結帳 排班表 現場電腦打卡 掃碼打卡…" at bounding box center [441, 253] width 883 height 506
click at [409, 179] on li "30分鐘" at bounding box center [441, 174] width 243 height 20
type input "1"
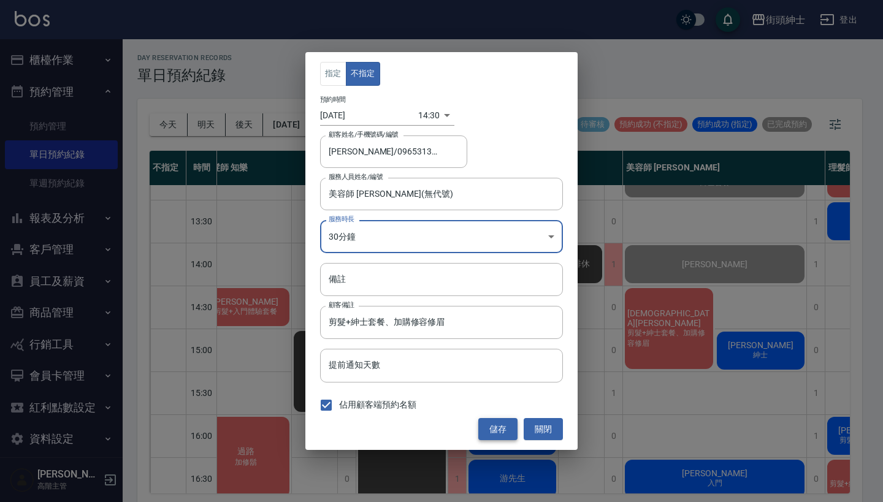
click at [493, 418] on button "儲存" at bounding box center [497, 429] width 39 height 23
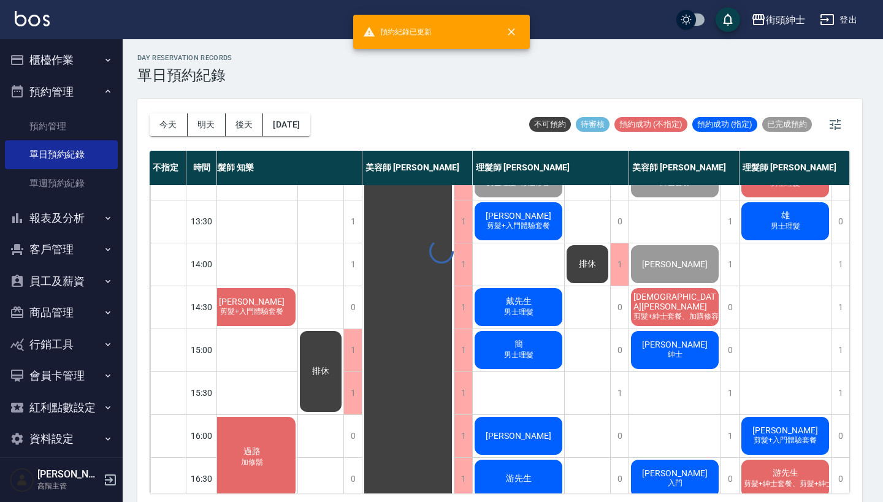
scroll to position [200, 11]
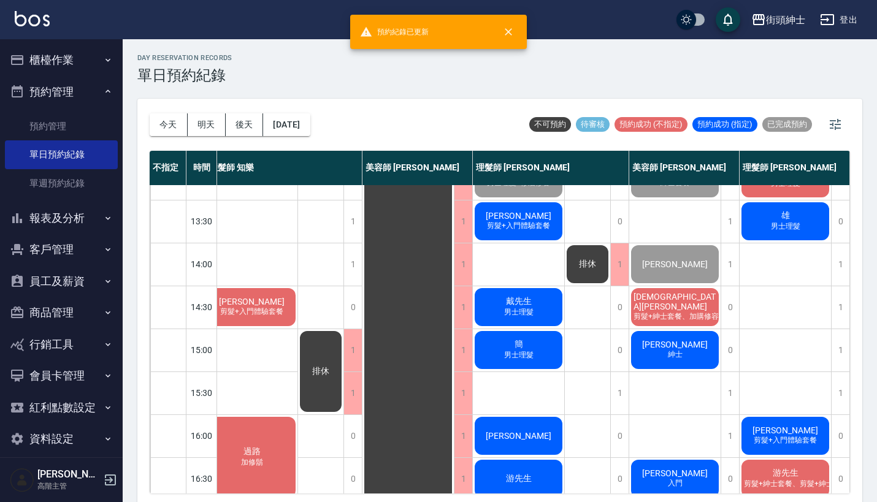
click at [691, 303] on div "鈺勛 剪髮+紳士套餐、加購修容修眉" at bounding box center [674, 307] width 91 height 42
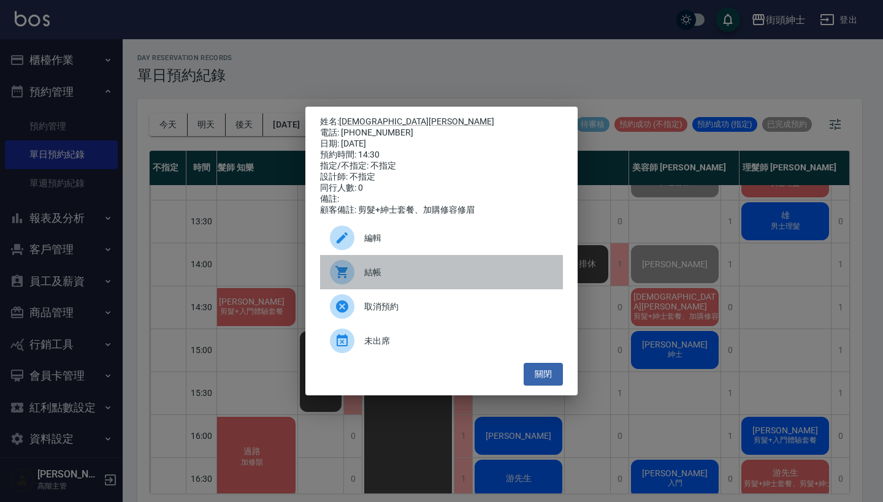
click at [422, 276] on span "結帳" at bounding box center [458, 272] width 189 height 13
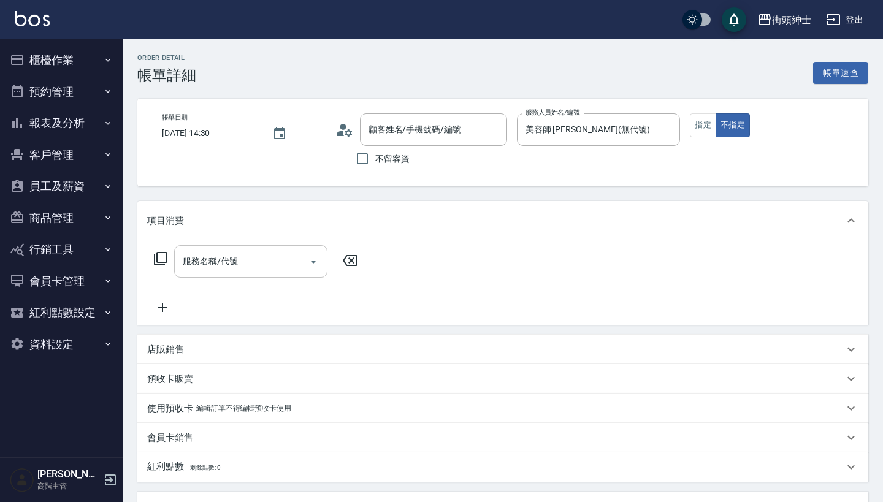
type input "[PERSON_NAME]/0965313293/null"
click at [262, 247] on div "服務名稱/代號" at bounding box center [250, 261] width 153 height 33
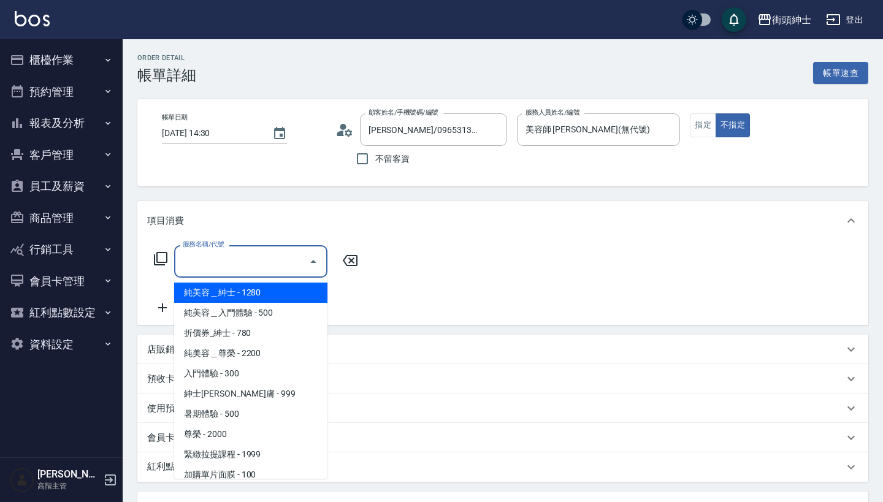
click at [262, 291] on span "純美容＿紳士 - 1280" at bounding box center [250, 293] width 153 height 20
type input "純美容＿紳士"
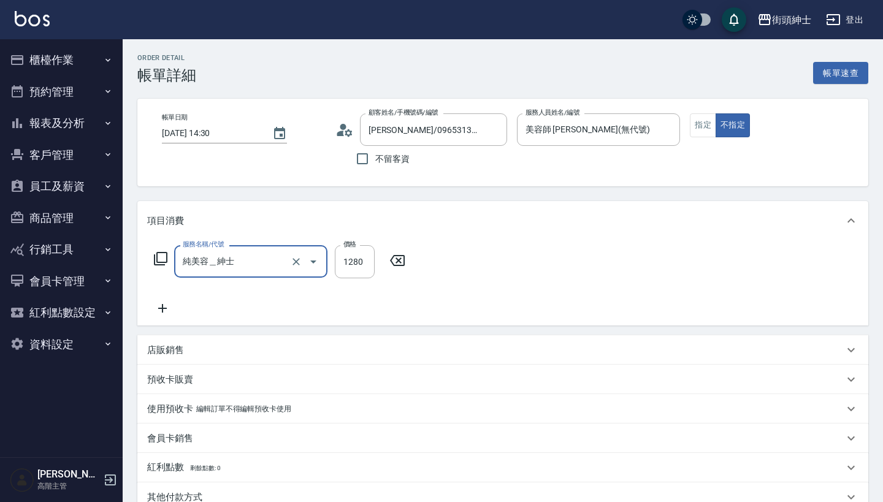
click at [160, 317] on div "服務名稱/代號 純美容＿紳士 服務名稱/代號 價格 1280 價格" at bounding box center [502, 282] width 731 height 85
click at [164, 307] on icon at bounding box center [162, 308] width 31 height 15
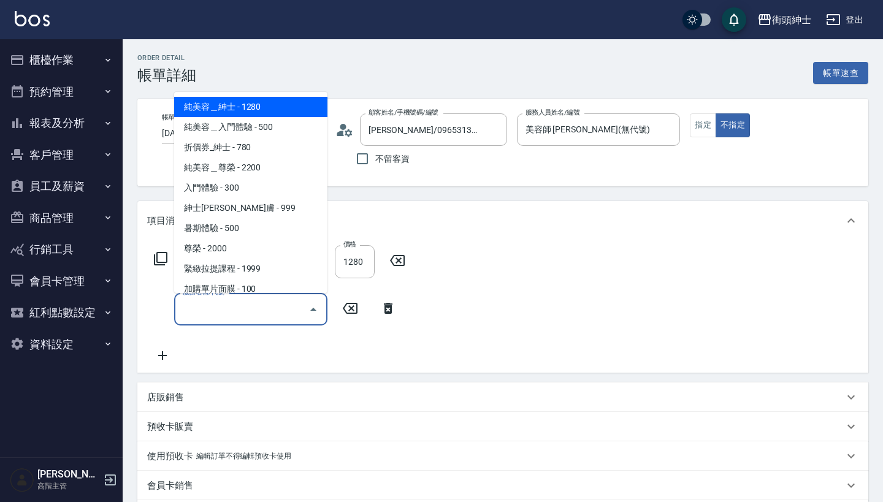
click at [223, 307] on input "服務名稱/代號" at bounding box center [242, 309] width 124 height 21
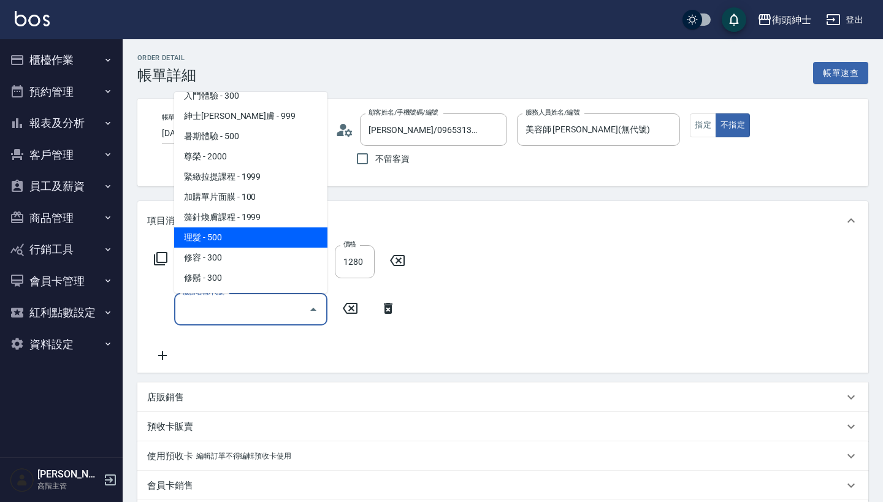
scroll to position [92, 0]
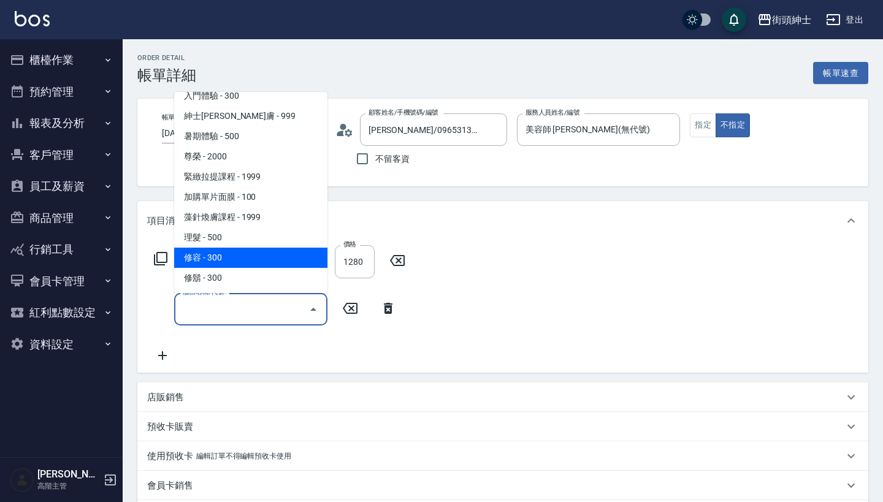
click at [258, 255] on span "修容 - 300" at bounding box center [250, 258] width 153 height 20
type input "修容(A03)"
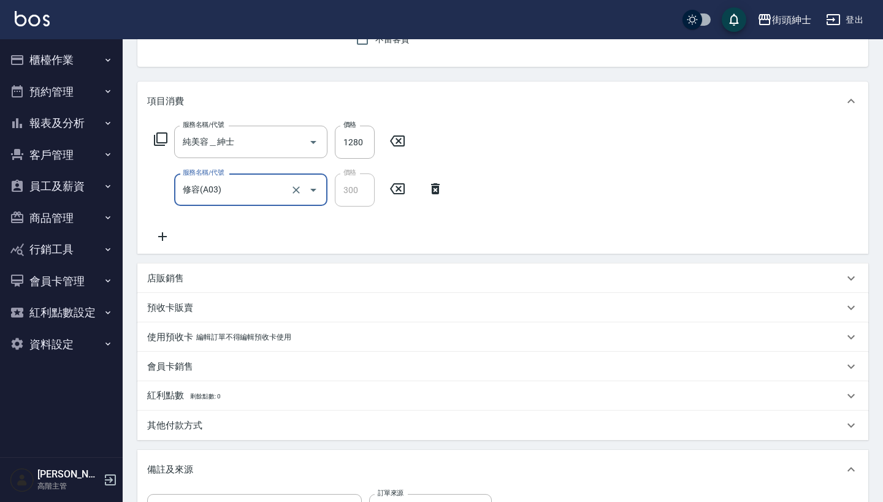
scroll to position [302, 0]
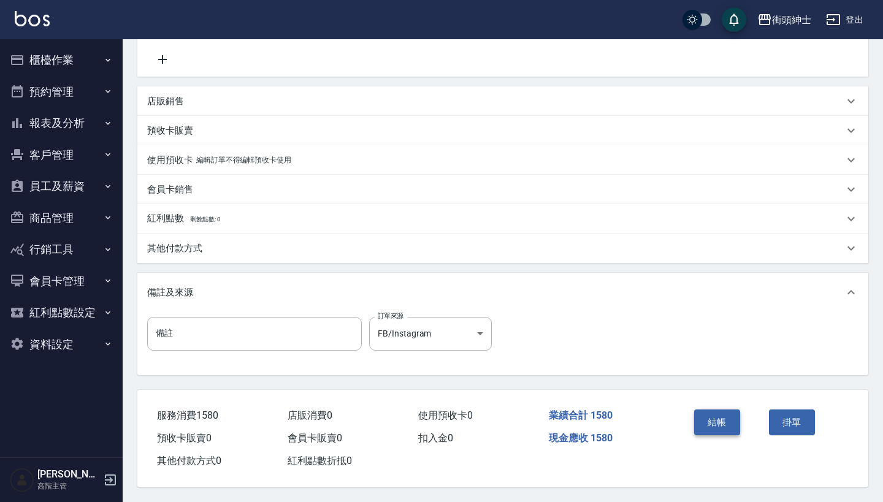
click at [707, 417] on button "結帳" at bounding box center [717, 423] width 46 height 26
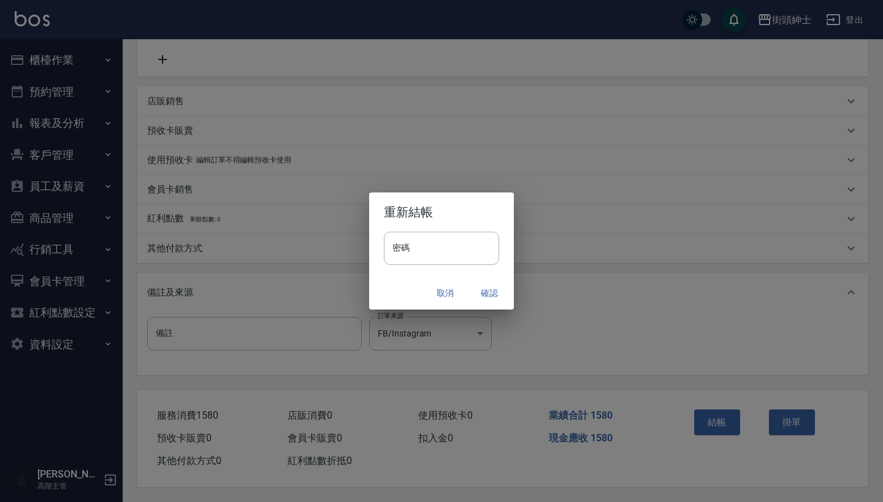
click at [489, 294] on button "確認" at bounding box center [489, 293] width 39 height 23
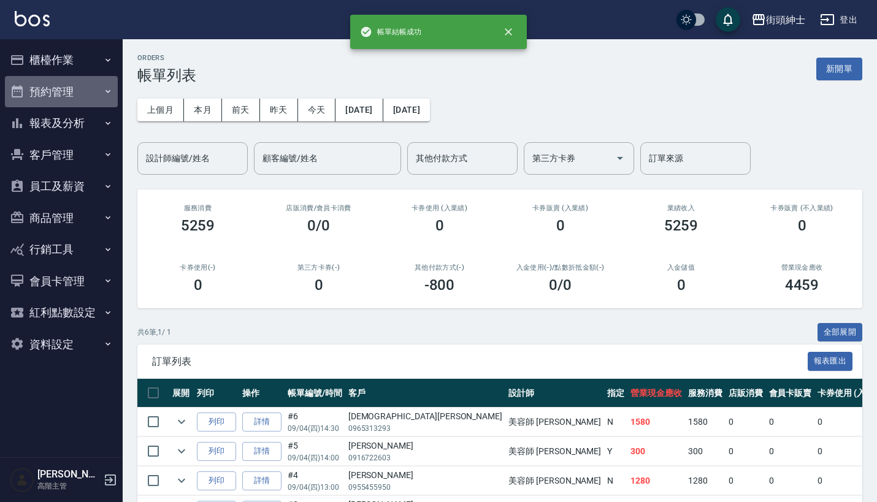
click at [72, 88] on button "預約管理" at bounding box center [61, 92] width 113 height 32
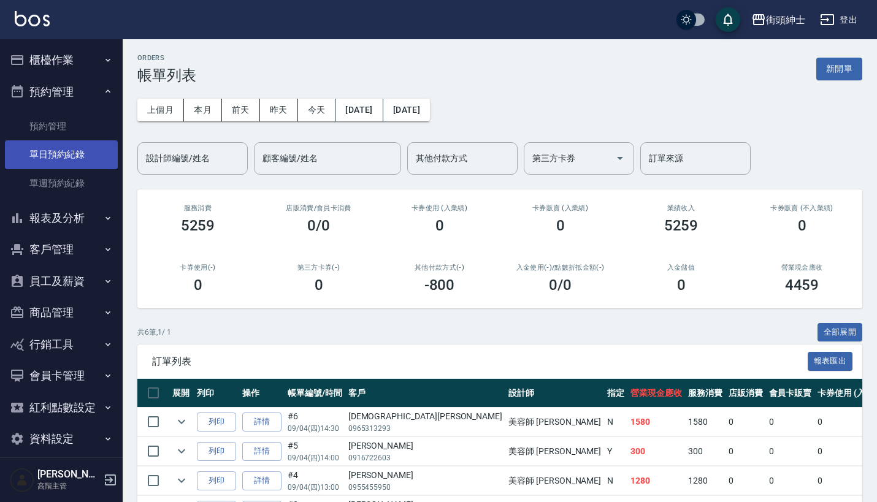
click at [79, 158] on link "單日預約紀錄" at bounding box center [61, 154] width 113 height 28
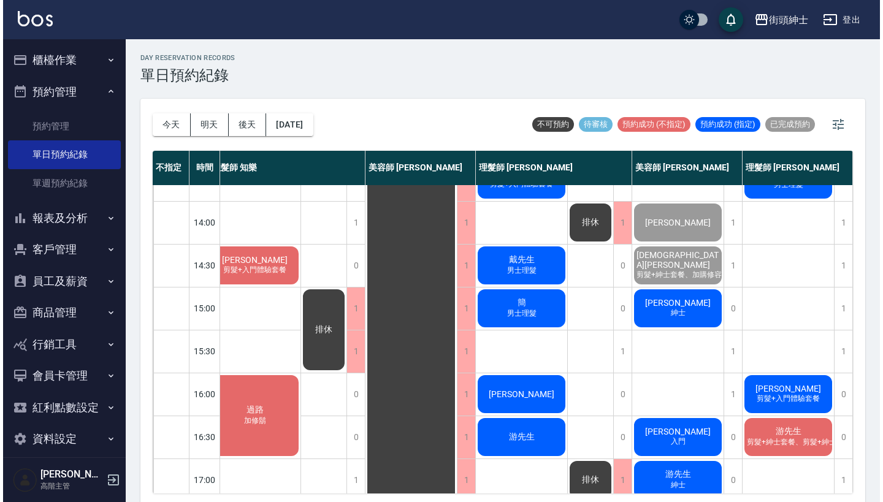
scroll to position [246, 16]
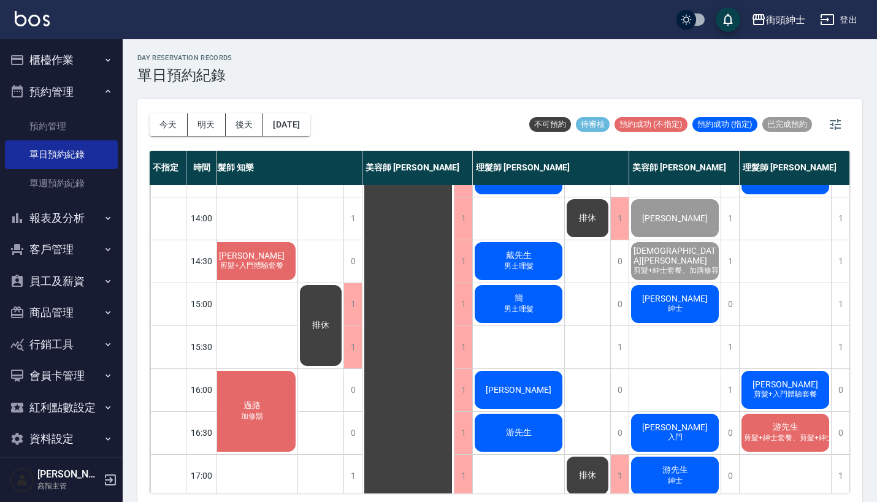
click at [669, 301] on span "[PERSON_NAME]" at bounding box center [675, 299] width 71 height 10
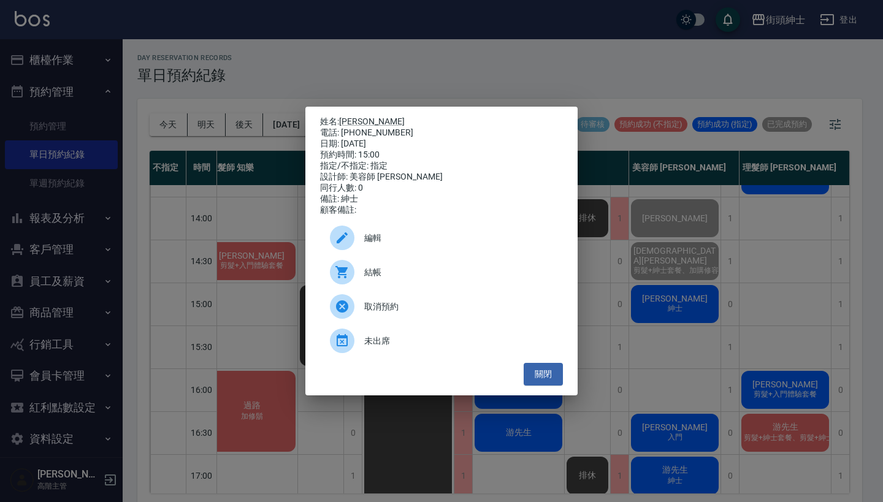
click at [378, 275] on span "結帳" at bounding box center [458, 272] width 189 height 13
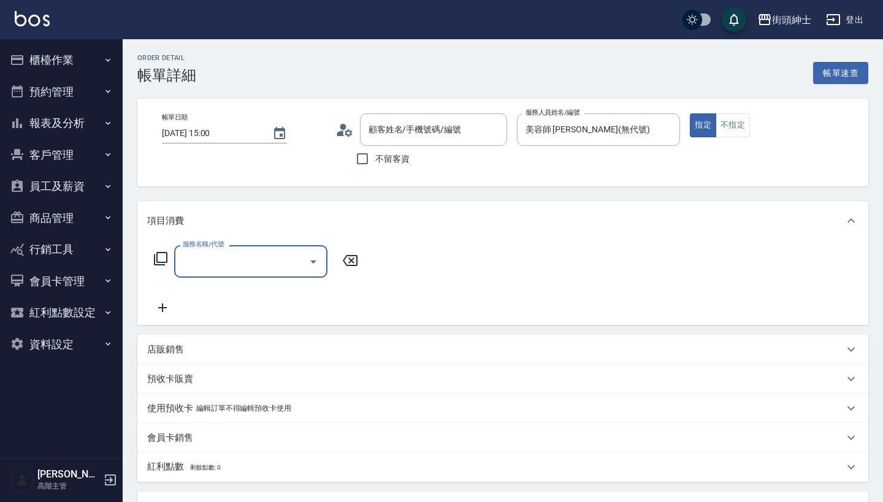
type input "[PERSON_NAME]/0911755616/null"
click at [248, 263] on input "服務名稱/代號" at bounding box center [242, 261] width 124 height 21
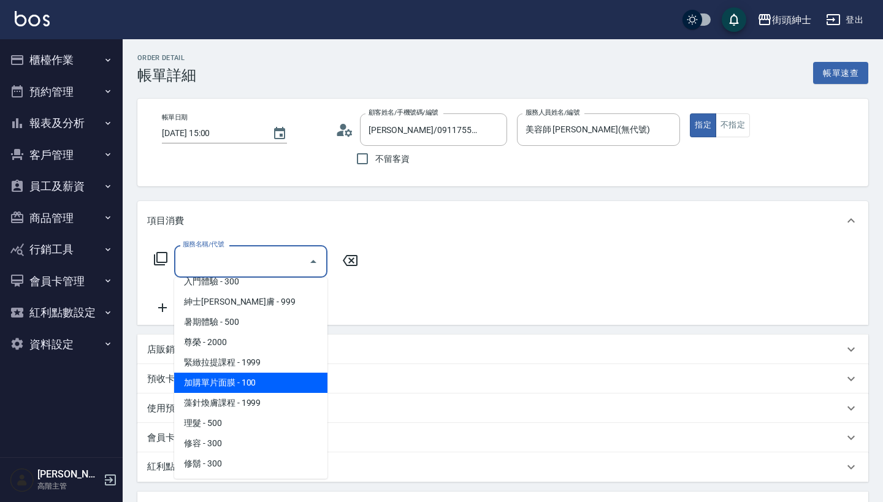
scroll to position [92, 0]
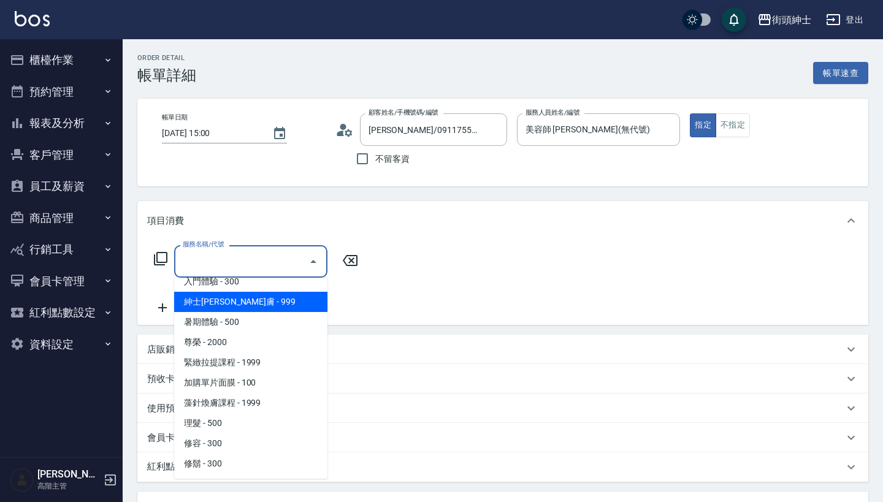
click at [267, 302] on span "紳士[PERSON_NAME]膚 - 999" at bounding box center [250, 302] width 153 height 20
type input "紳士[PERSON_NAME]膚"
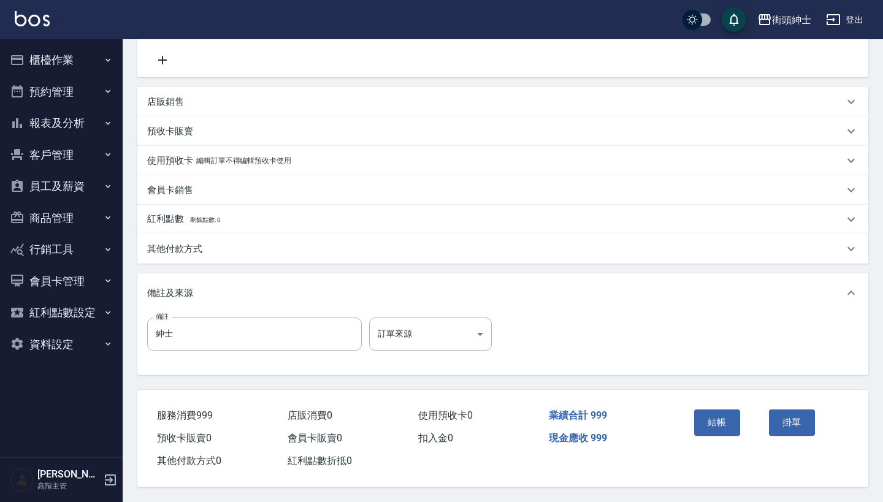
scroll to position [254, 0]
click at [684, 423] on div "結帳 掛單" at bounding box center [764, 431] width 179 height 83
click at [701, 421] on button "結帳" at bounding box center [717, 423] width 46 height 26
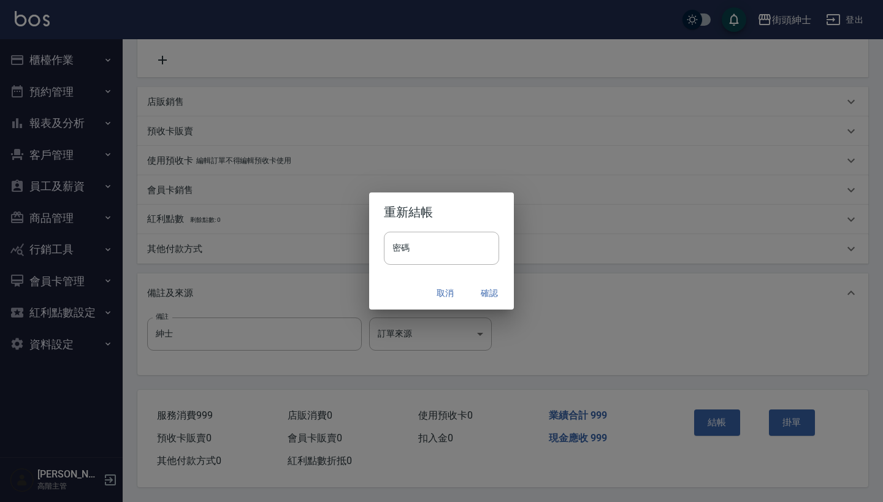
click at [488, 302] on button "確認" at bounding box center [489, 293] width 39 height 23
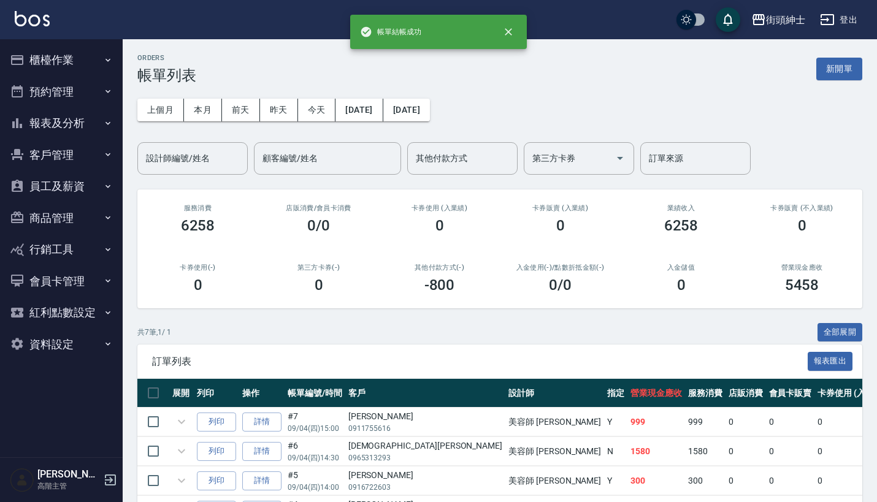
click at [71, 92] on button "預約管理" at bounding box center [61, 92] width 113 height 32
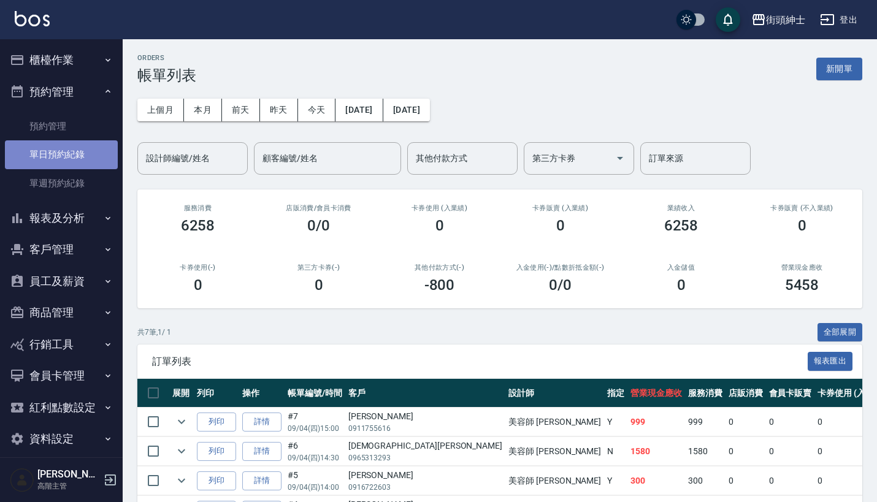
click at [82, 157] on link "單日預約紀錄" at bounding box center [61, 154] width 113 height 28
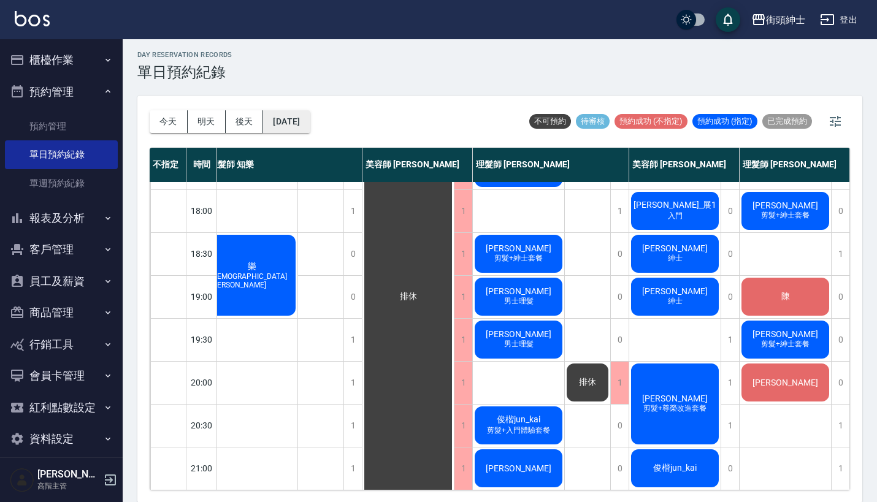
click at [310, 117] on button "[DATE]" at bounding box center [286, 121] width 47 height 23
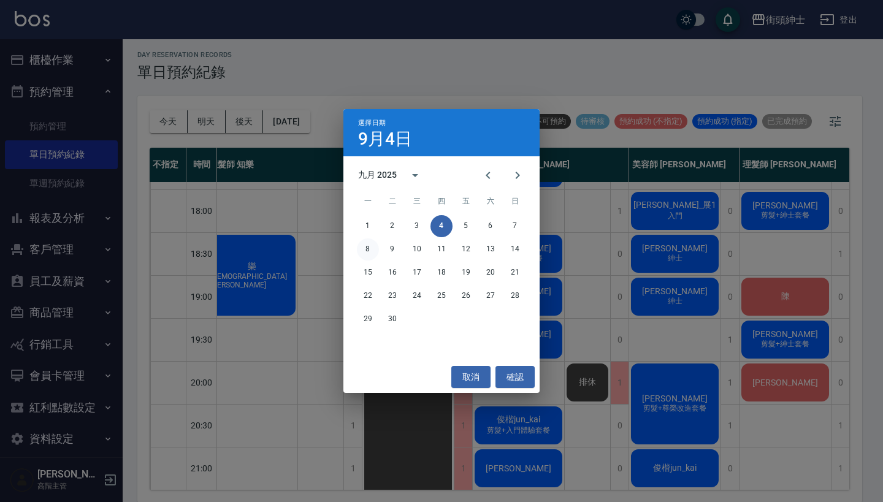
click at [369, 245] on button "8" at bounding box center [368, 250] width 22 height 22
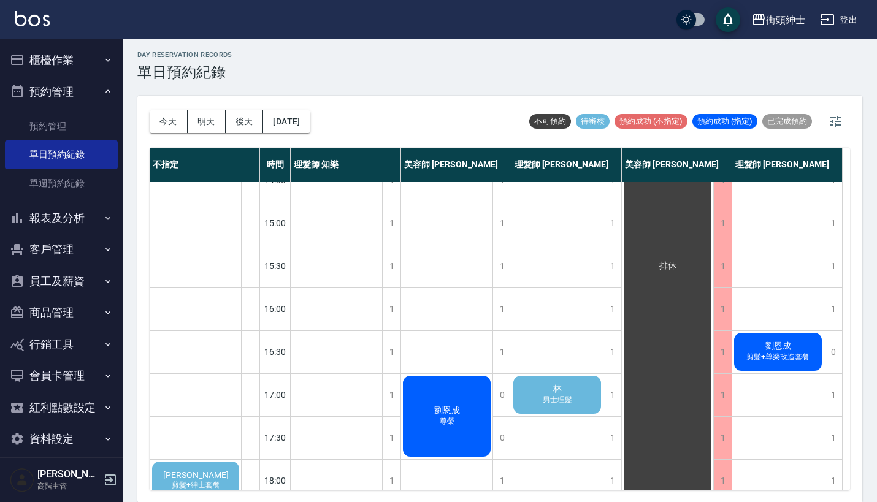
scroll to position [312, 0]
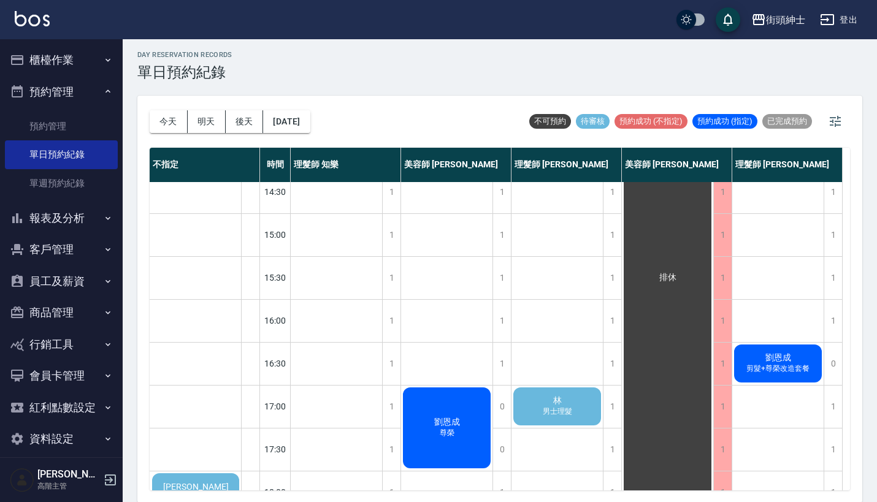
click at [556, 412] on span "男士理髮" at bounding box center [557, 412] width 34 height 10
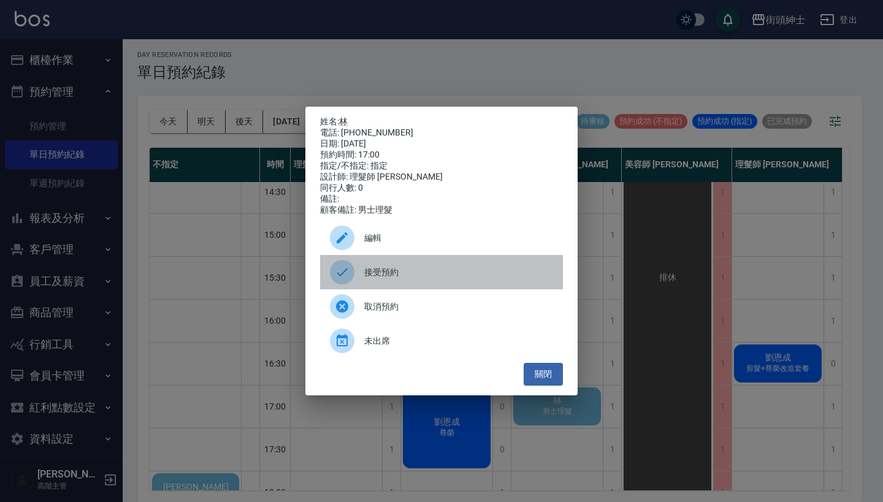
click at [390, 273] on span "接受預約" at bounding box center [458, 272] width 189 height 13
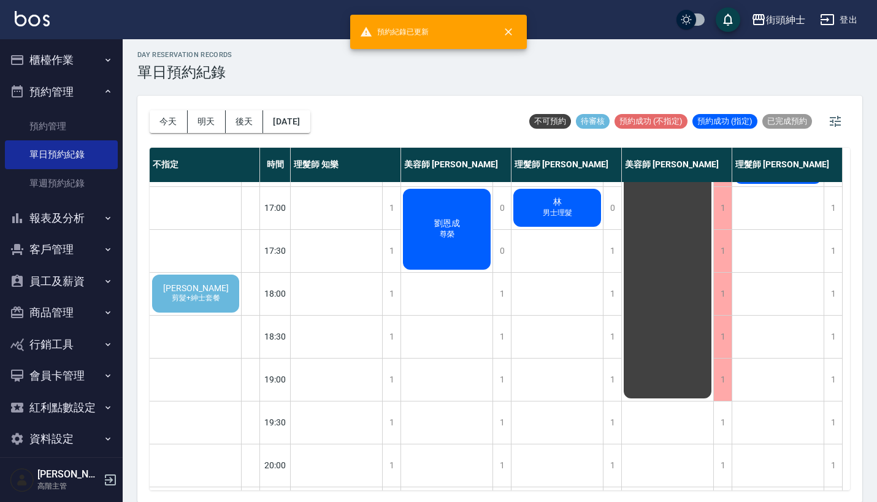
scroll to position [515, 0]
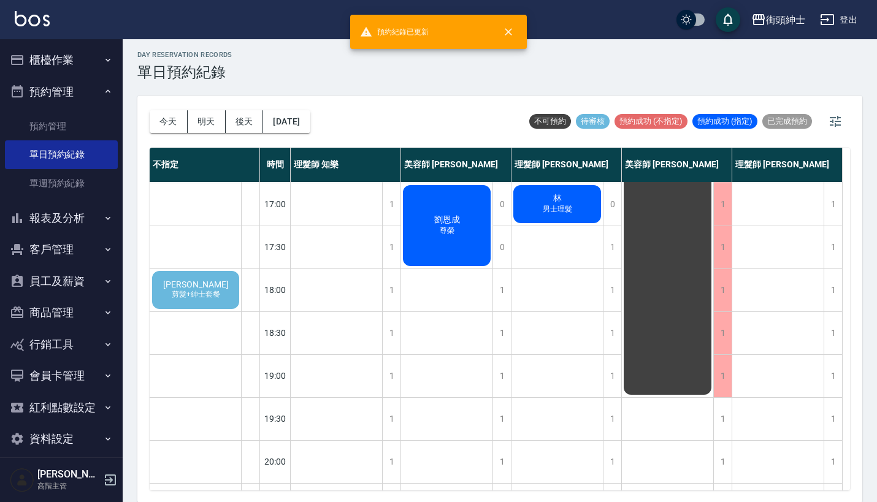
click at [224, 291] on div "[PERSON_NAME] 剪髮+紳士套餐" at bounding box center [195, 290] width 91 height 42
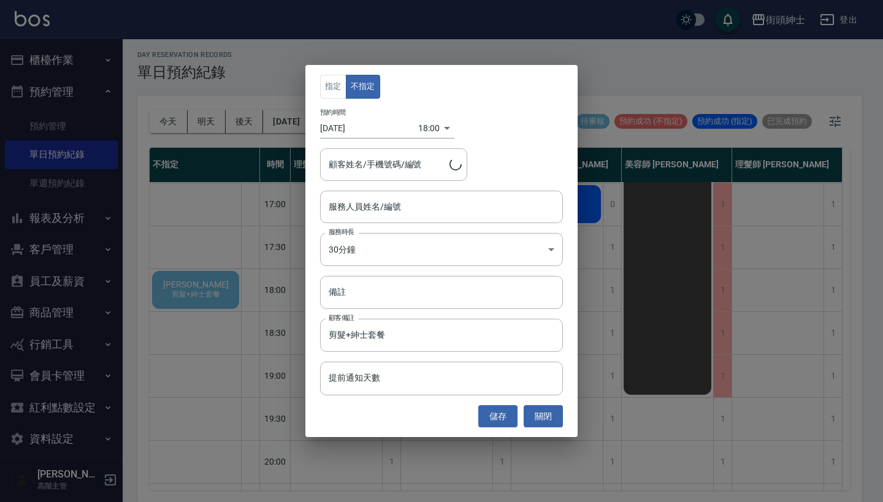
type input "[PERSON_NAME]/0982810841"
click at [384, 209] on input "服務人員姓名/編號" at bounding box center [442, 206] width 232 height 21
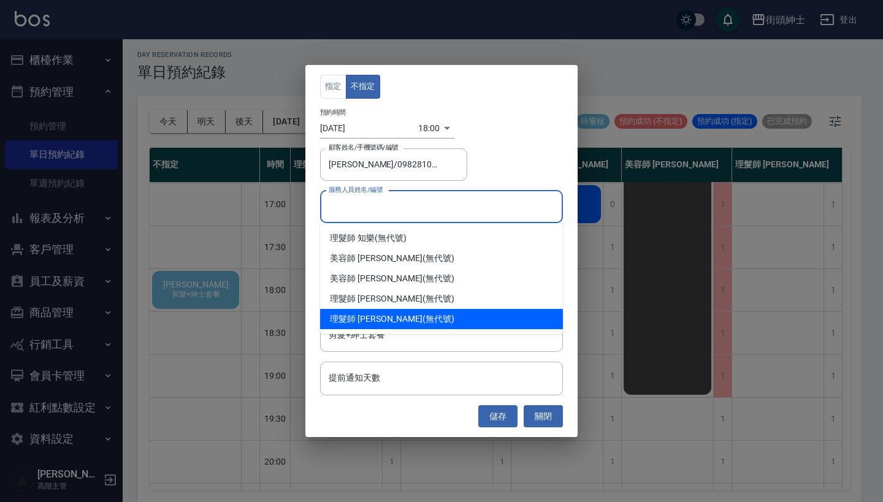
click at [409, 310] on div "理髮師 [PERSON_NAME] (無代號)" at bounding box center [441, 319] width 243 height 20
type input "理髮師 [PERSON_NAME](無代號)"
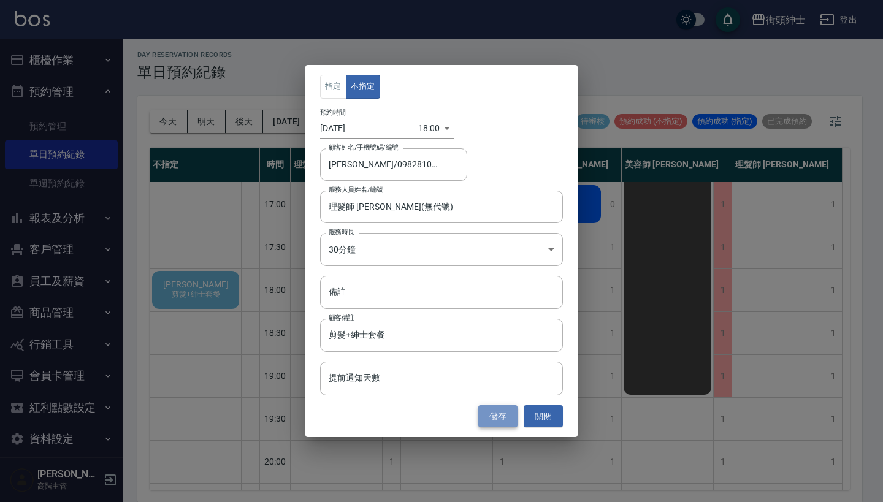
click at [500, 419] on button "儲存" at bounding box center [497, 416] width 39 height 23
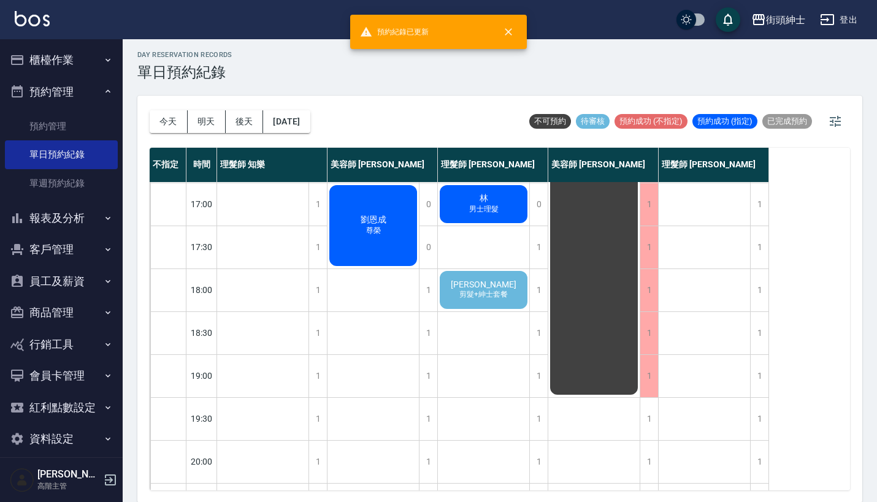
click at [494, 287] on span "[PERSON_NAME]" at bounding box center [483, 285] width 71 height 10
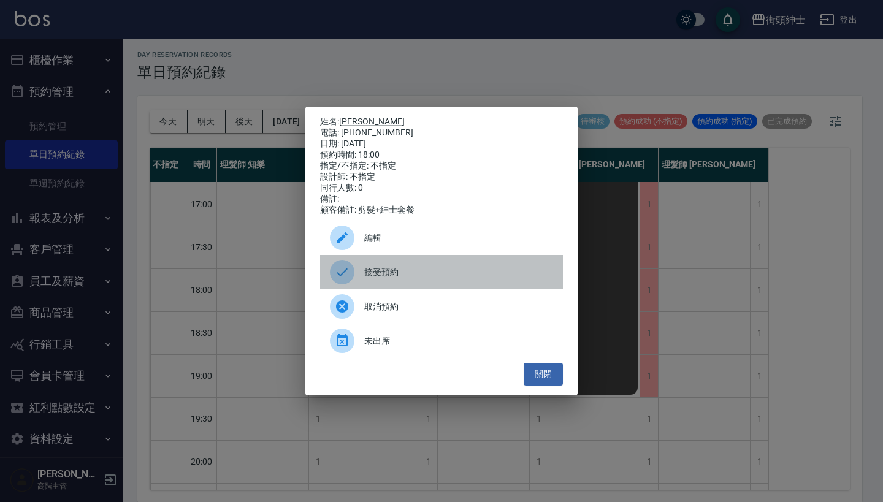
click at [397, 268] on div "接受預約" at bounding box center [441, 272] width 243 height 34
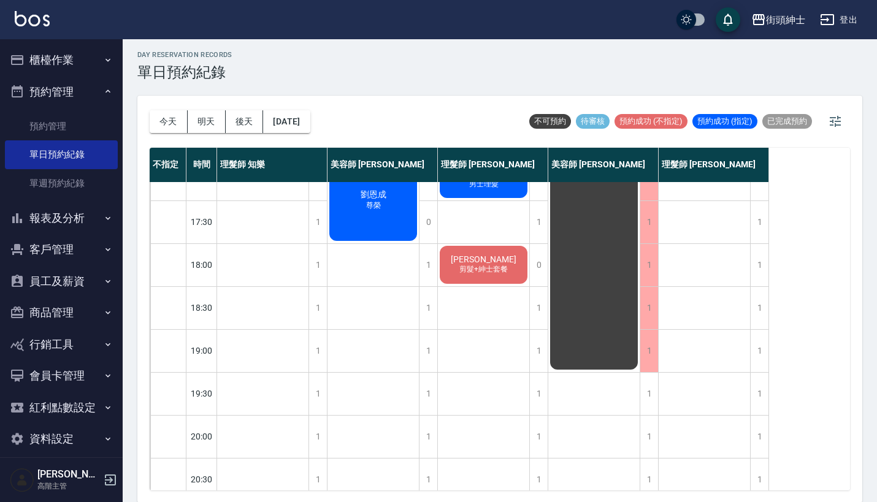
scroll to position [558, 0]
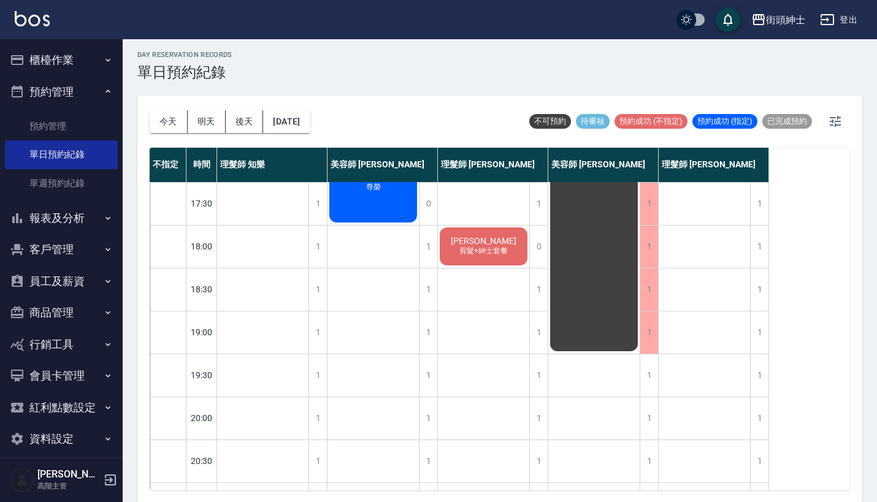
click at [480, 260] on div "[PERSON_NAME] 剪髮+紳士套餐" at bounding box center [483, 247] width 91 height 42
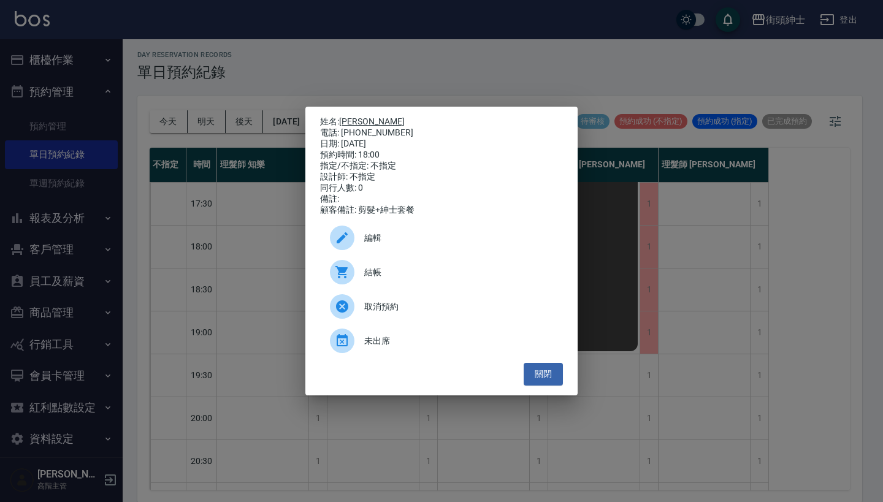
drag, startPoint x: 386, startPoint y: 128, endPoint x: 342, endPoint y: 117, distance: 44.9
click at [342, 117] on div "姓名: [PERSON_NAME] 電話: [PHONE_NUMBER] 日期: [DATE] 預約時間: 18:00 指定/不指定: 不指定 設計師: 不指…" at bounding box center [441, 166] width 243 height 99
copy div "姓名: [PERSON_NAME] 電話: [PHONE_NUMBER]"
click at [462, 55] on div "姓名: [PERSON_NAME] 電話: [PHONE_NUMBER] 日期: [DATE] 預約時間: 18:00 指定/不指定: 不指定 設計師: 不指…" at bounding box center [441, 251] width 883 height 502
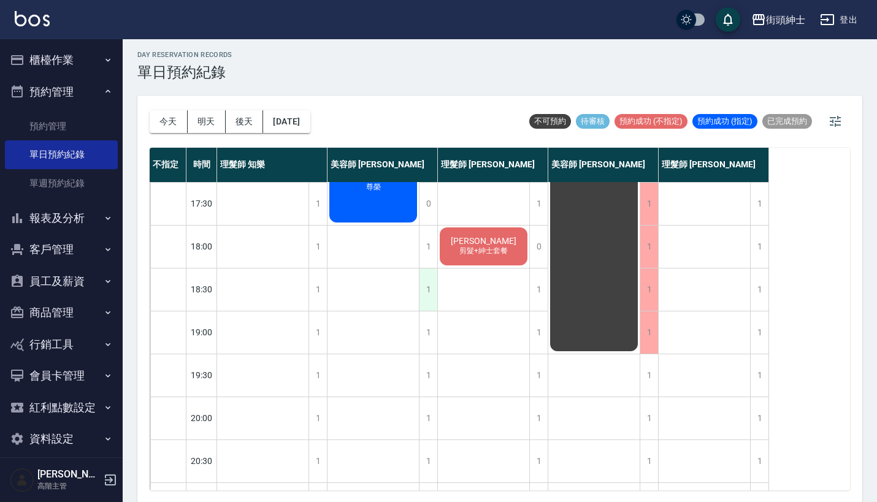
click at [429, 288] on div "1" at bounding box center [428, 290] width 18 height 42
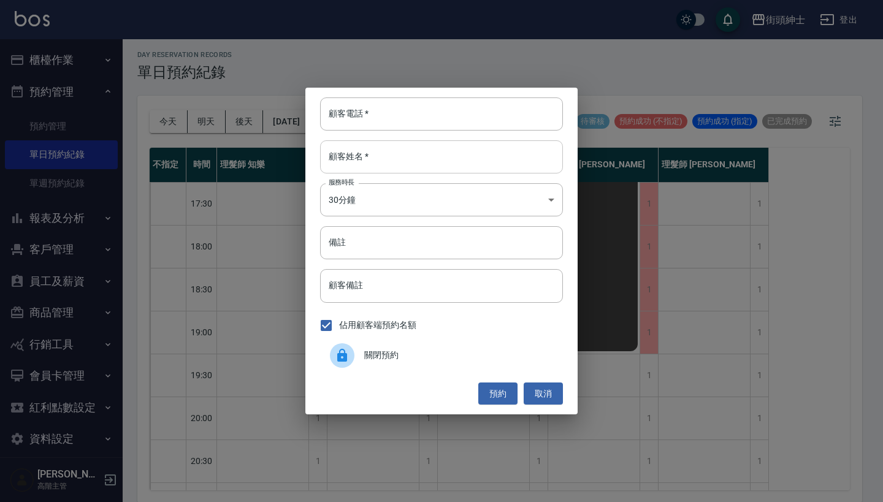
paste input "[PERSON_NAME] 電話: [PHONE_NUMBER]"
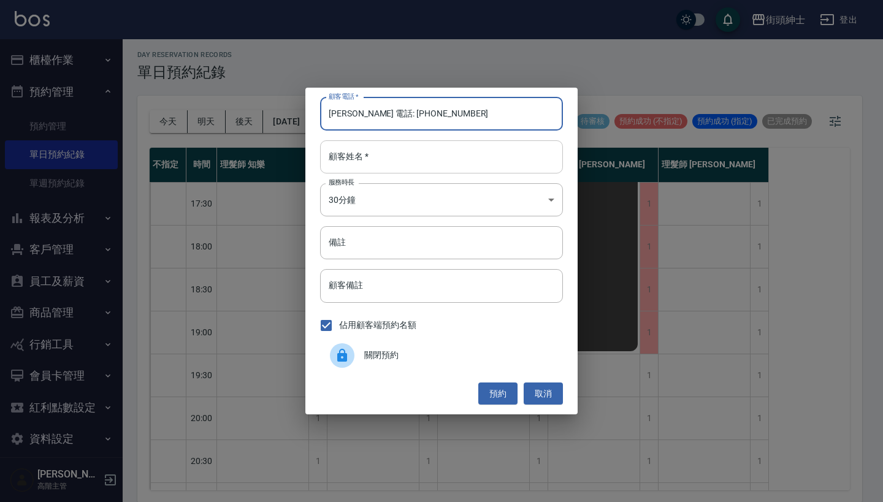
type input "[PERSON_NAME] 電話: [PHONE_NUMBER]"
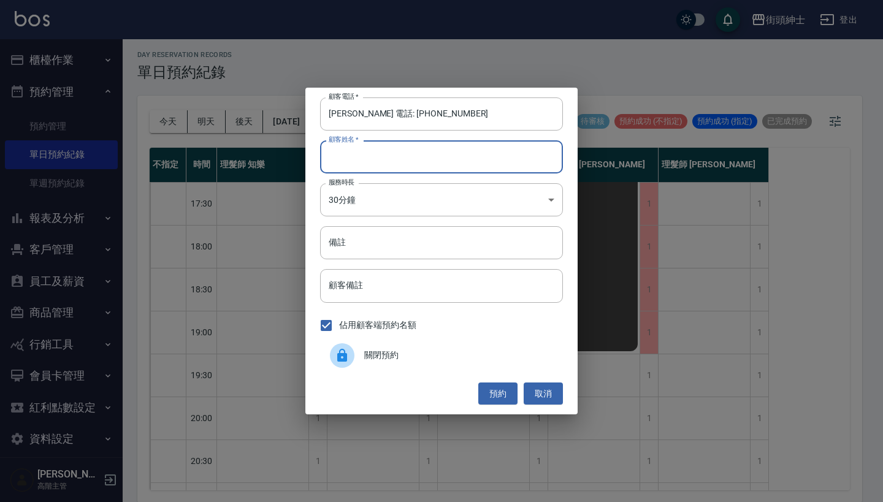
paste input "[PERSON_NAME] 電話: [PHONE_NUMBER]"
type input "[PERSON_NAME] 電話: [PHONE_NUMBER]"
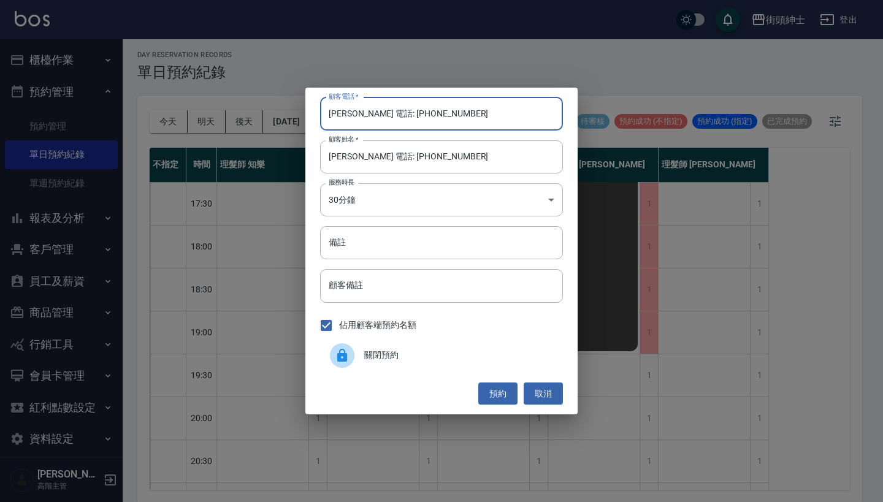
drag, startPoint x: 380, startPoint y: 113, endPoint x: 333, endPoint y: 109, distance: 47.4
click at [333, 109] on input "[PERSON_NAME] 電話: [PHONE_NUMBER]" at bounding box center [441, 114] width 243 height 33
click at [361, 117] on input "[PERSON_NAME] 電話: [PHONE_NUMBER]" at bounding box center [441, 114] width 243 height 33
drag, startPoint x: 375, startPoint y: 115, endPoint x: 296, endPoint y: 104, distance: 80.4
click at [299, 104] on div "顧客電話   * [PERSON_NAME] 電話: [PHONE_NUMBER] 顧客電話   * 顧客姓名   * [PERSON_NAME] 電話: […" at bounding box center [441, 251] width 883 height 502
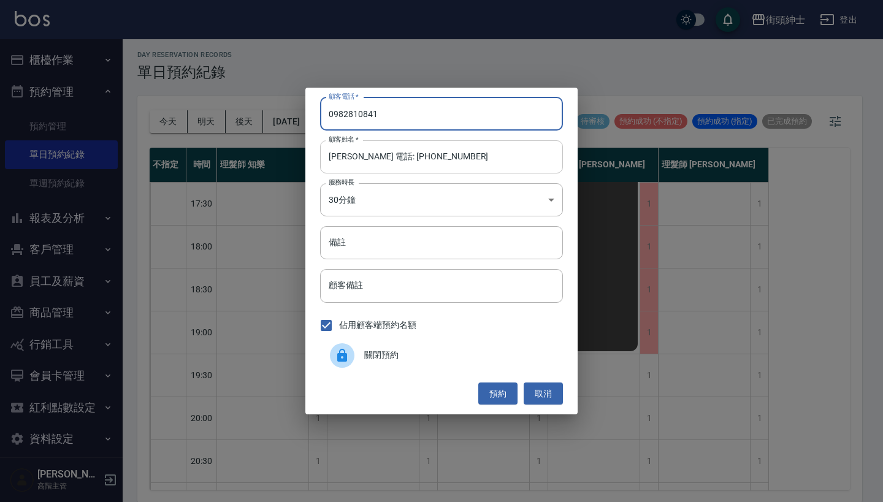
type input "0982810841"
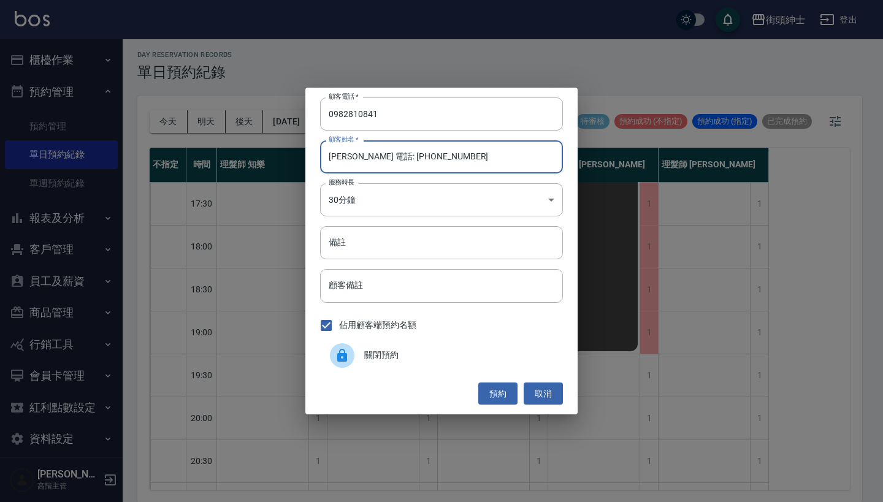
drag, startPoint x: 444, startPoint y: 163, endPoint x: 362, endPoint y: 154, distance: 82.7
click at [362, 154] on input "[PERSON_NAME] 電話: [PHONE_NUMBER]" at bounding box center [441, 156] width 243 height 33
type input "[PERSON_NAME]"
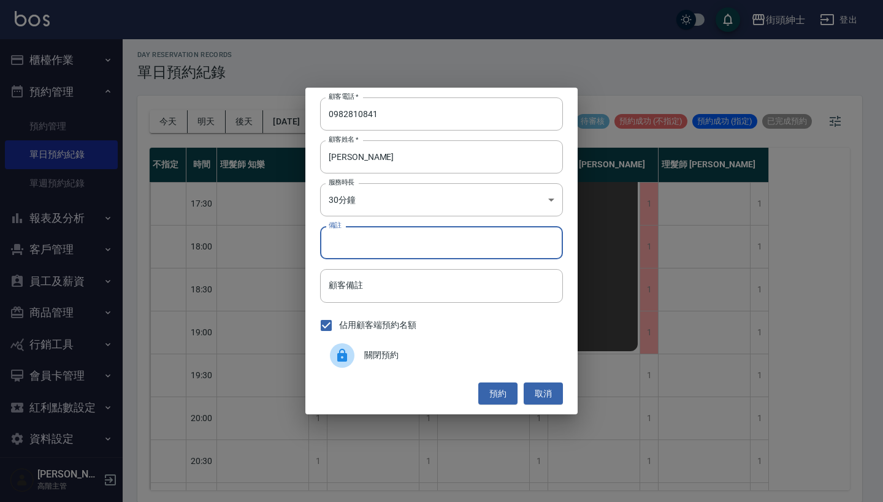
drag, startPoint x: 366, startPoint y: 244, endPoint x: 366, endPoint y: 227, distance: 16.6
click at [366, 244] on input "備註" at bounding box center [441, 242] width 243 height 33
type input "紳士"
click at [496, 389] on button "預約" at bounding box center [497, 394] width 39 height 23
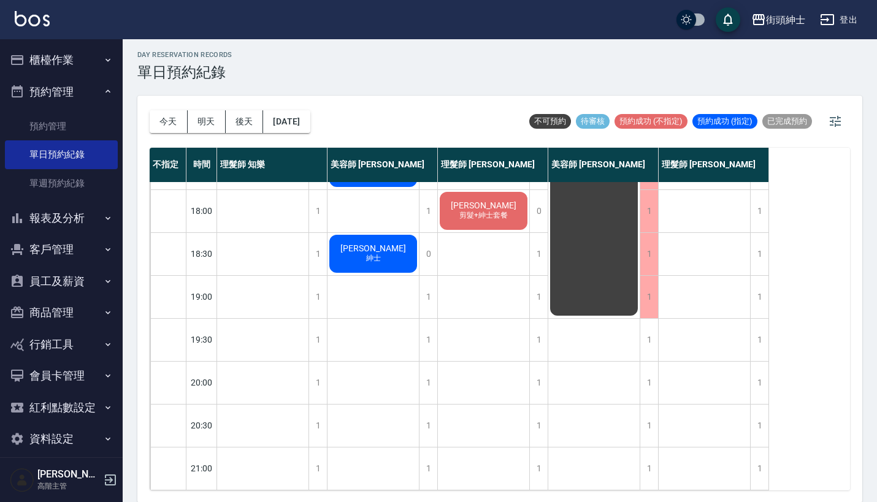
scroll to position [604, 0]
click at [168, 115] on button "今天" at bounding box center [169, 121] width 38 height 23
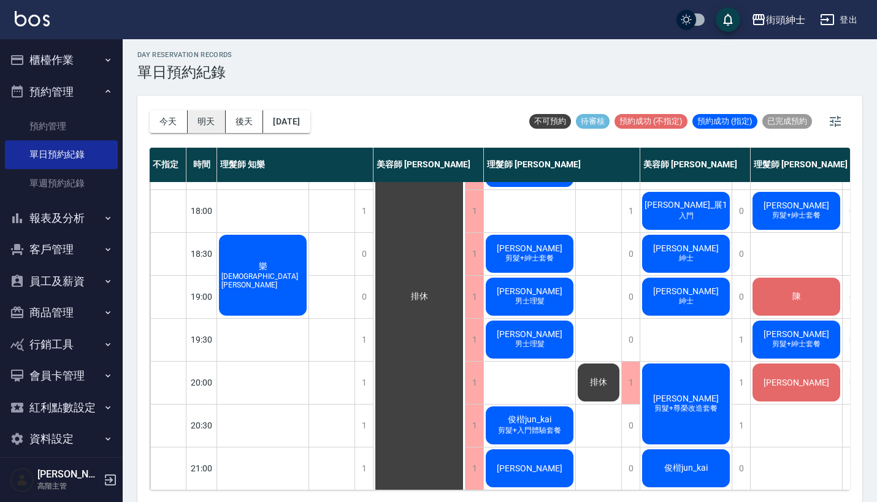
click at [207, 122] on button "明天" at bounding box center [207, 121] width 38 height 23
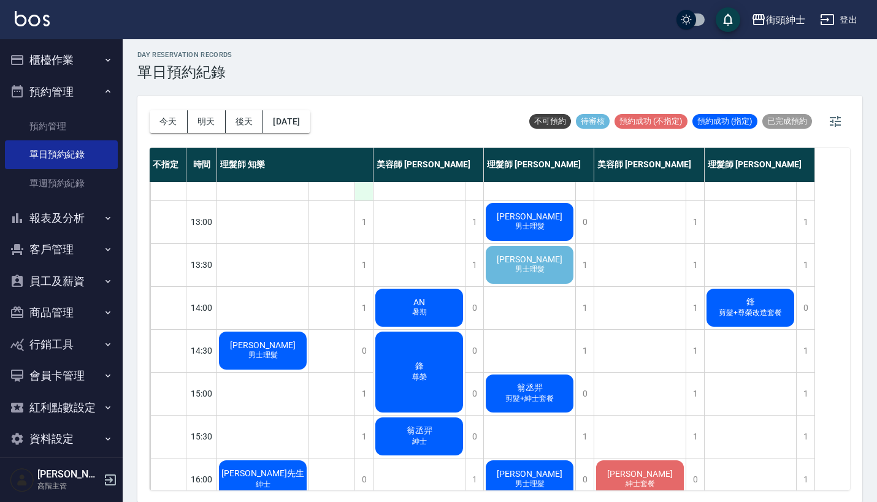
scroll to position [133, 0]
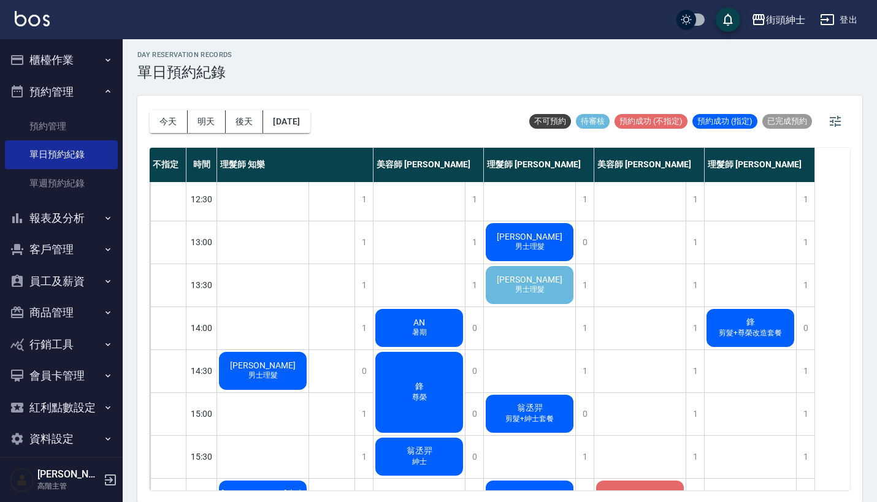
click at [517, 288] on span "男士理髮" at bounding box center [530, 290] width 34 height 10
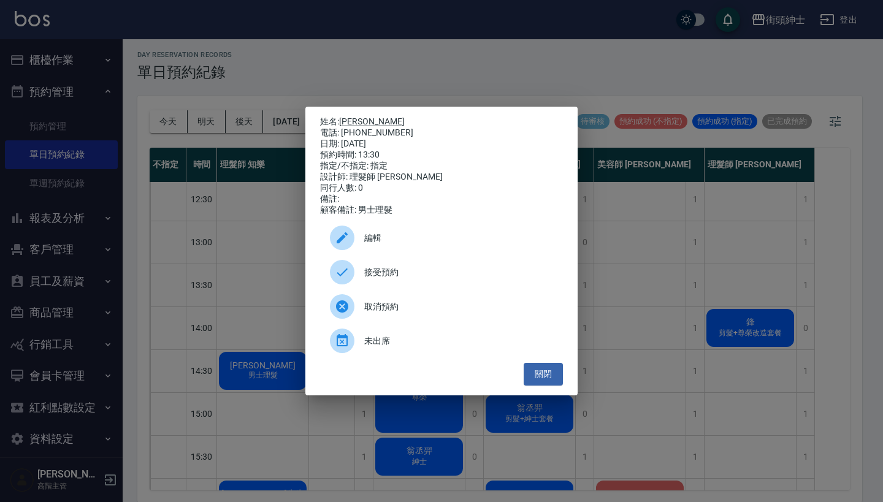
click at [398, 277] on span "接受預約" at bounding box center [458, 272] width 189 height 13
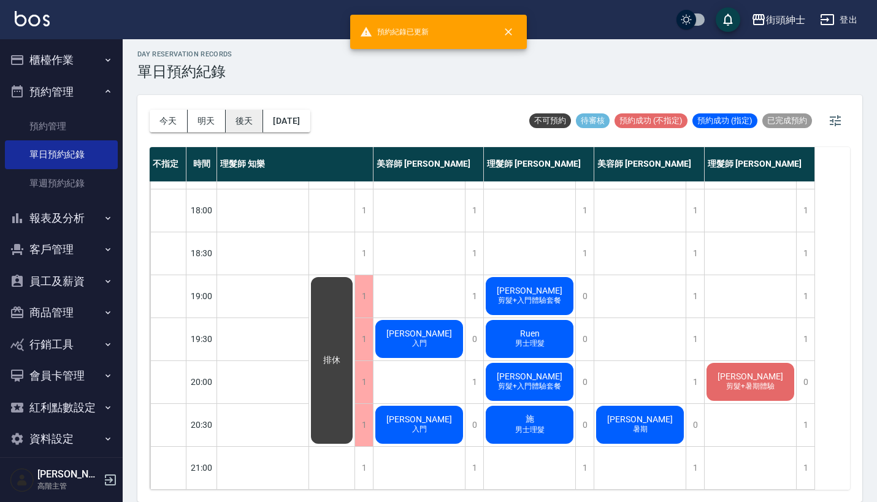
scroll to position [3, 0]
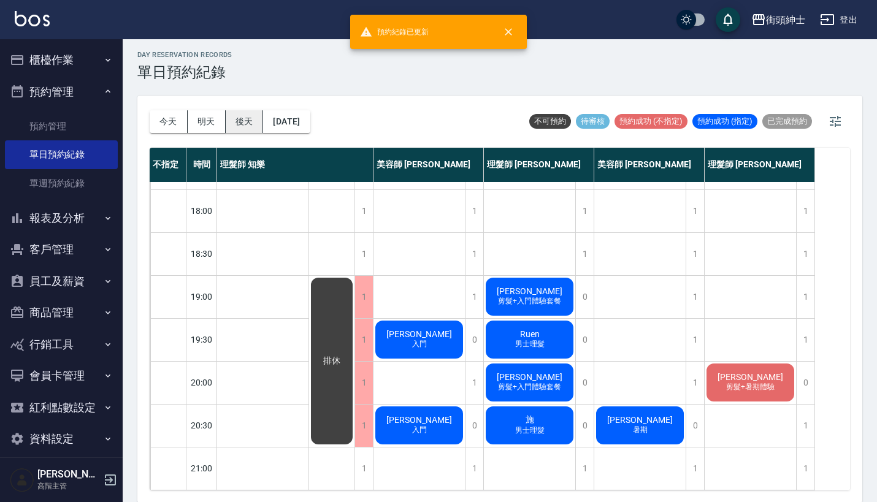
click at [244, 123] on button "後天" at bounding box center [245, 121] width 38 height 23
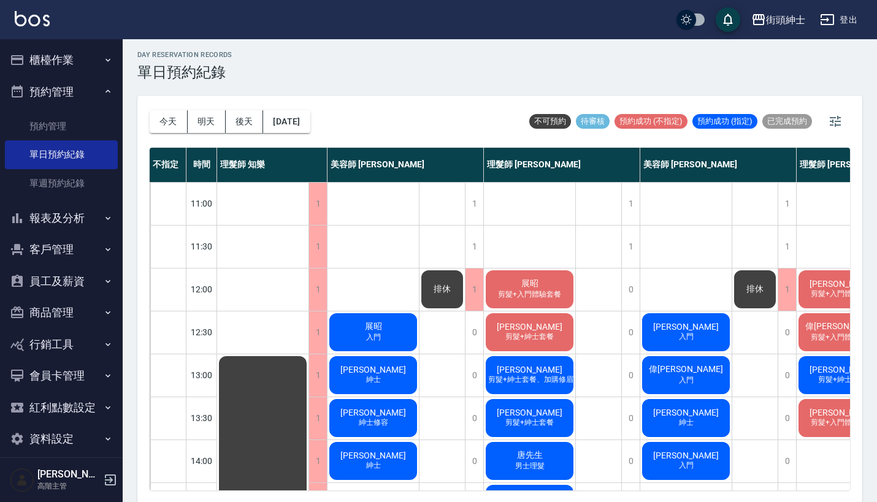
scroll to position [-1, 0]
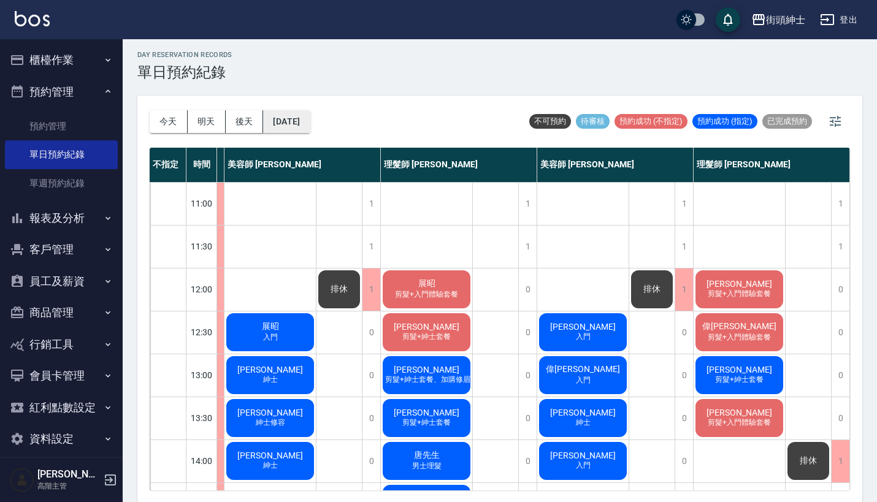
click at [310, 123] on button "[DATE]" at bounding box center [286, 121] width 47 height 23
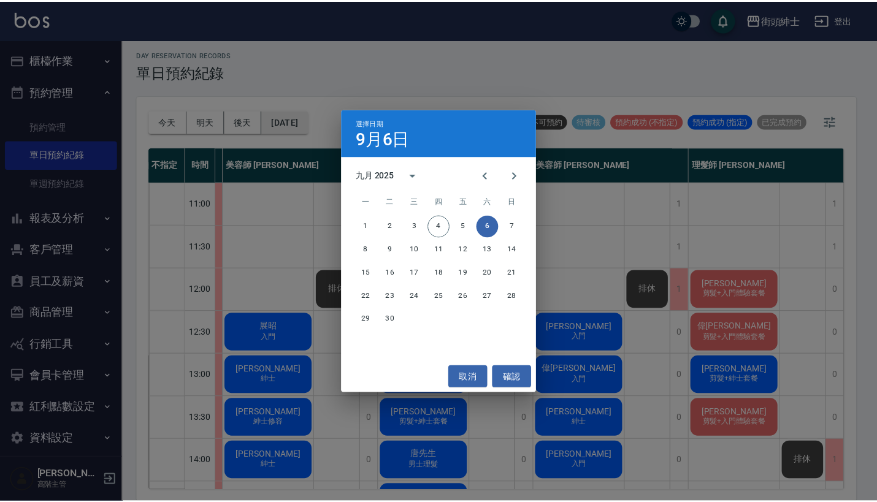
scroll to position [0, 109]
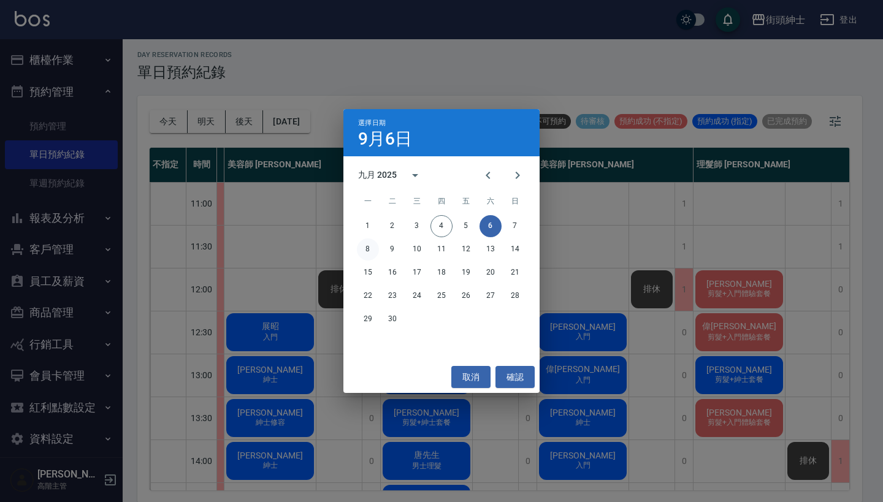
click at [367, 250] on button "8" at bounding box center [368, 250] width 22 height 22
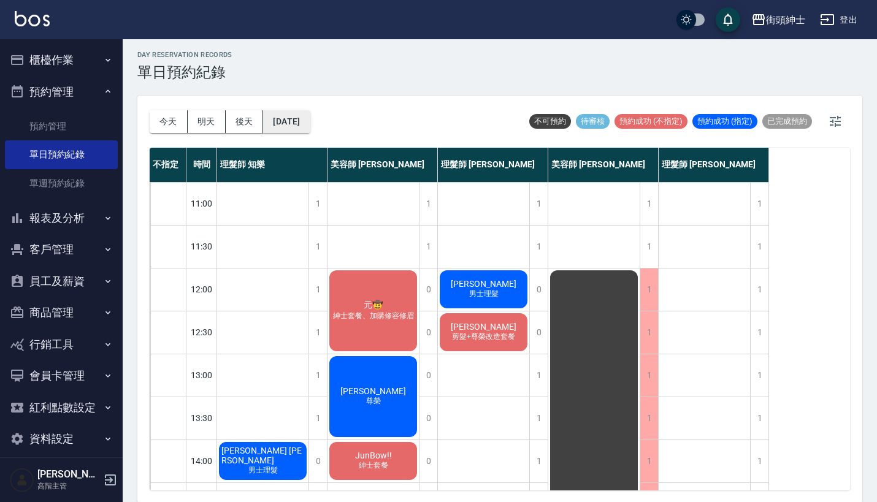
click at [285, 115] on button "2025/09/08" at bounding box center [286, 121] width 47 height 23
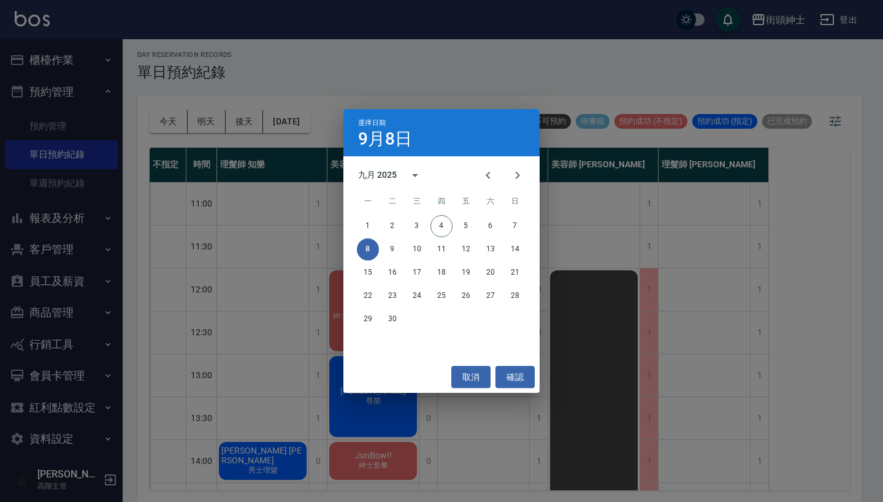
click at [369, 242] on button "8" at bounding box center [368, 250] width 22 height 22
click at [298, 266] on div "選擇日期 9月8日 九月 2025 一 二 三 四 五 六 日 1 2 3 4 5 6 7 8 9 10 11 12 13 14 15 16 17 18 19…" at bounding box center [441, 251] width 883 height 502
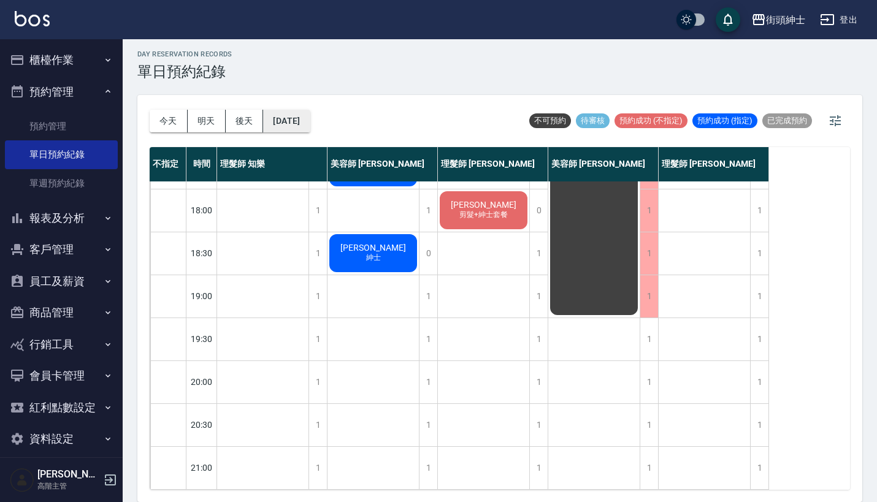
scroll to position [3, 0]
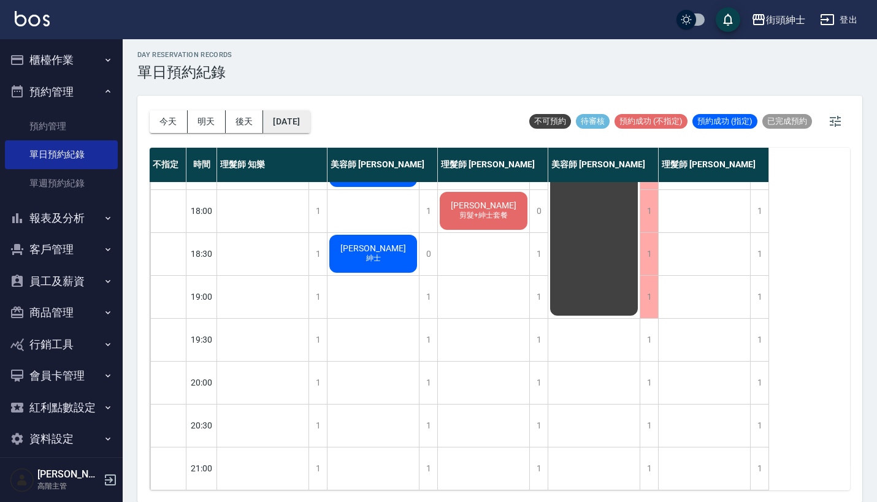
click at [291, 111] on button "2025/09/08" at bounding box center [286, 121] width 47 height 23
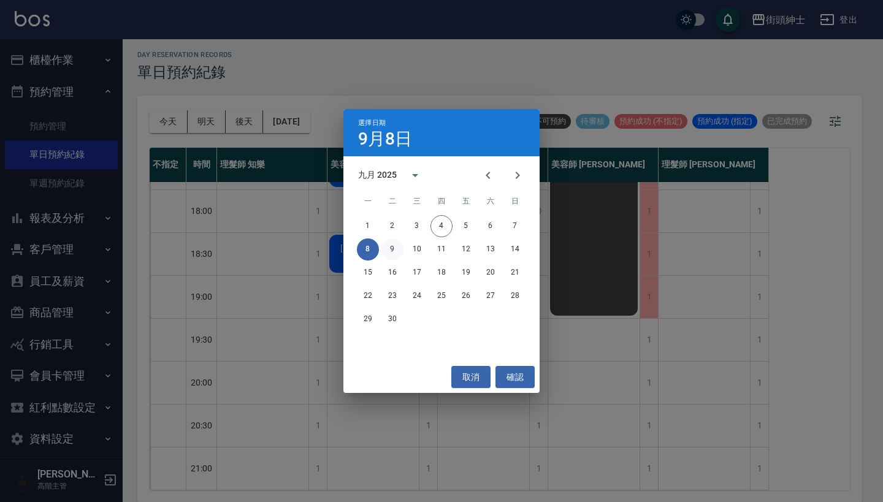
click at [388, 244] on button "9" at bounding box center [393, 250] width 22 height 22
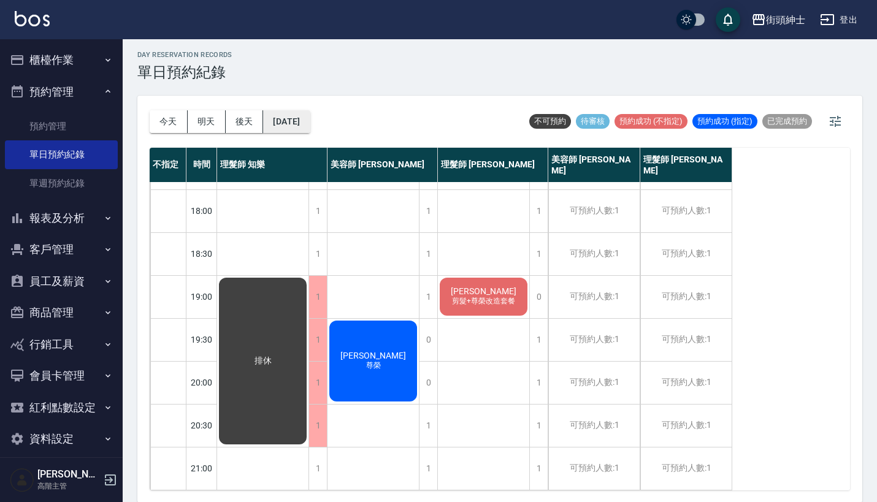
scroll to position [604, 0]
click at [298, 120] on button "2025/09/09" at bounding box center [286, 121] width 47 height 23
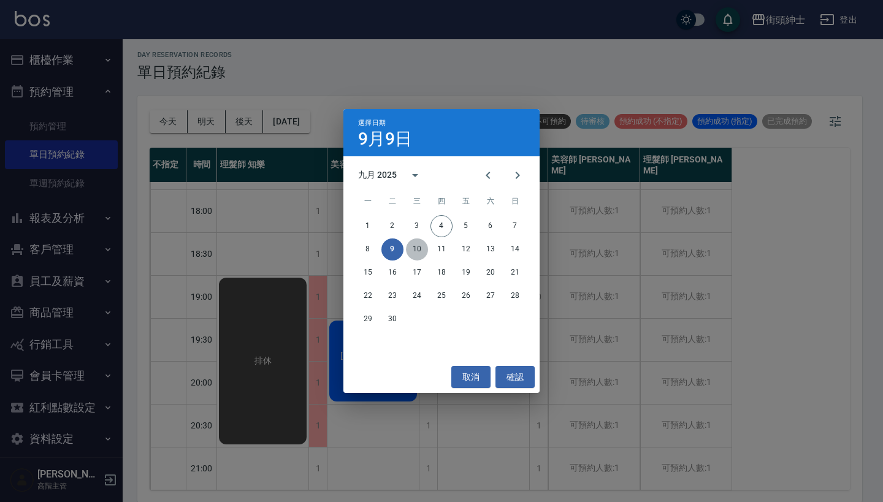
click at [411, 247] on button "10" at bounding box center [417, 250] width 22 height 22
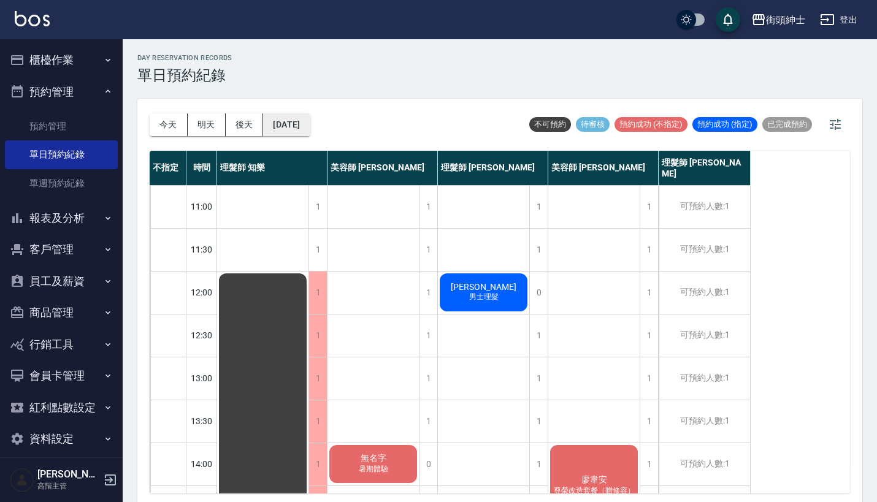
click at [310, 130] on button "2025/09/10" at bounding box center [286, 124] width 47 height 23
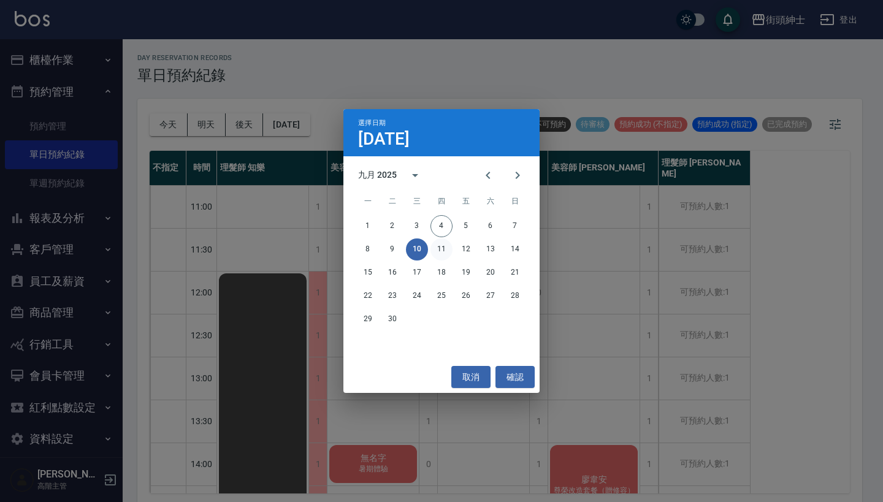
click at [438, 249] on button "11" at bounding box center [442, 250] width 22 height 22
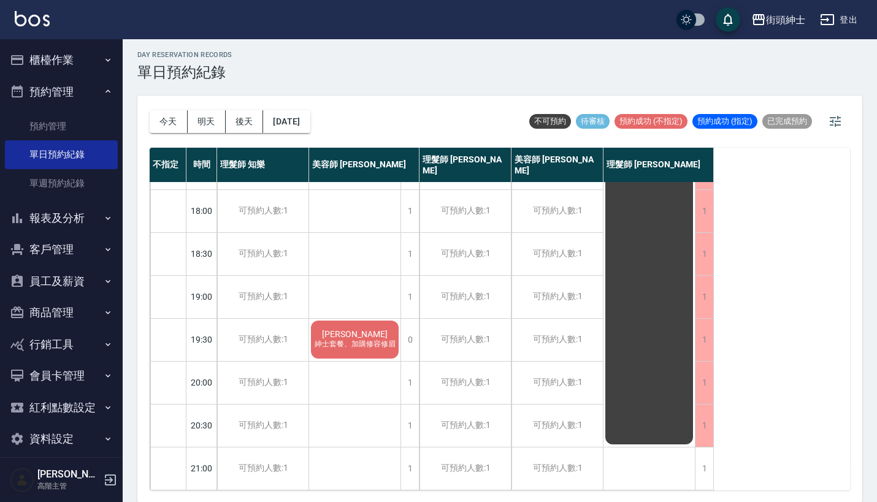
click at [277, 109] on div "今天 明天 後天 2025/09/11" at bounding box center [230, 122] width 161 height 52
click at [310, 126] on button "2025/09/11" at bounding box center [286, 121] width 47 height 23
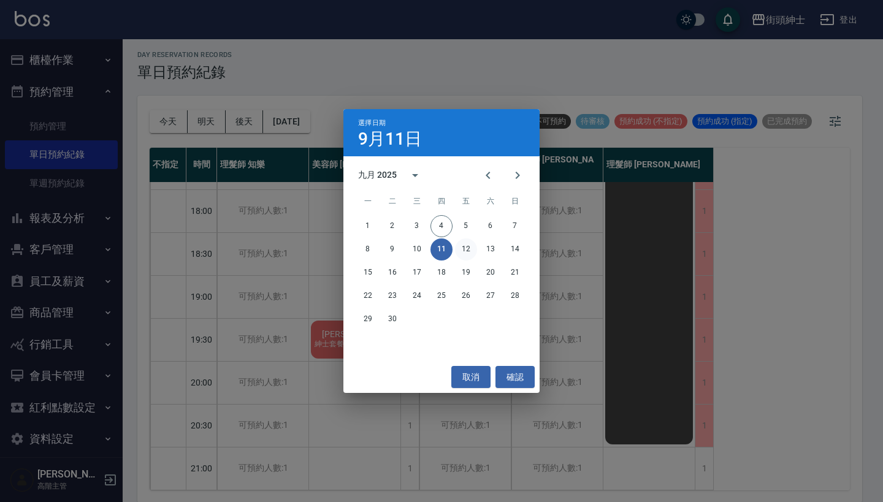
click at [471, 245] on button "12" at bounding box center [466, 250] width 22 height 22
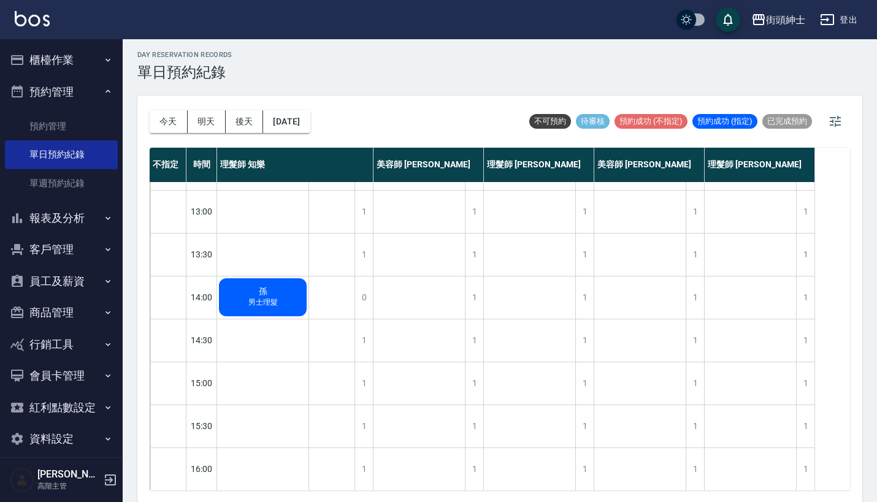
click at [299, 110] on div "今天 明天 後天 2025/09/12" at bounding box center [230, 122] width 161 height 52
click at [303, 117] on button "2025/09/12" at bounding box center [286, 121] width 47 height 23
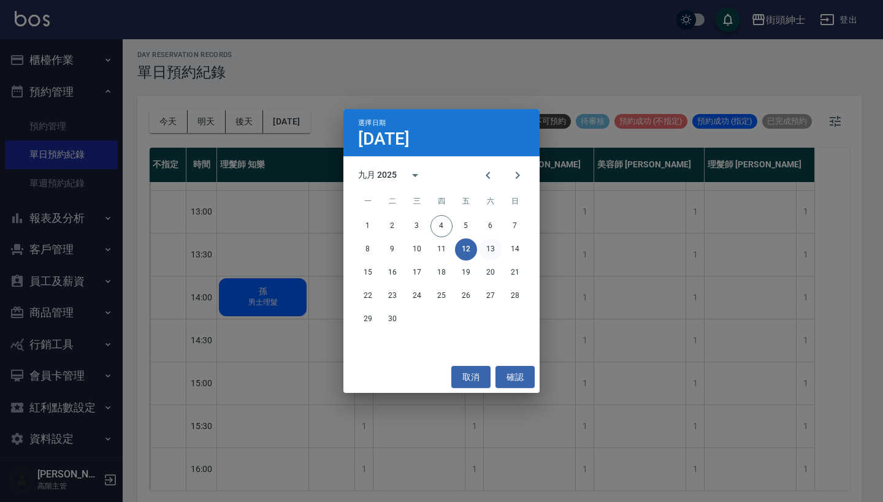
click at [495, 248] on button "13" at bounding box center [491, 250] width 22 height 22
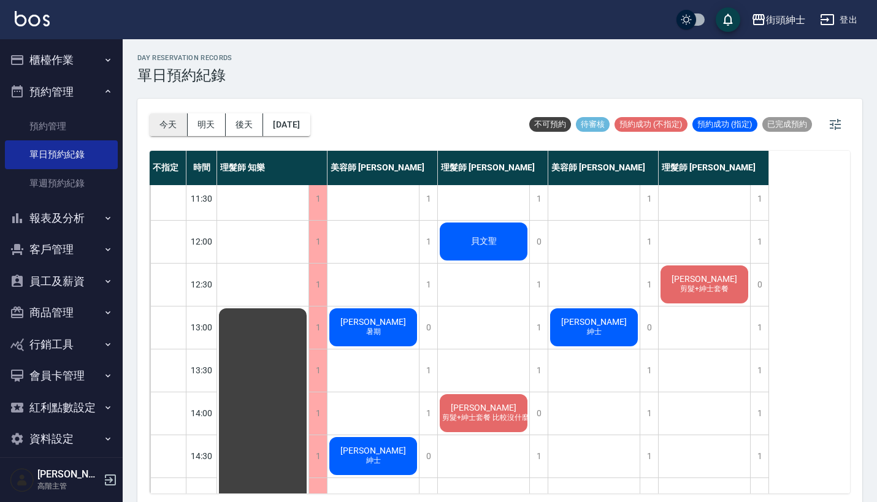
click at [181, 126] on button "今天" at bounding box center [169, 124] width 38 height 23
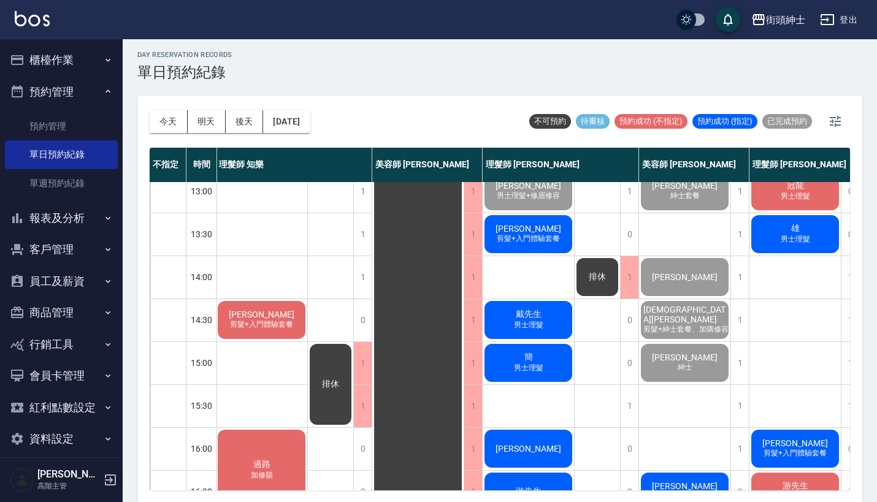
scroll to position [204, 1]
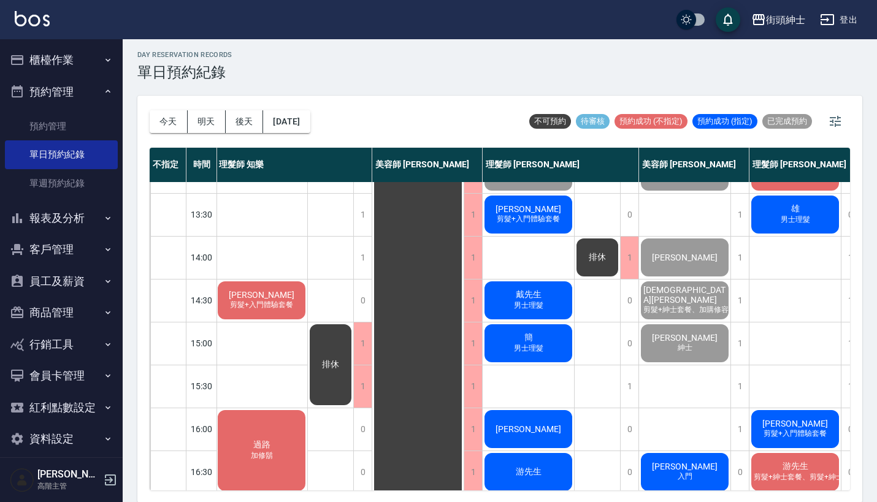
click at [696, 299] on span "[DEMOGRAPHIC_DATA][PERSON_NAME]" at bounding box center [685, 295] width 88 height 20
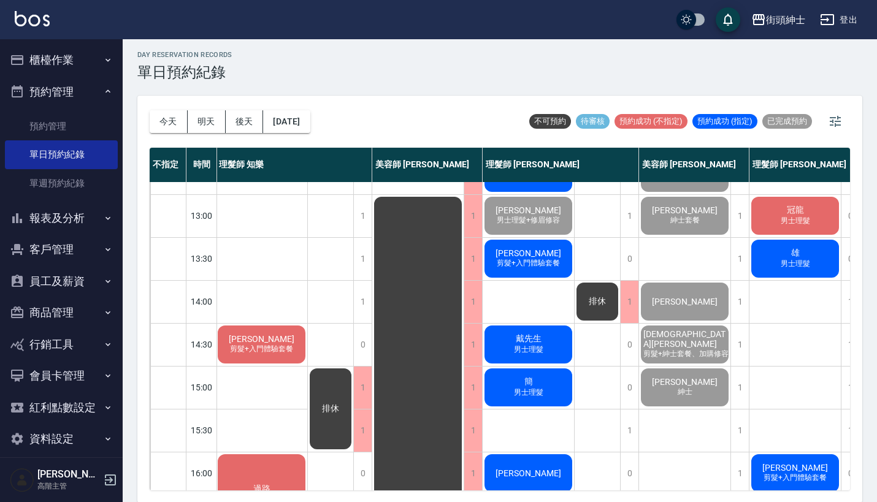
scroll to position [103, 1]
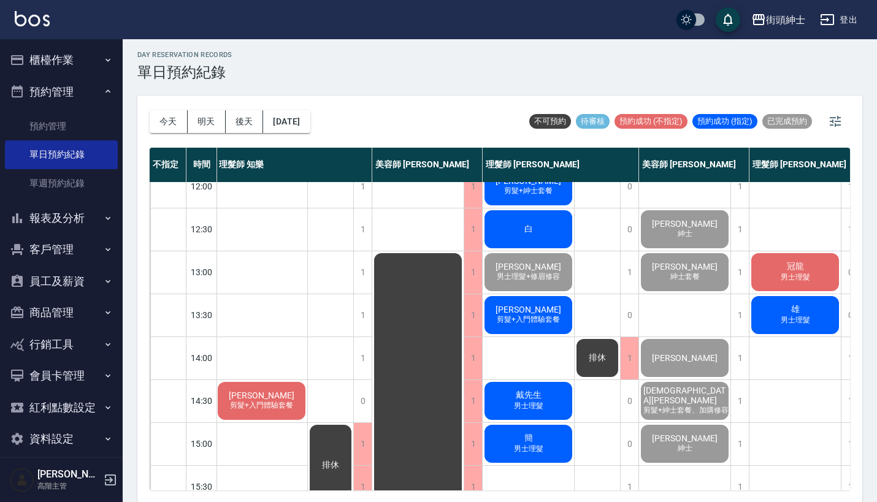
click at [674, 269] on div "Tim 紳士套餐" at bounding box center [684, 272] width 91 height 42
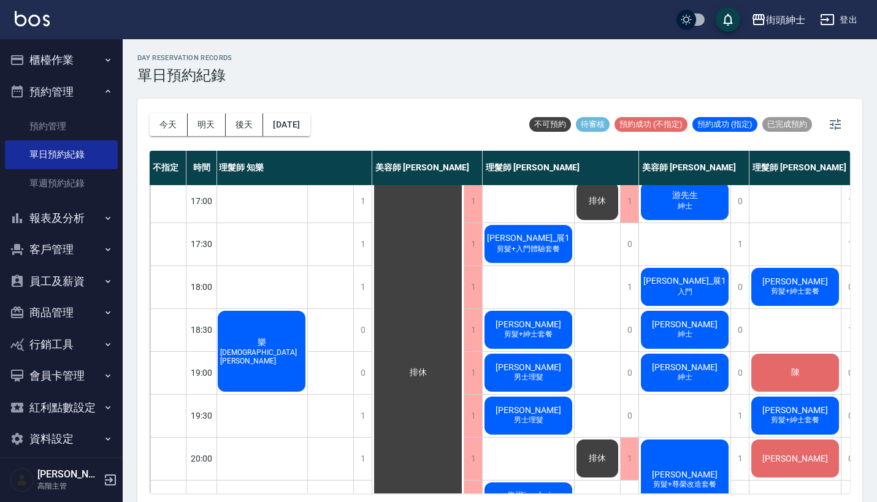
scroll to position [533, 1]
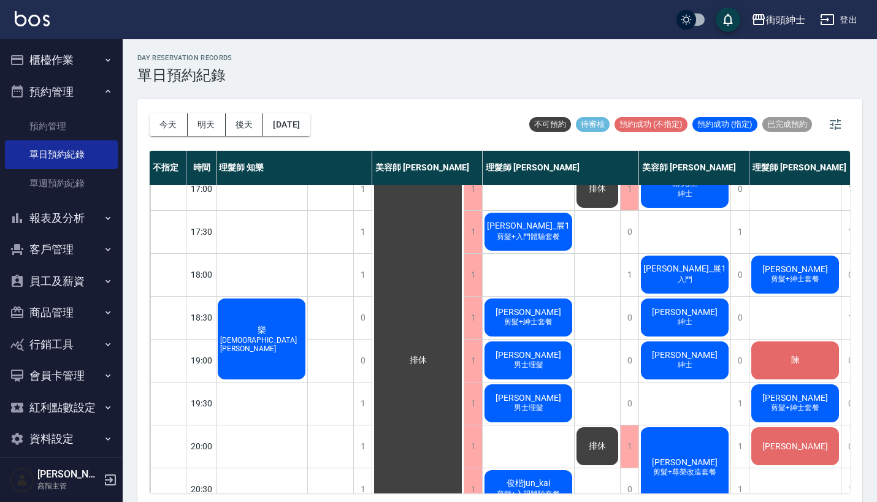
click at [88, 218] on button "報表及分析" at bounding box center [61, 218] width 113 height 32
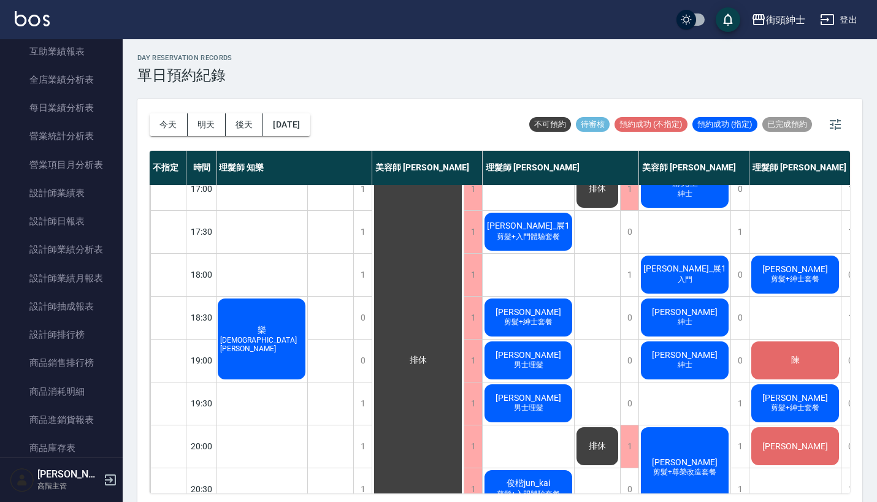
scroll to position [458, 0]
click at [86, 305] on link "設計師抽成報表" at bounding box center [61, 305] width 113 height 28
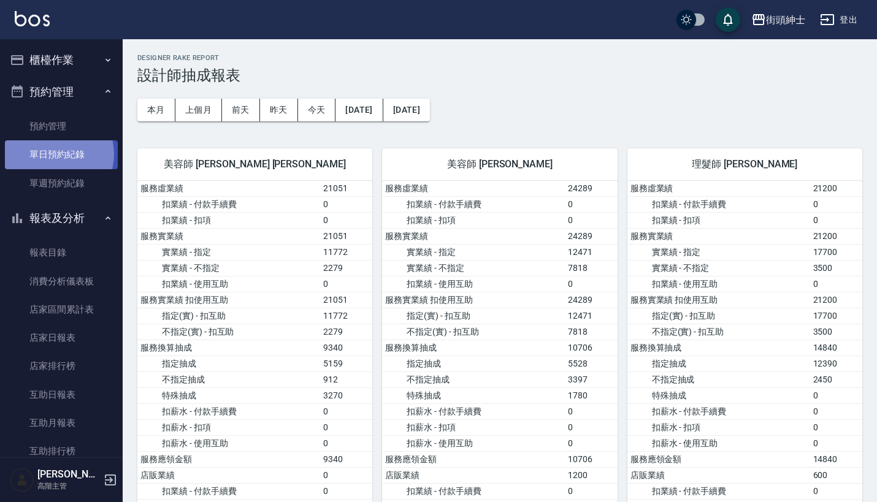
click at [56, 153] on link "單日預約紀錄" at bounding box center [61, 154] width 113 height 28
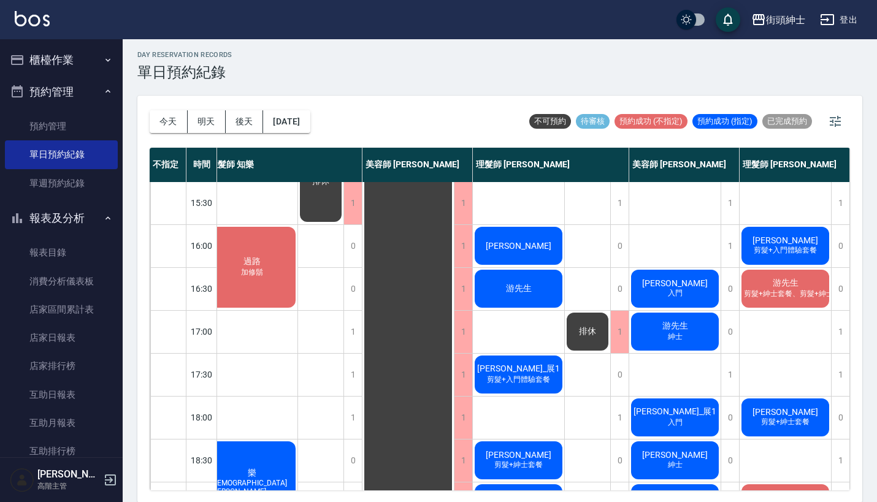
scroll to position [374, 17]
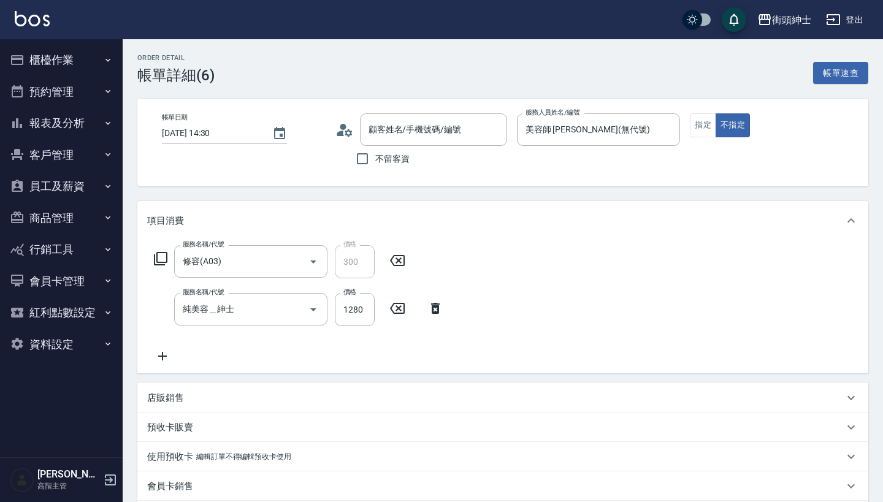
type input "[DEMOGRAPHIC_DATA][PERSON_NAME]/0965313293/null"
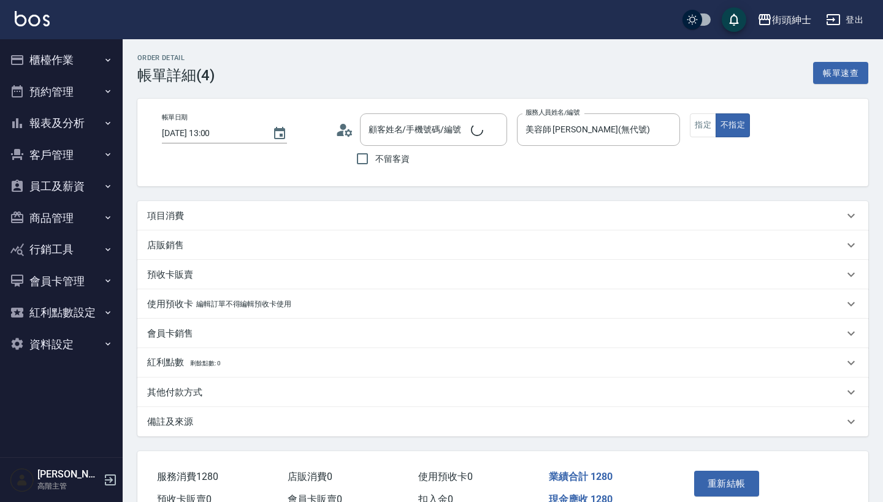
type input "[PERSON_NAME]/0955455950/null"
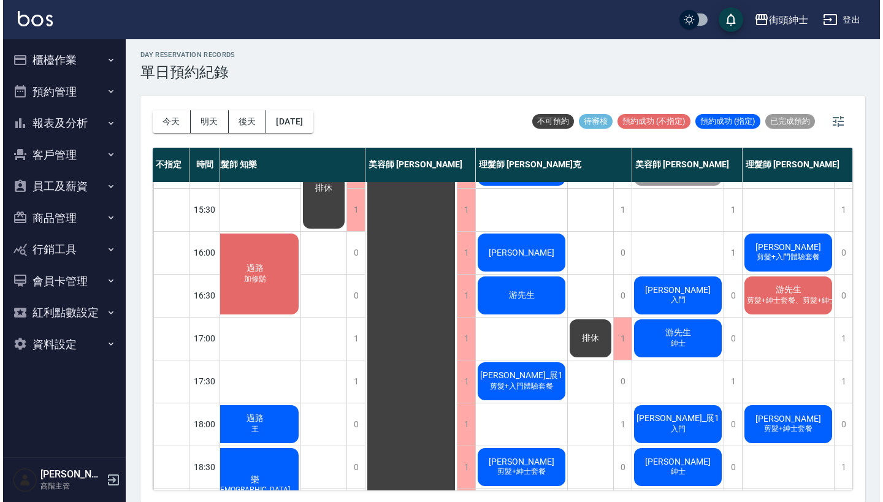
scroll to position [385, 17]
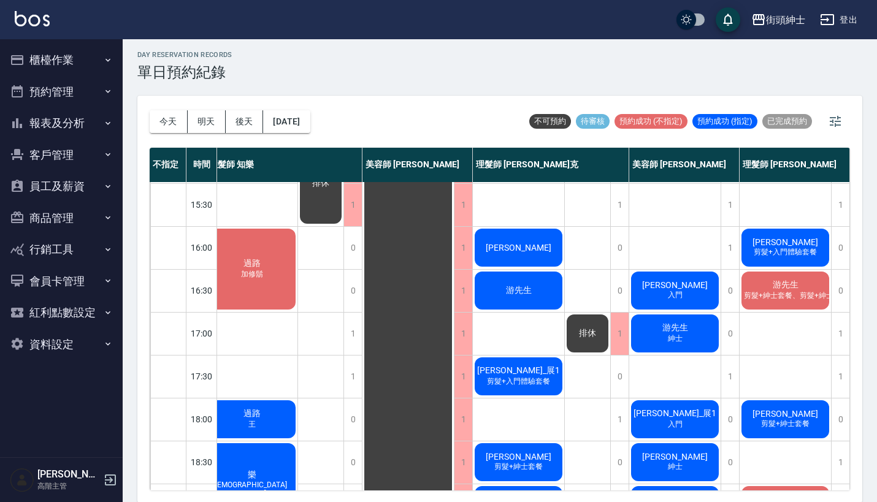
click at [777, 258] on span "剪髮+入門體驗套餐" at bounding box center [785, 252] width 68 height 10
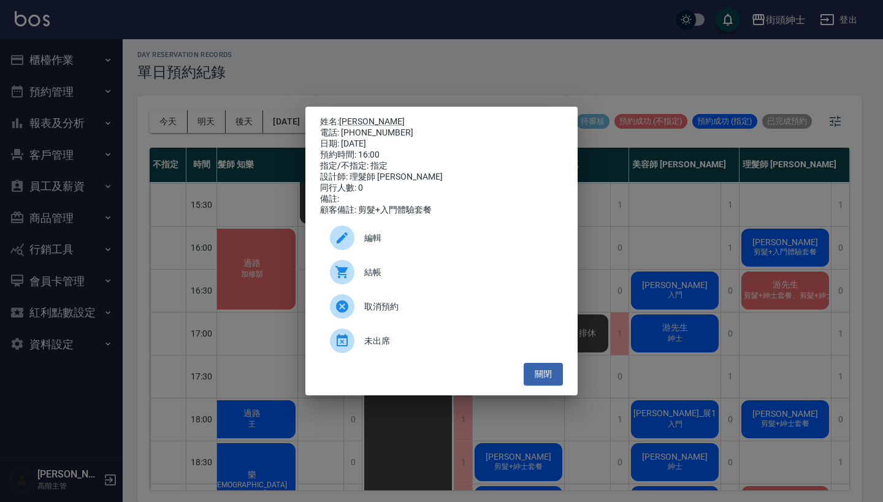
click at [407, 279] on span "結帳" at bounding box center [458, 272] width 189 height 13
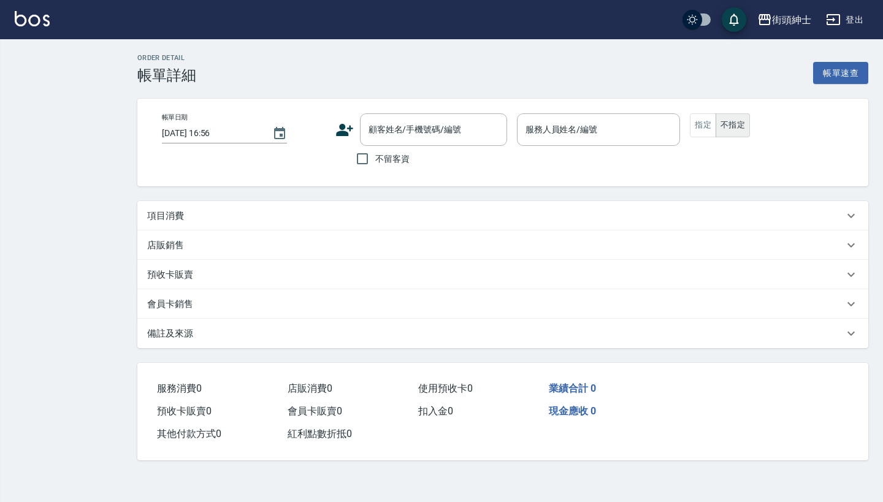
click at [315, 220] on div "項目消費" at bounding box center [495, 216] width 697 height 13
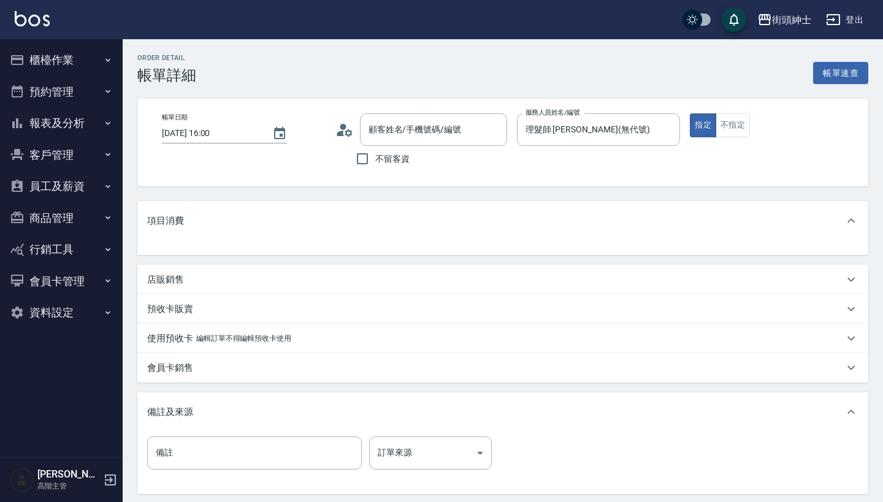
type input "[DATE] 16:00"
type input "理髮師 [PERSON_NAME](無代號)"
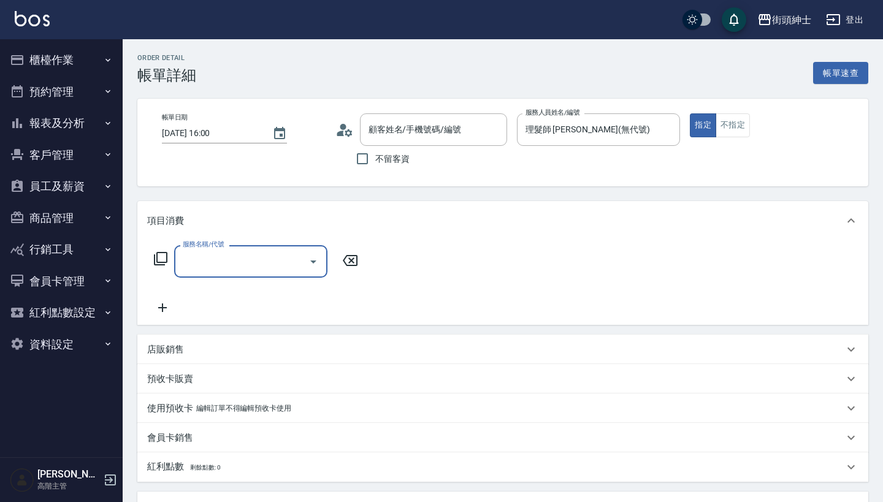
type input "[PERSON_NAME]/0965498962/null"
click at [240, 262] on input "服務名稱/代號" at bounding box center [242, 261] width 124 height 21
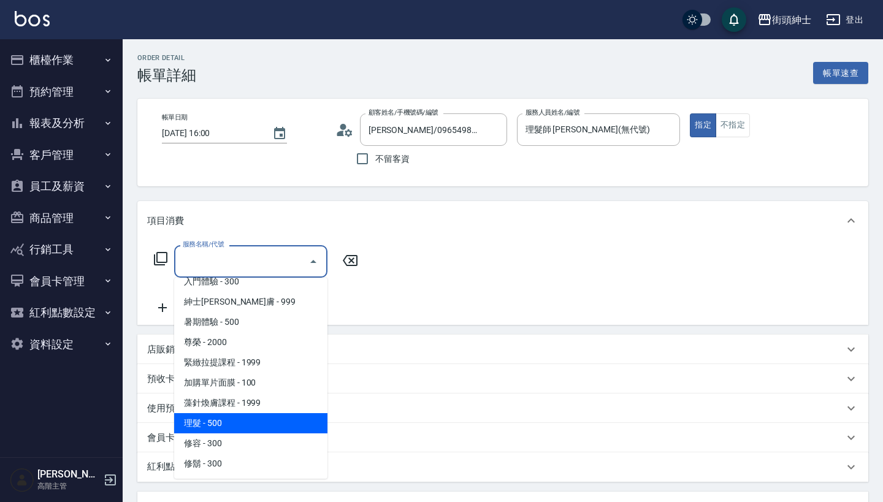
scroll to position [92, 0]
click at [240, 429] on span "理髮 - 500" at bounding box center [250, 423] width 153 height 20
type input "理髮(A02)"
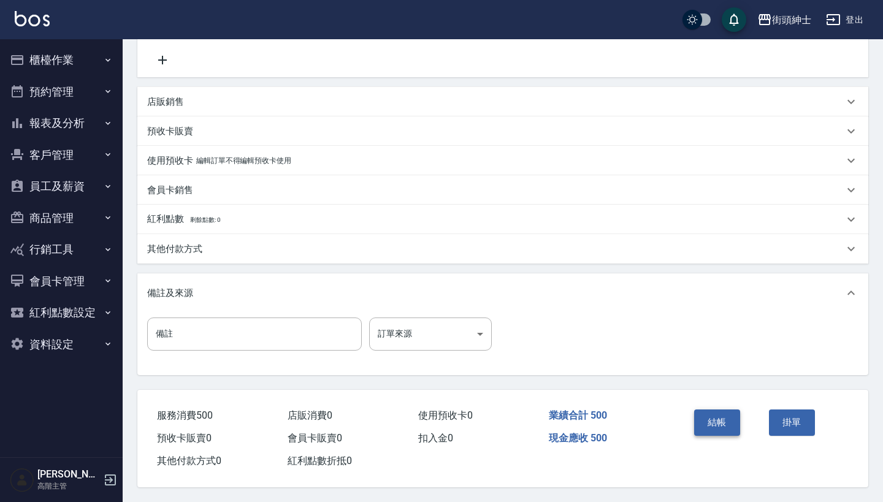
scroll to position [254, 0]
click at [713, 413] on button "結帳" at bounding box center [717, 423] width 46 height 26
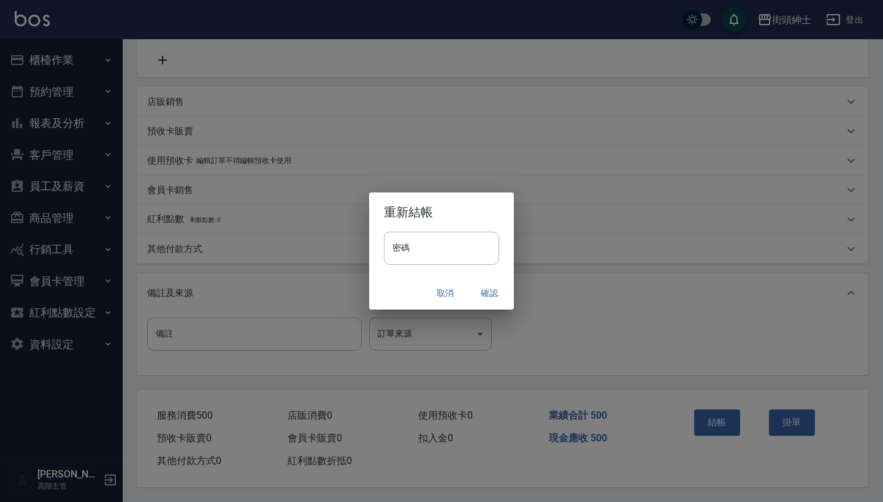
click at [489, 293] on button "確認" at bounding box center [489, 293] width 39 height 23
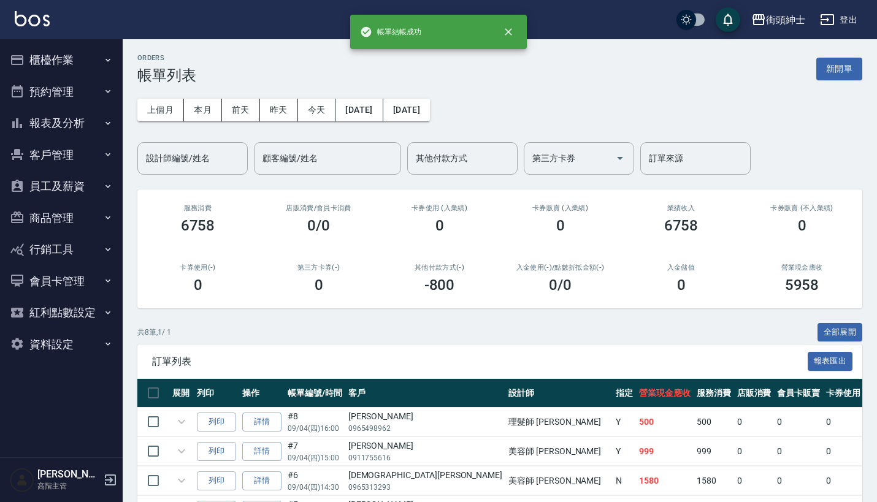
click at [99, 89] on button "預約管理" at bounding box center [61, 92] width 113 height 32
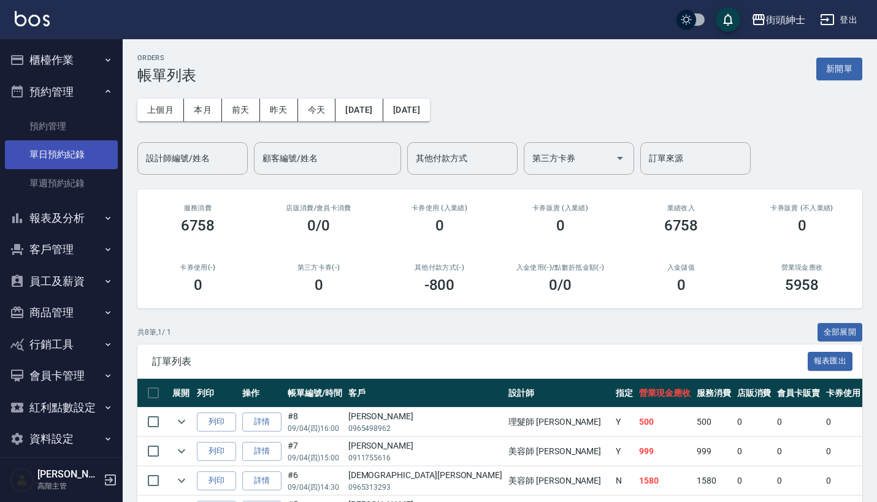
click at [77, 158] on link "單日預約紀錄" at bounding box center [61, 154] width 113 height 28
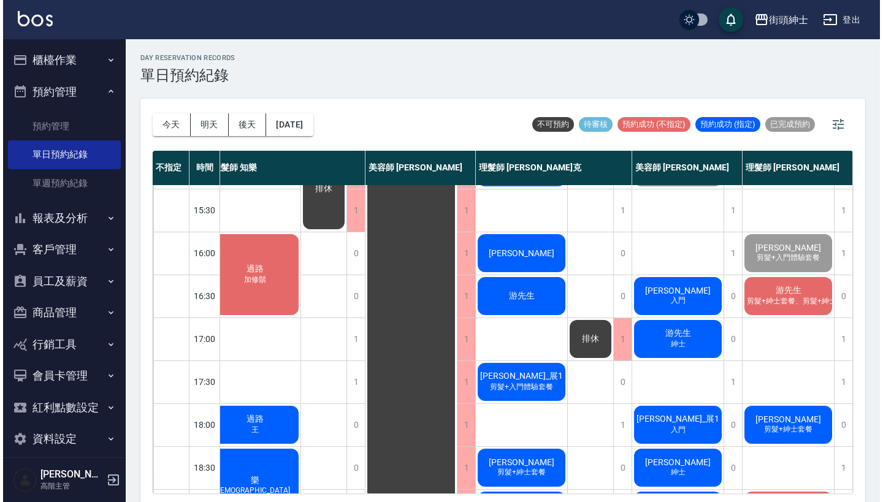
scroll to position [387, 17]
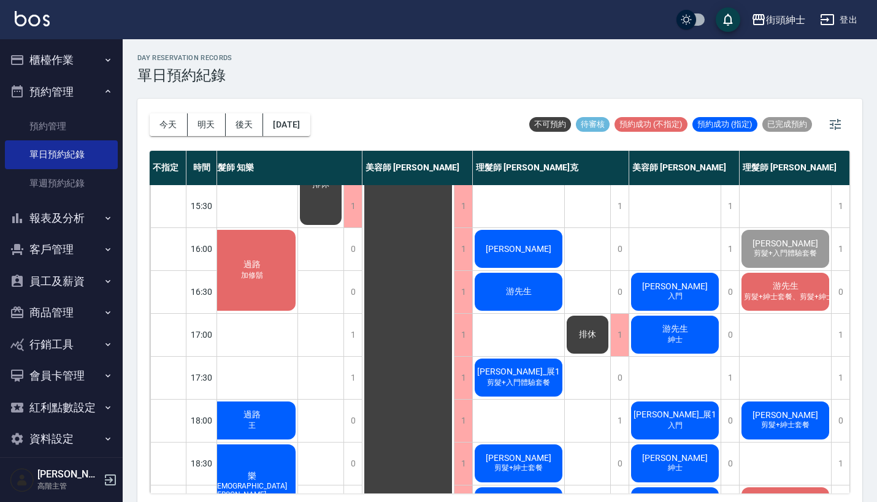
click at [678, 289] on span "[PERSON_NAME]" at bounding box center [675, 287] width 71 height 10
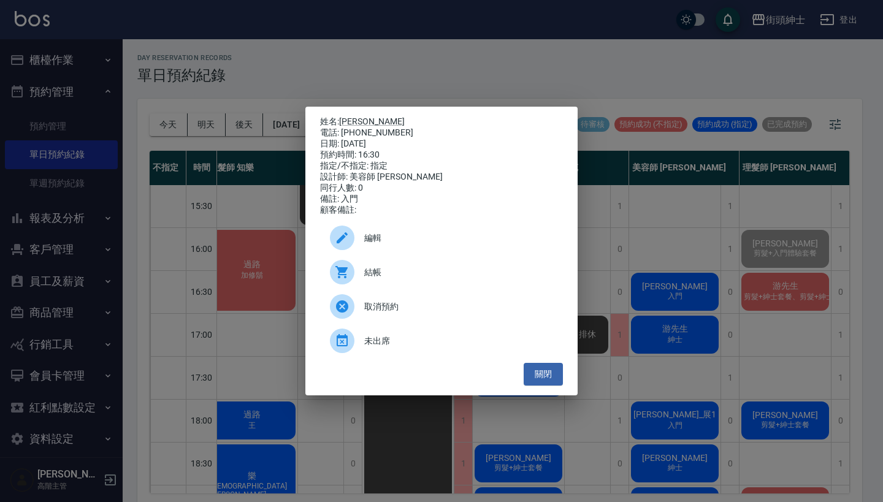
click at [455, 286] on div "結帳" at bounding box center [441, 272] width 243 height 34
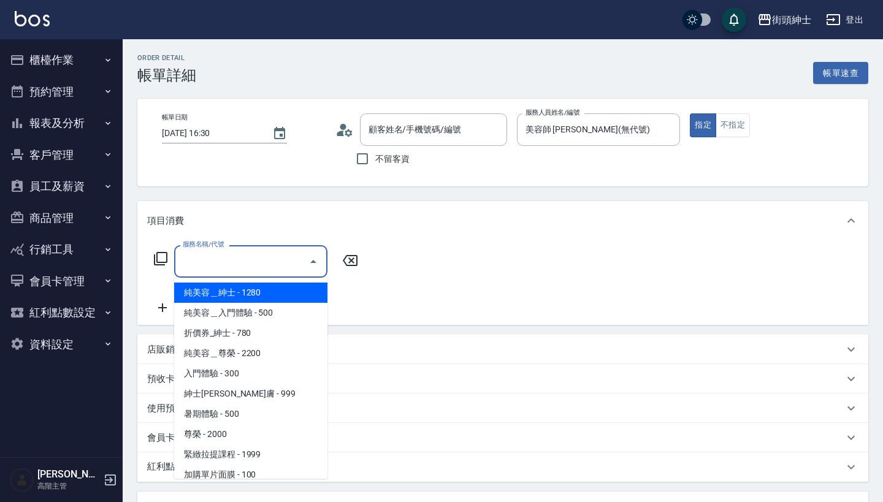
click at [263, 266] on input "服務名稱/代號" at bounding box center [242, 261] width 124 height 21
type input "[PERSON_NAME]/0965498962/null"
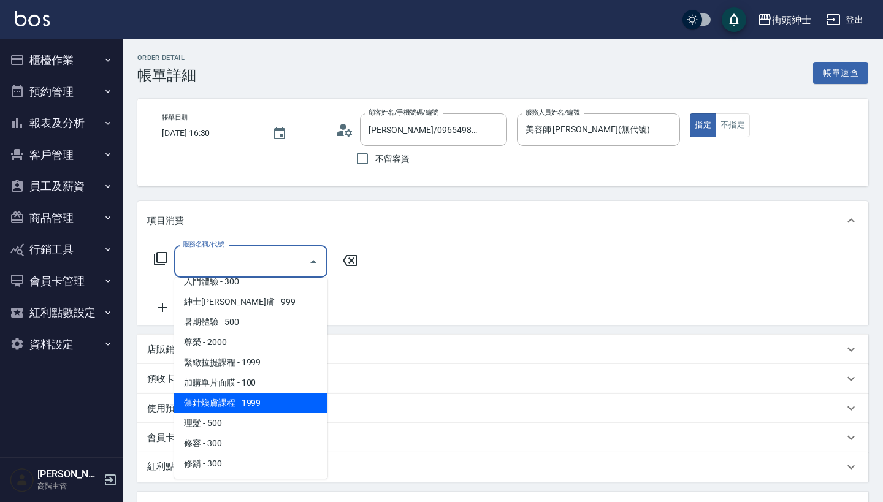
scroll to position [50, 0]
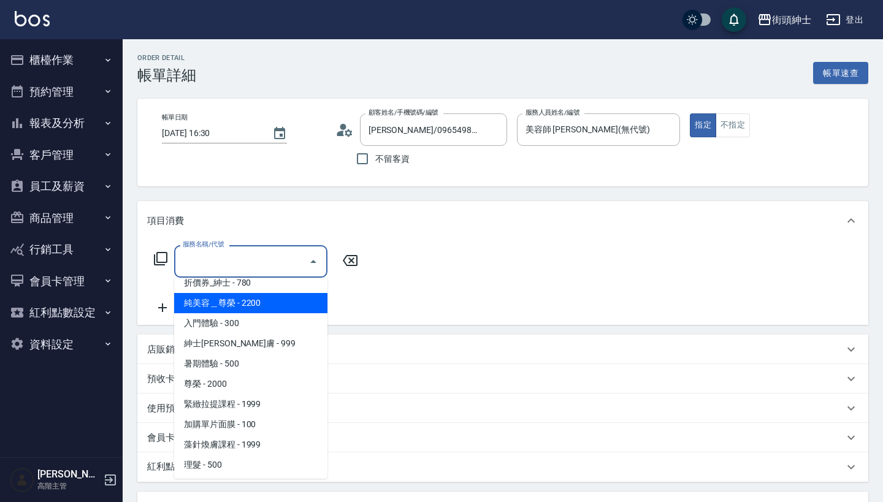
click at [266, 312] on span "純美容＿尊榮 - 2200" at bounding box center [250, 303] width 153 height 20
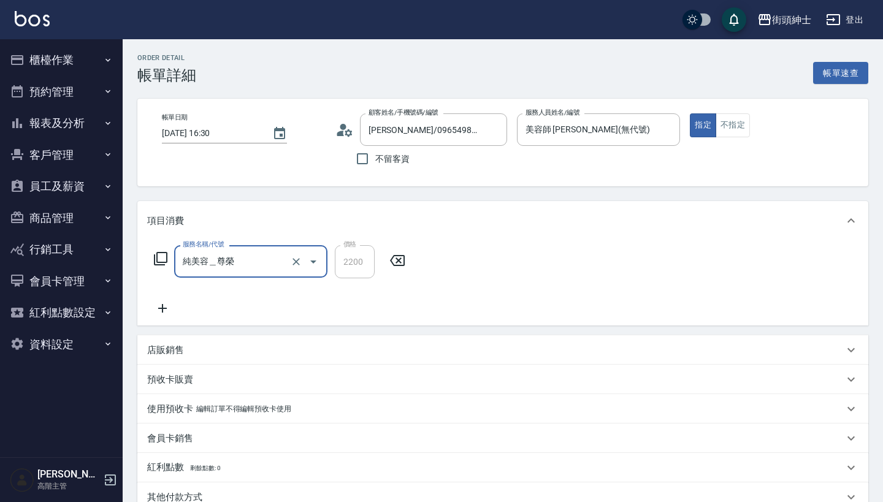
click at [253, 263] on input "純美容＿尊榮" at bounding box center [234, 261] width 108 height 21
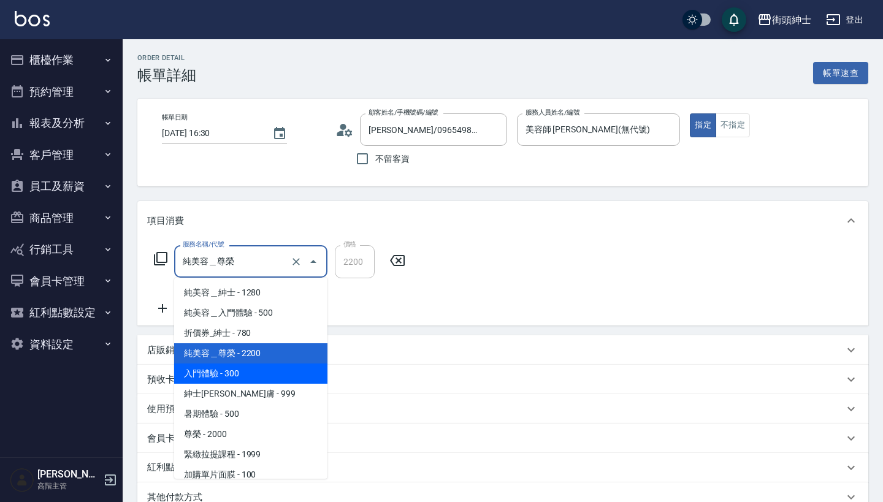
click at [242, 369] on span "入門體驗 - 300" at bounding box center [250, 374] width 153 height 20
type input "入門體驗"
type input "300"
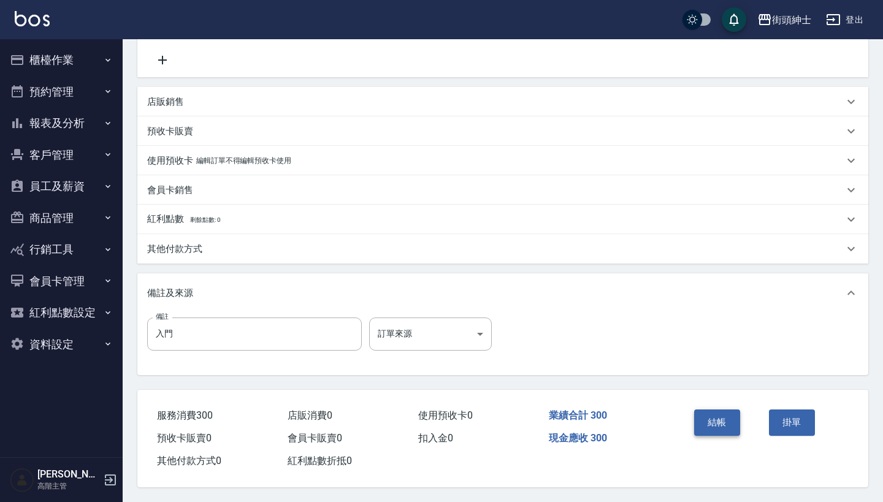
scroll to position [254, 0]
click at [710, 412] on button "結帳" at bounding box center [717, 423] width 46 height 26
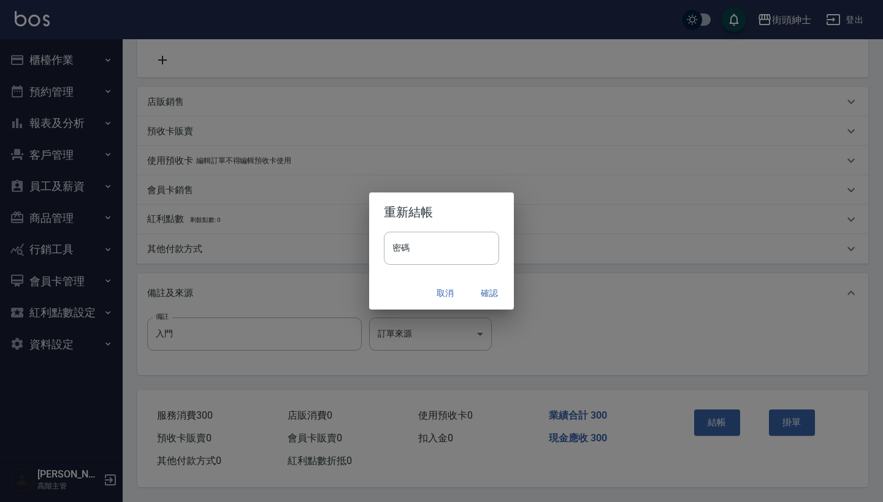
click at [491, 296] on button "確認" at bounding box center [489, 293] width 39 height 23
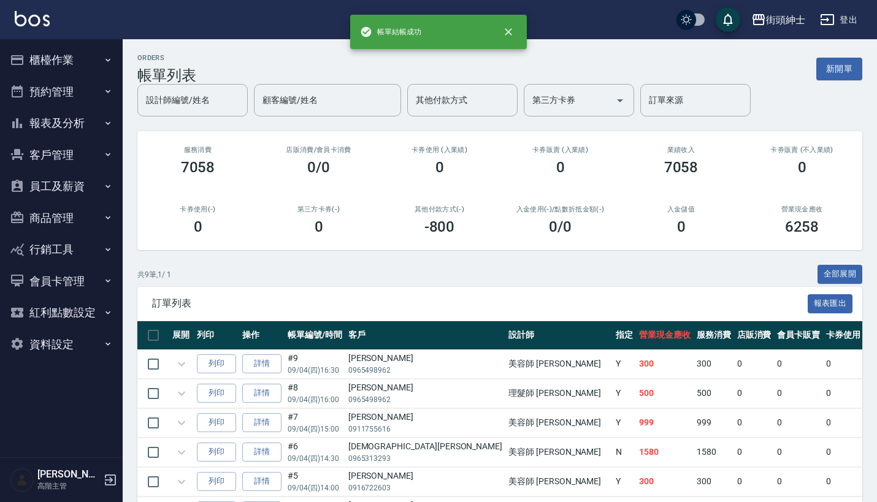
click at [69, 88] on button "預約管理" at bounding box center [61, 92] width 113 height 32
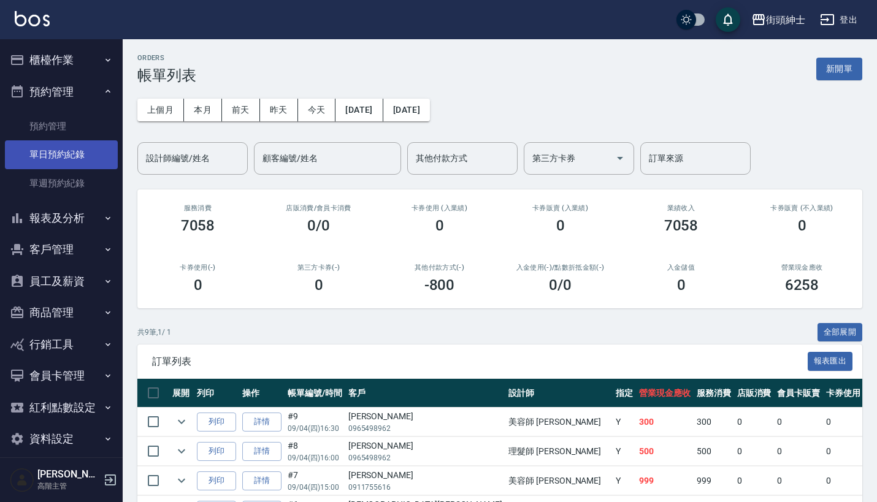
click at [66, 155] on link "單日預約紀錄" at bounding box center [61, 154] width 113 height 28
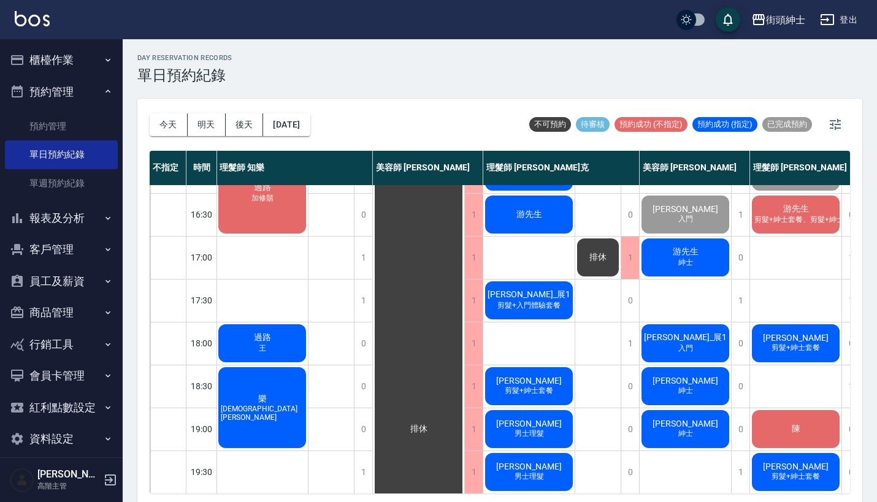
scroll to position [465, 1]
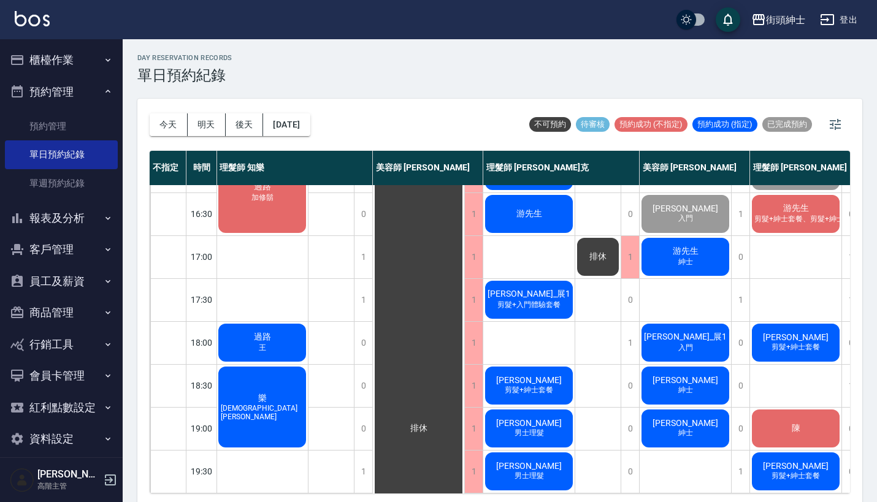
click at [669, 340] on span "[PERSON_NAME]_展1" at bounding box center [686, 337] width 88 height 11
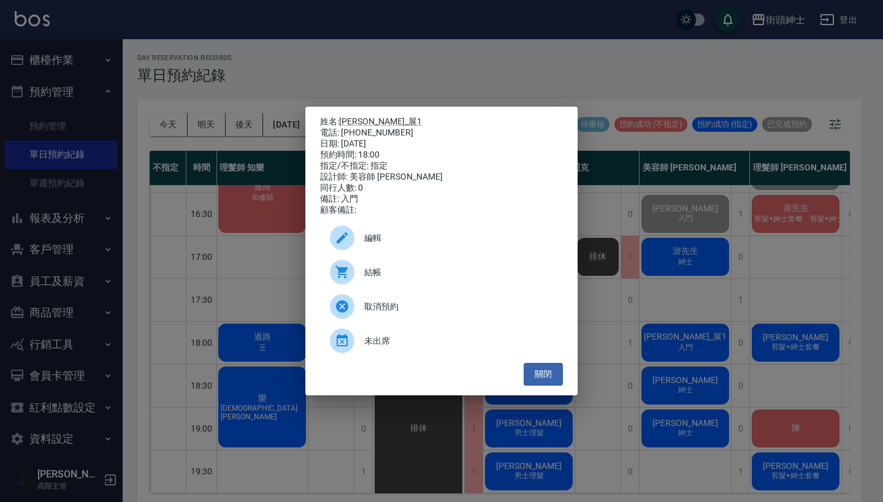
click at [638, 338] on div "姓名: [PERSON_NAME]展1 電話: [PHONE_NUMBER] 日期: [DATE] 預約時間: 18:00 指定/不指定: 指定 設計師: 美…" at bounding box center [441, 251] width 883 height 502
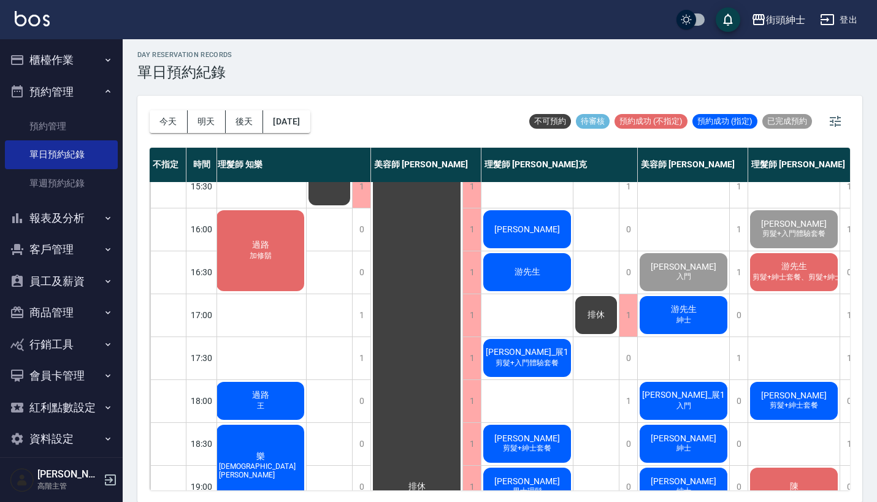
scroll to position [0, 0]
